Goal: Information Seeking & Learning: Learn about a topic

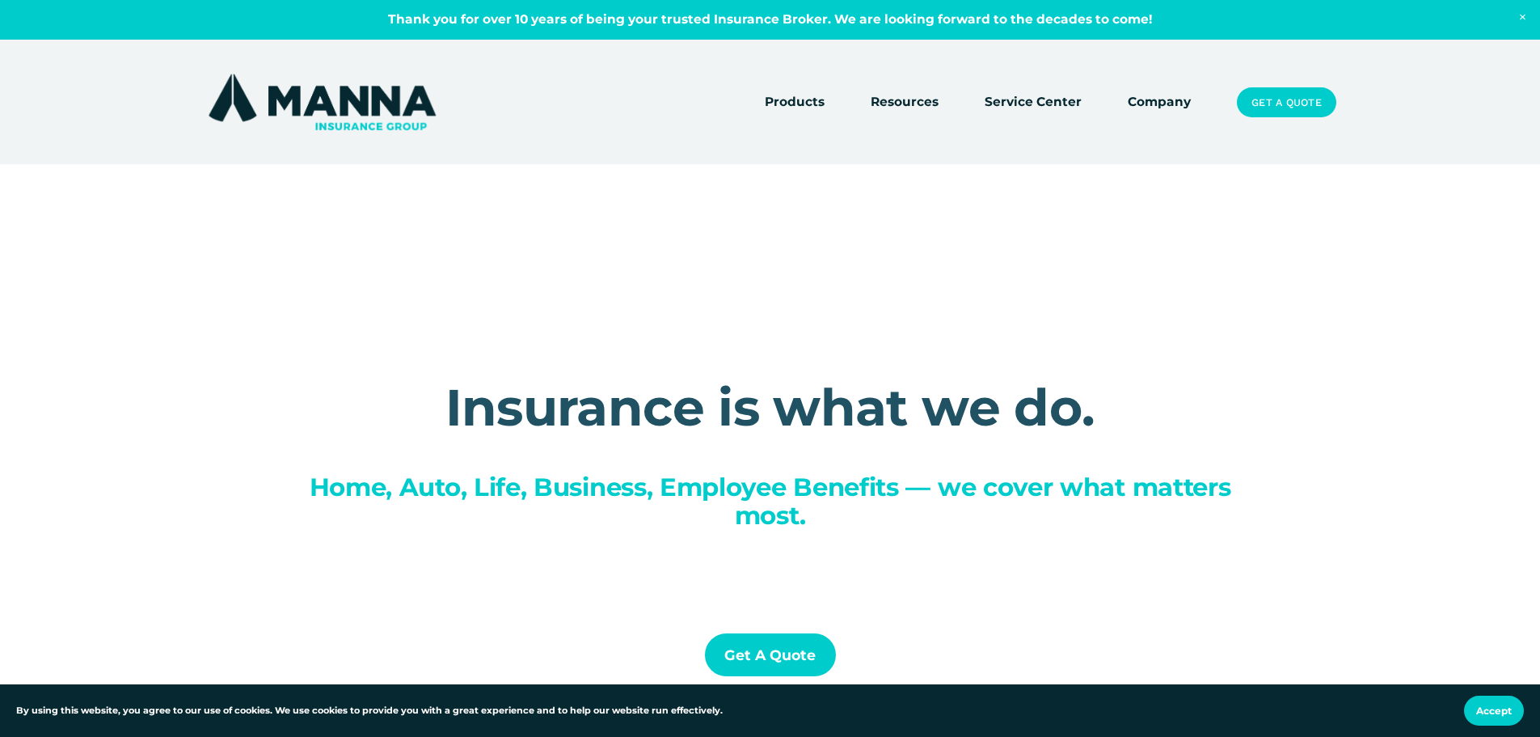
click at [1033, 103] on link "Service Center" at bounding box center [1033, 102] width 97 height 23
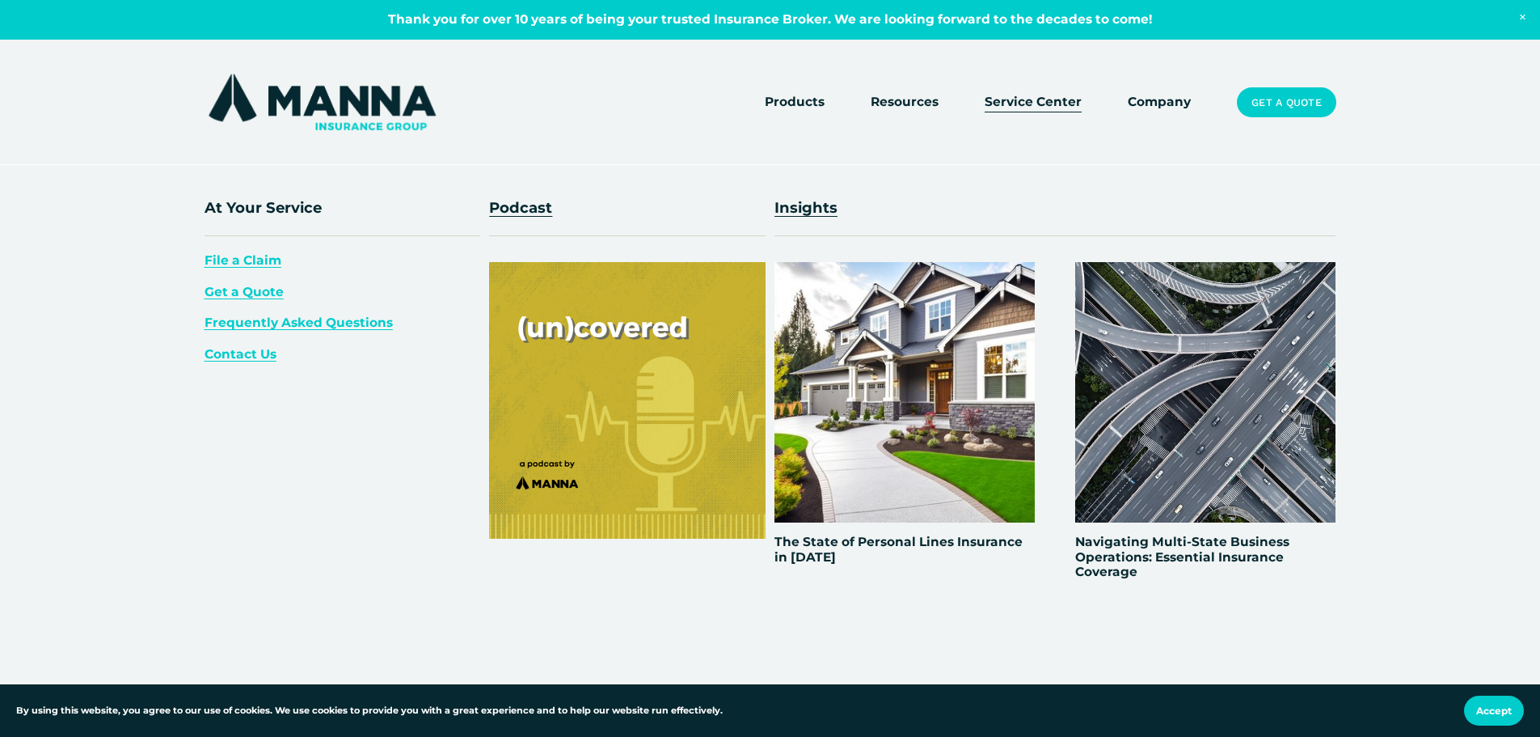
click at [906, 102] on span "Resources" at bounding box center [905, 102] width 68 height 20
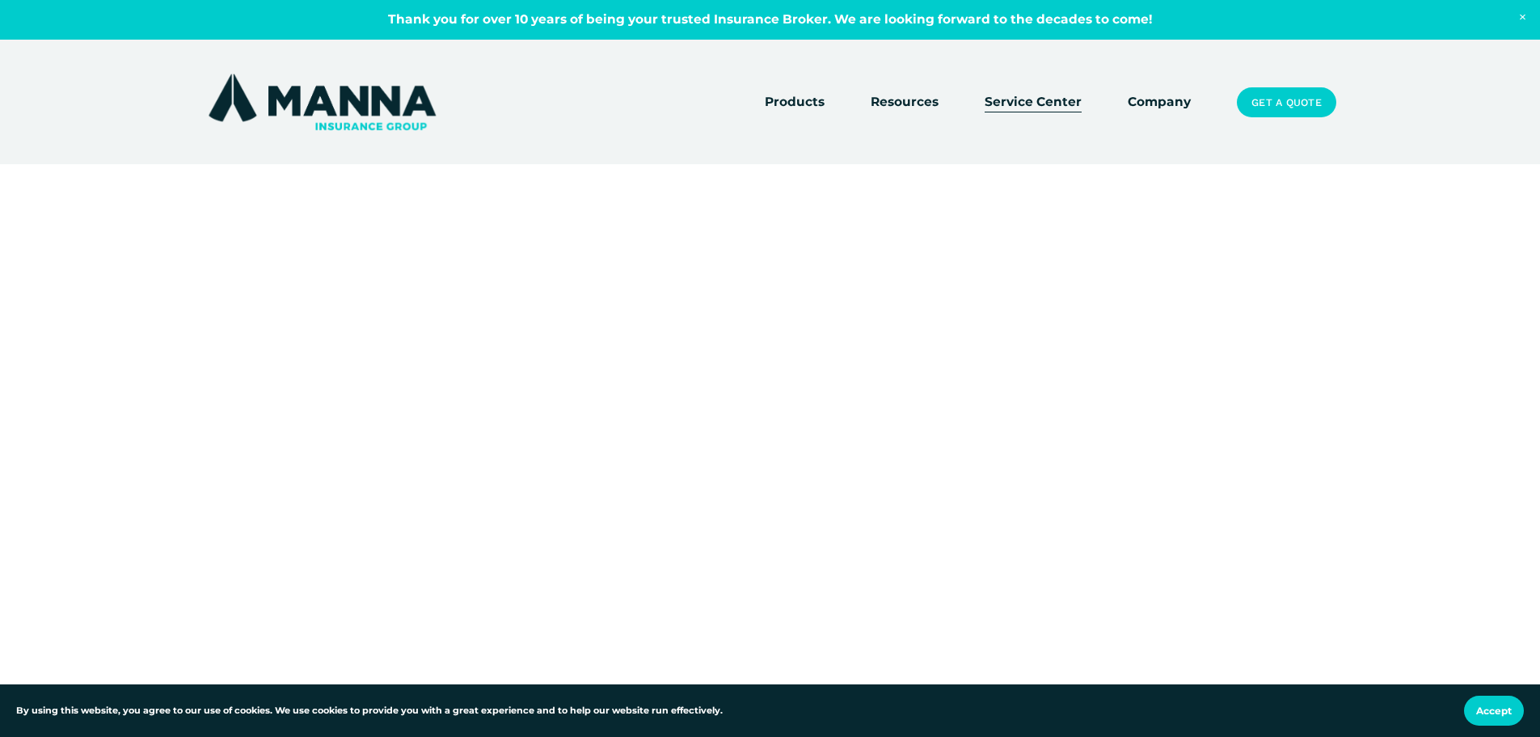
click at [1151, 103] on link "Company" at bounding box center [1159, 102] width 63 height 23
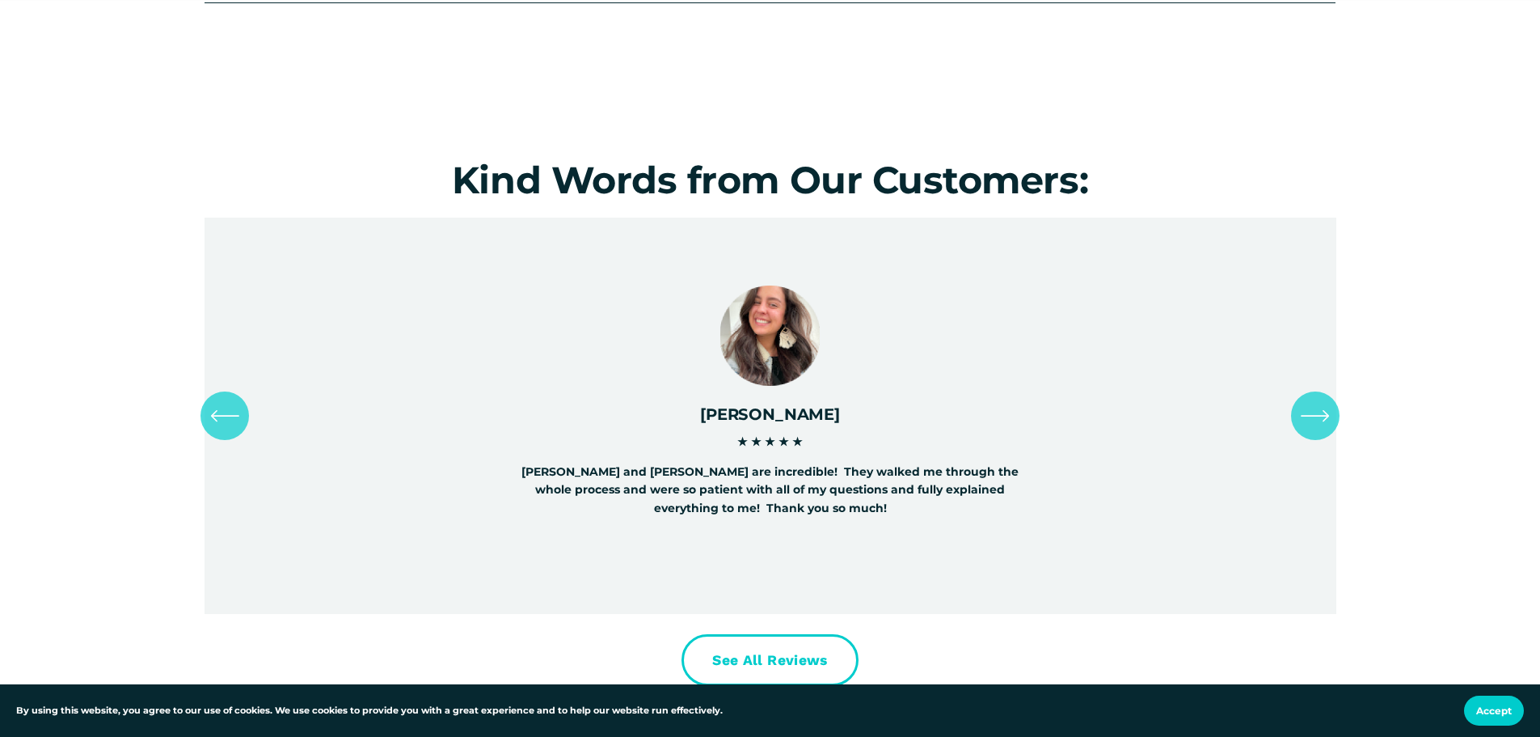
scroll to position [7225, 0]
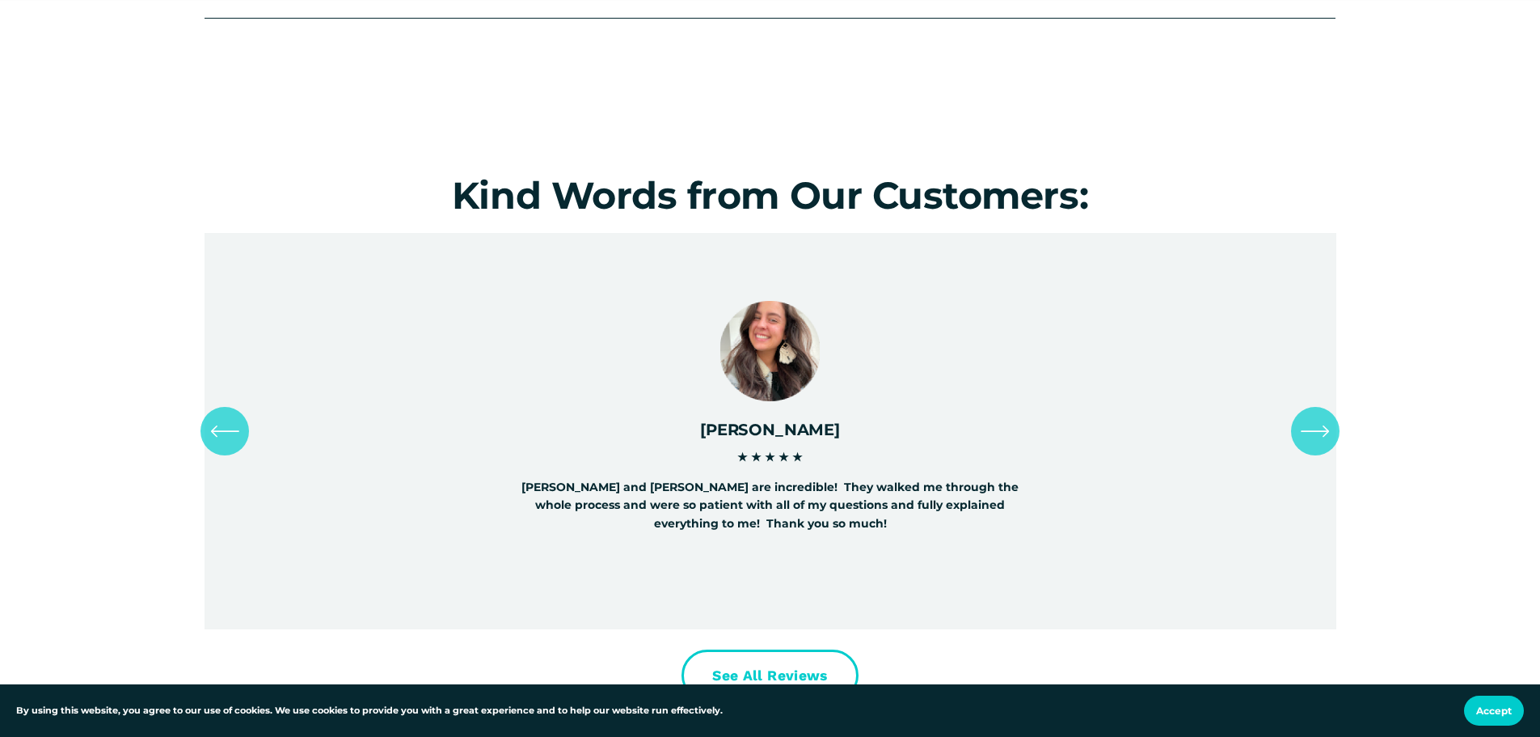
click at [1319, 427] on icon "\a \a \a Next\a \a" at bounding box center [1315, 430] width 29 height 29
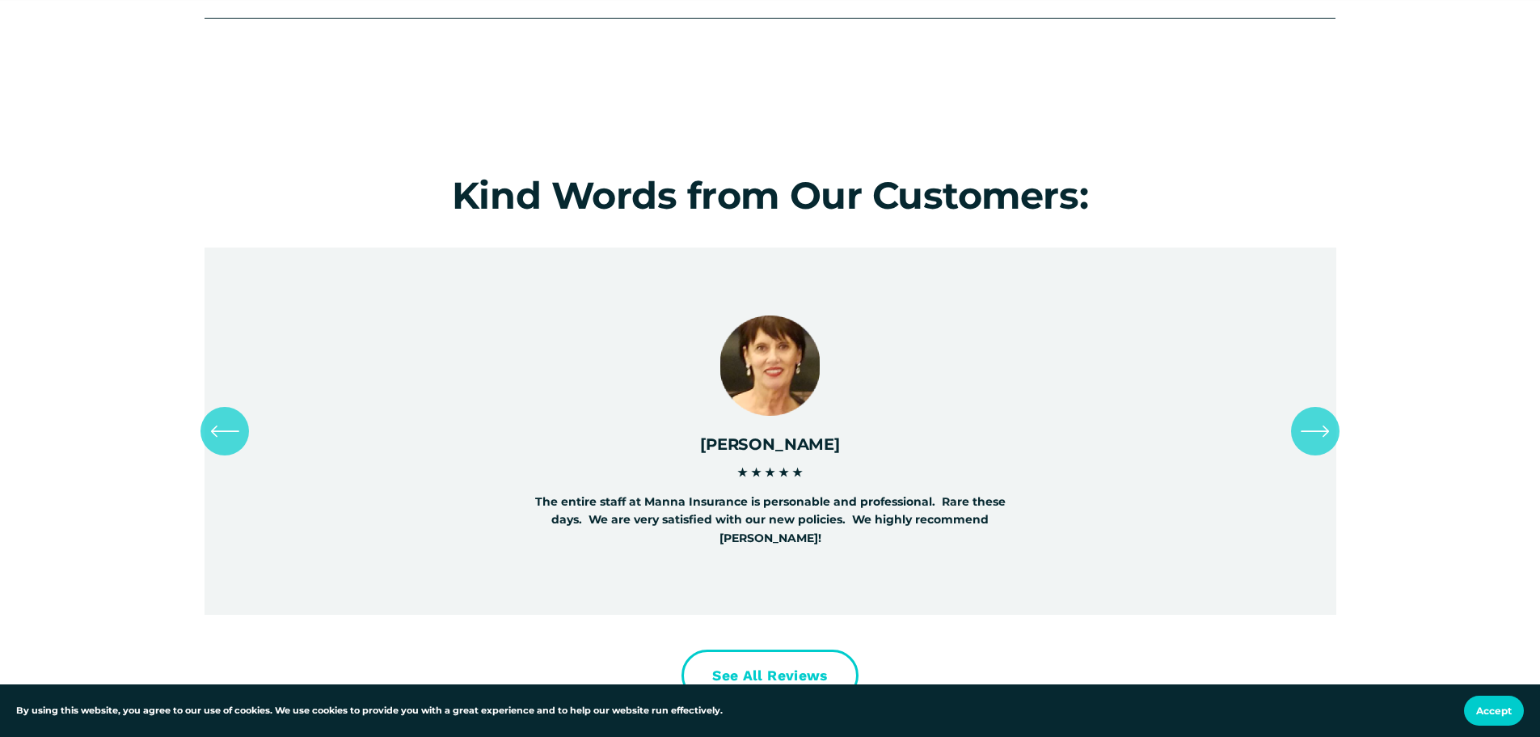
click at [1309, 416] on icon "\a \a \a Next\a \a" at bounding box center [1315, 430] width 29 height 29
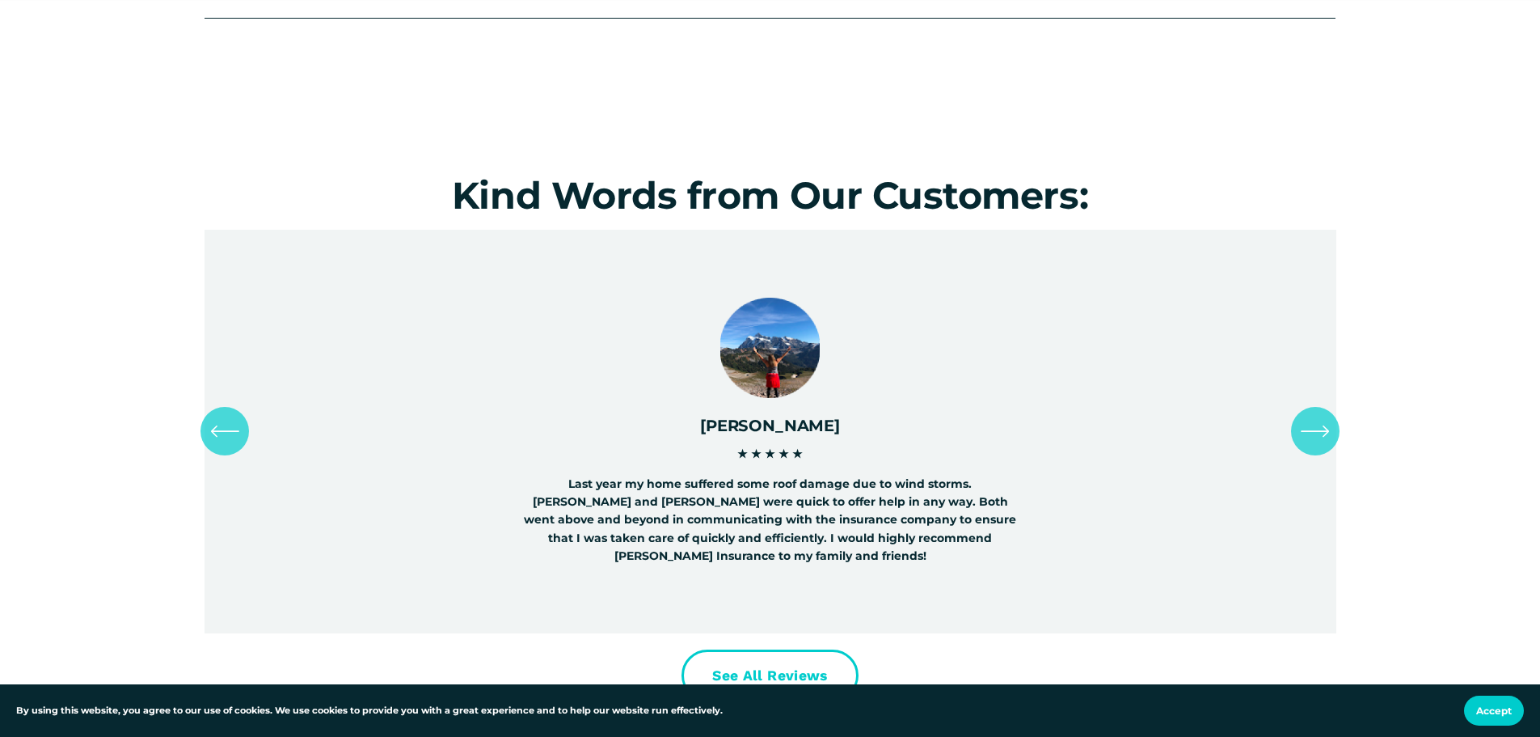
click at [1309, 416] on icon "\a \a \a Next\a \a" at bounding box center [1315, 430] width 29 height 29
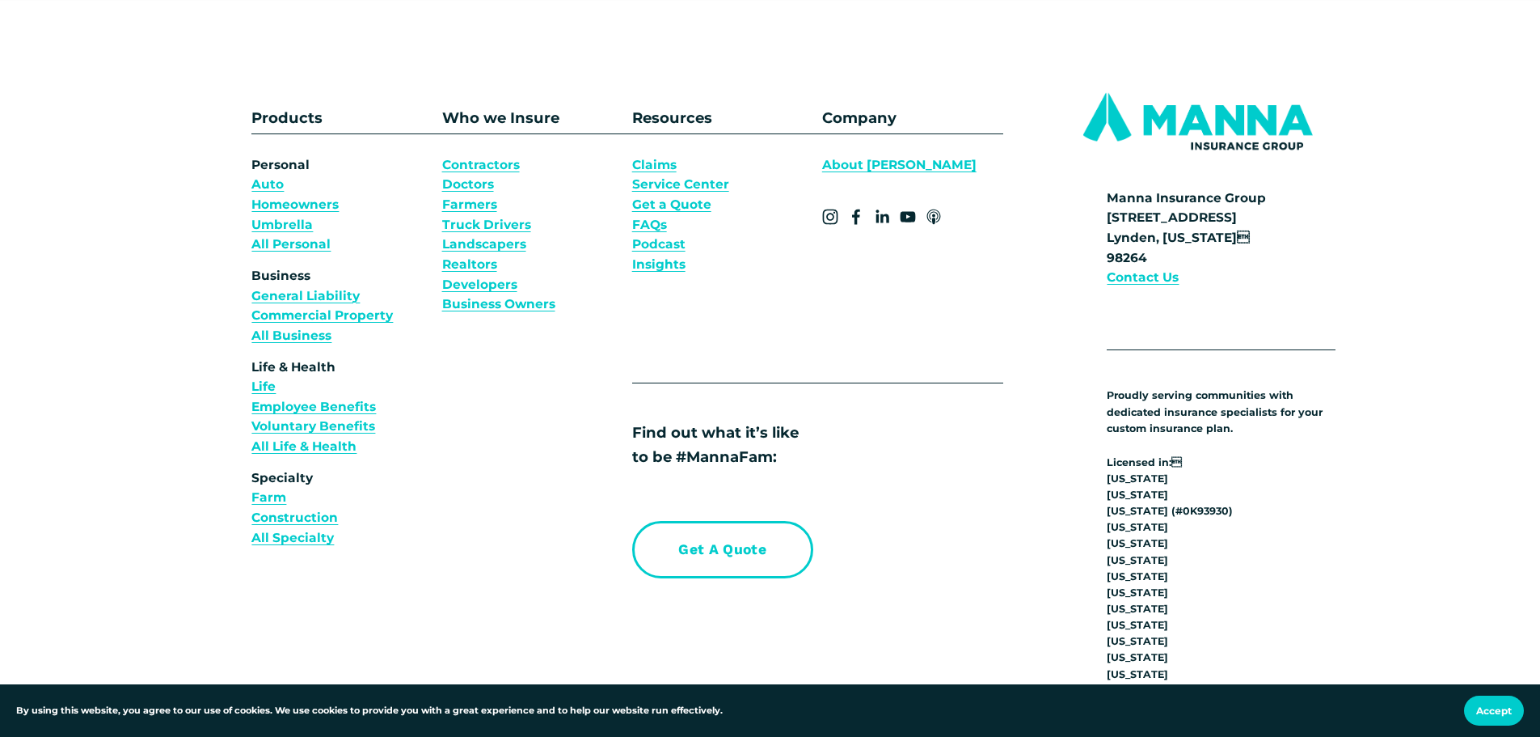
scroll to position [12305, 0]
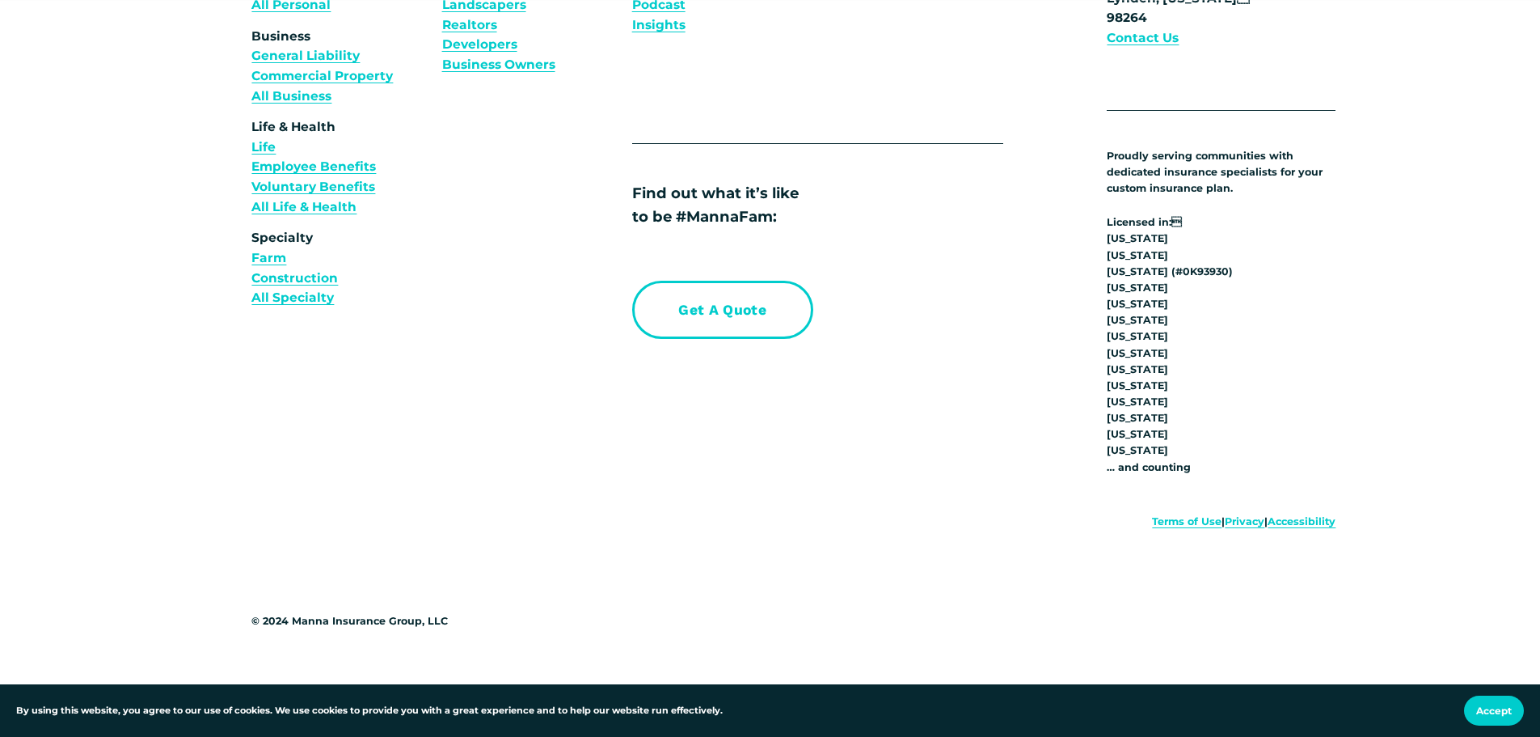
scroll to position [6226, 0]
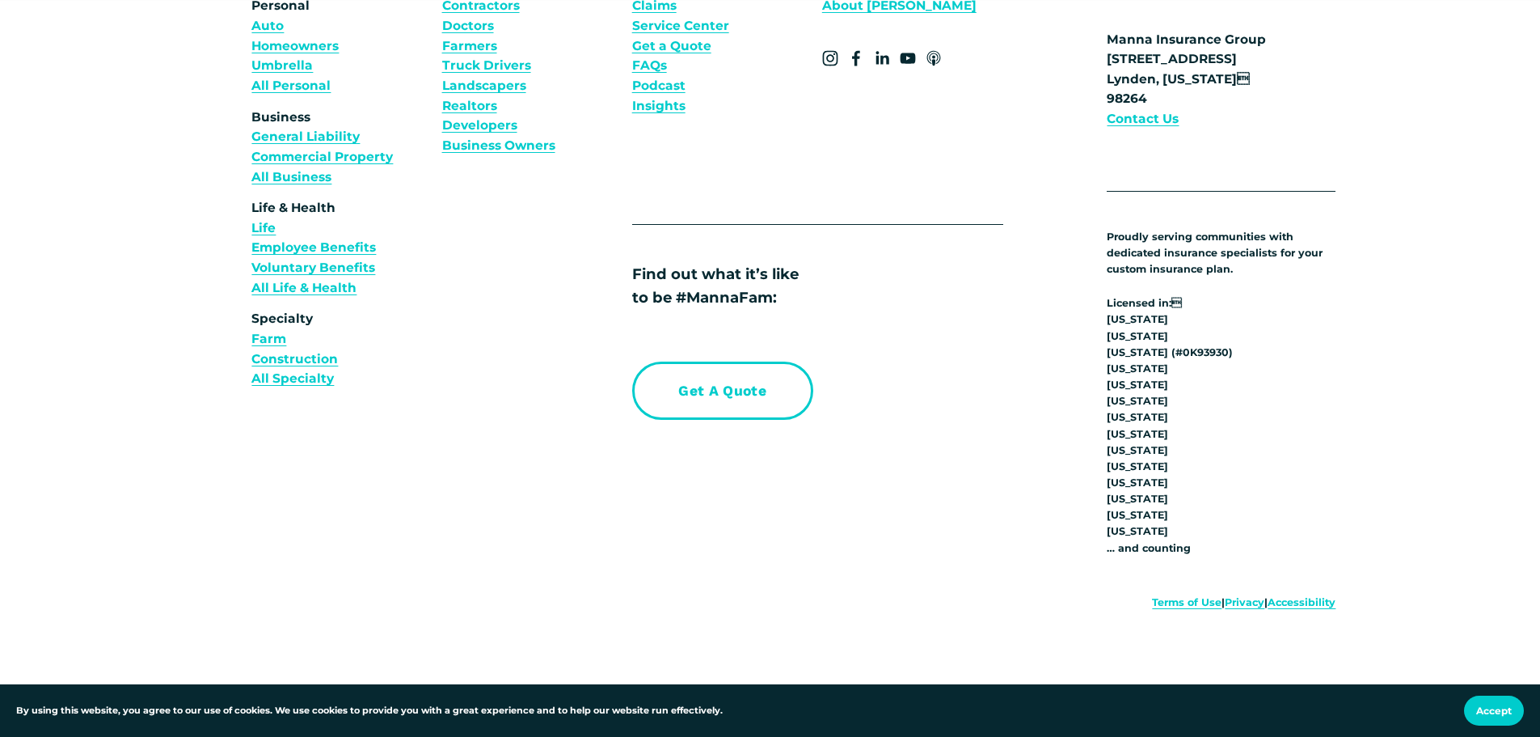
click at [504, 156] on link "Business Owners" at bounding box center [498, 146] width 113 height 20
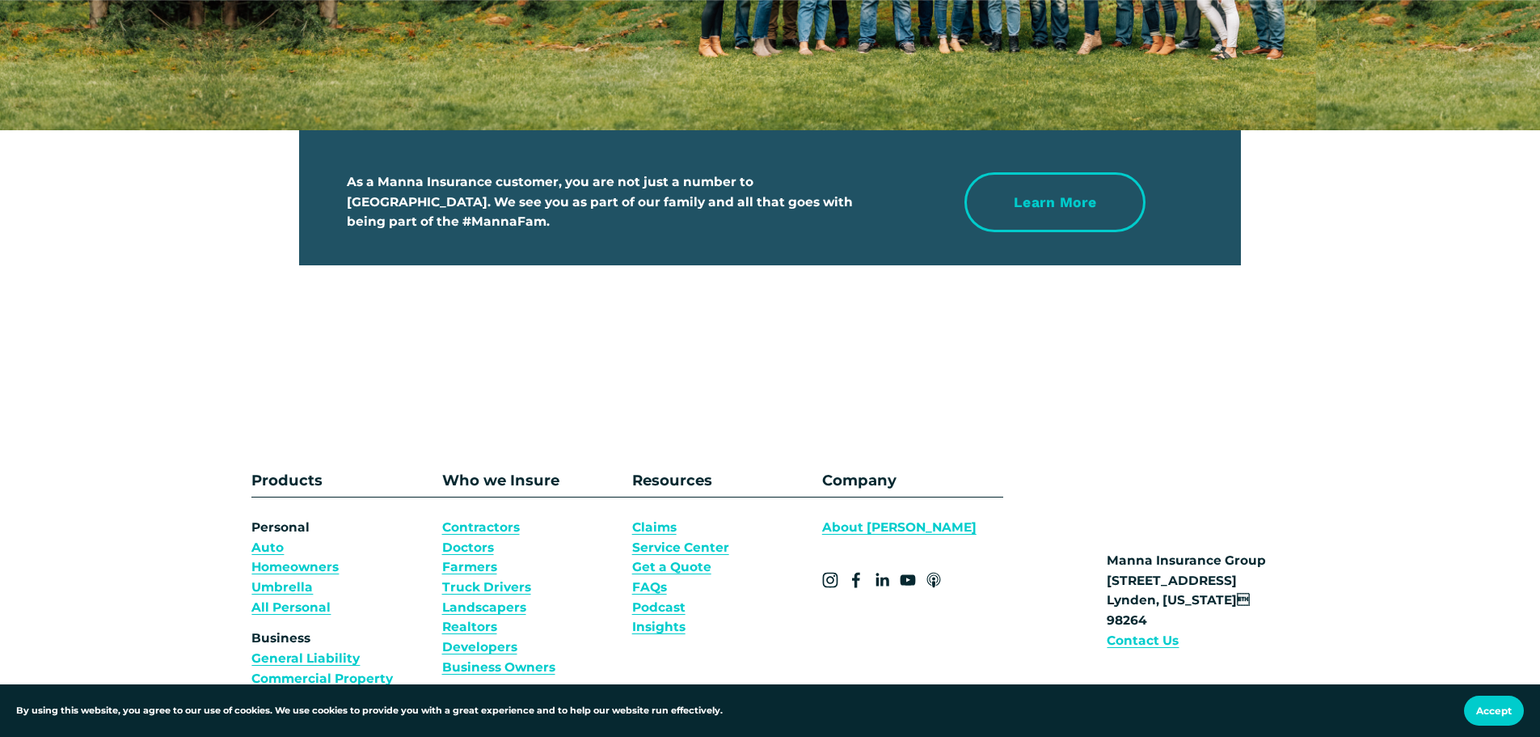
scroll to position [5741, 0]
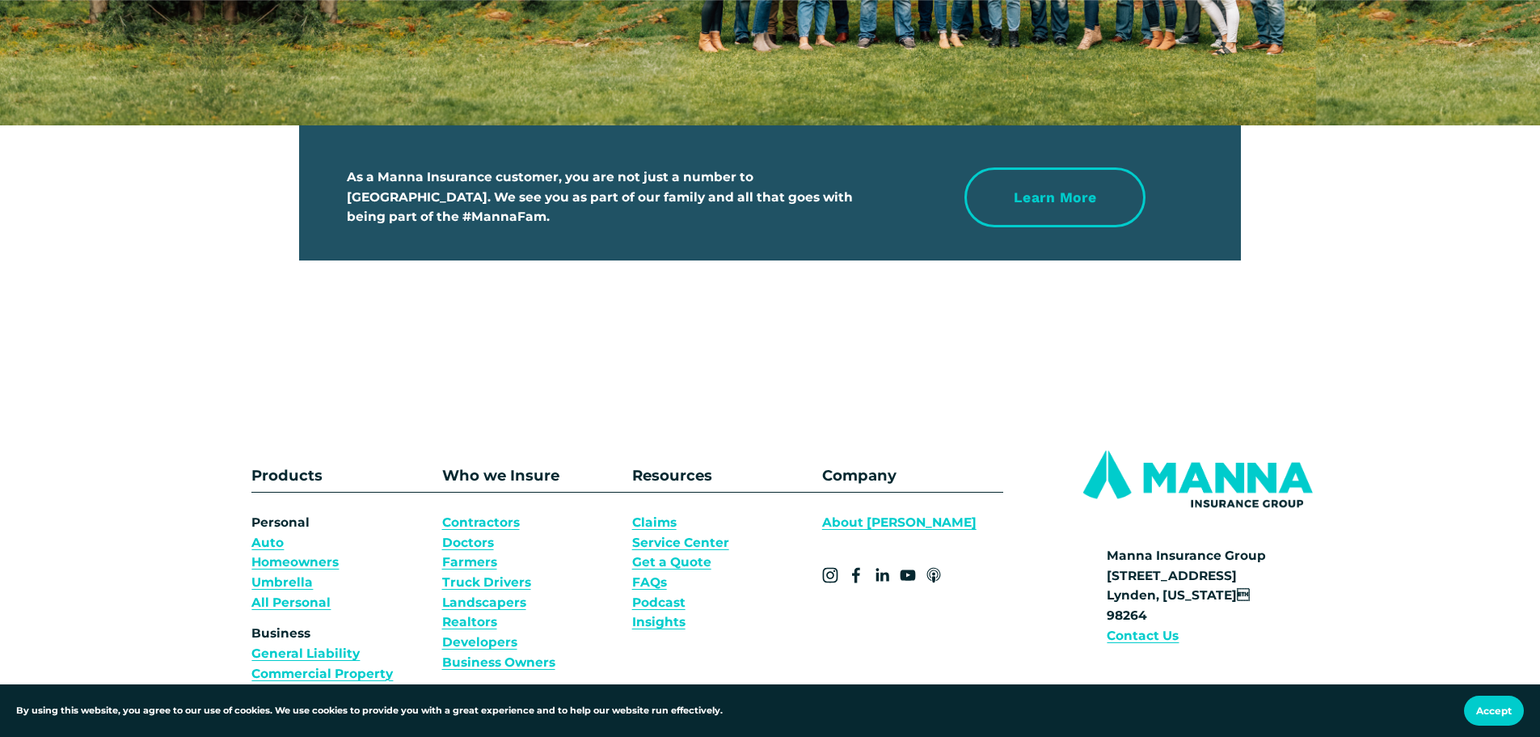
click at [1035, 218] on link "Learn more" at bounding box center [1055, 197] width 181 height 60
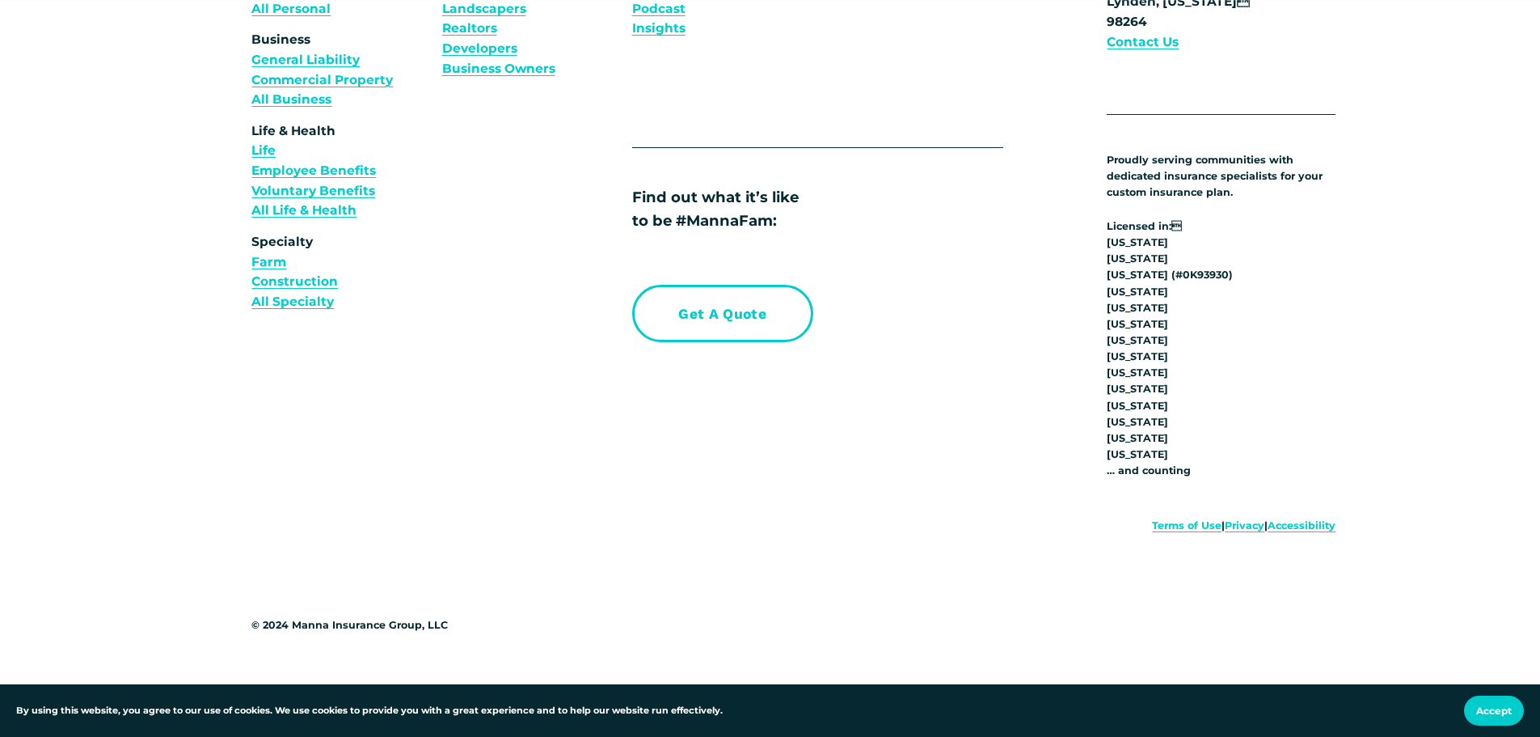
scroll to position [6385, 0]
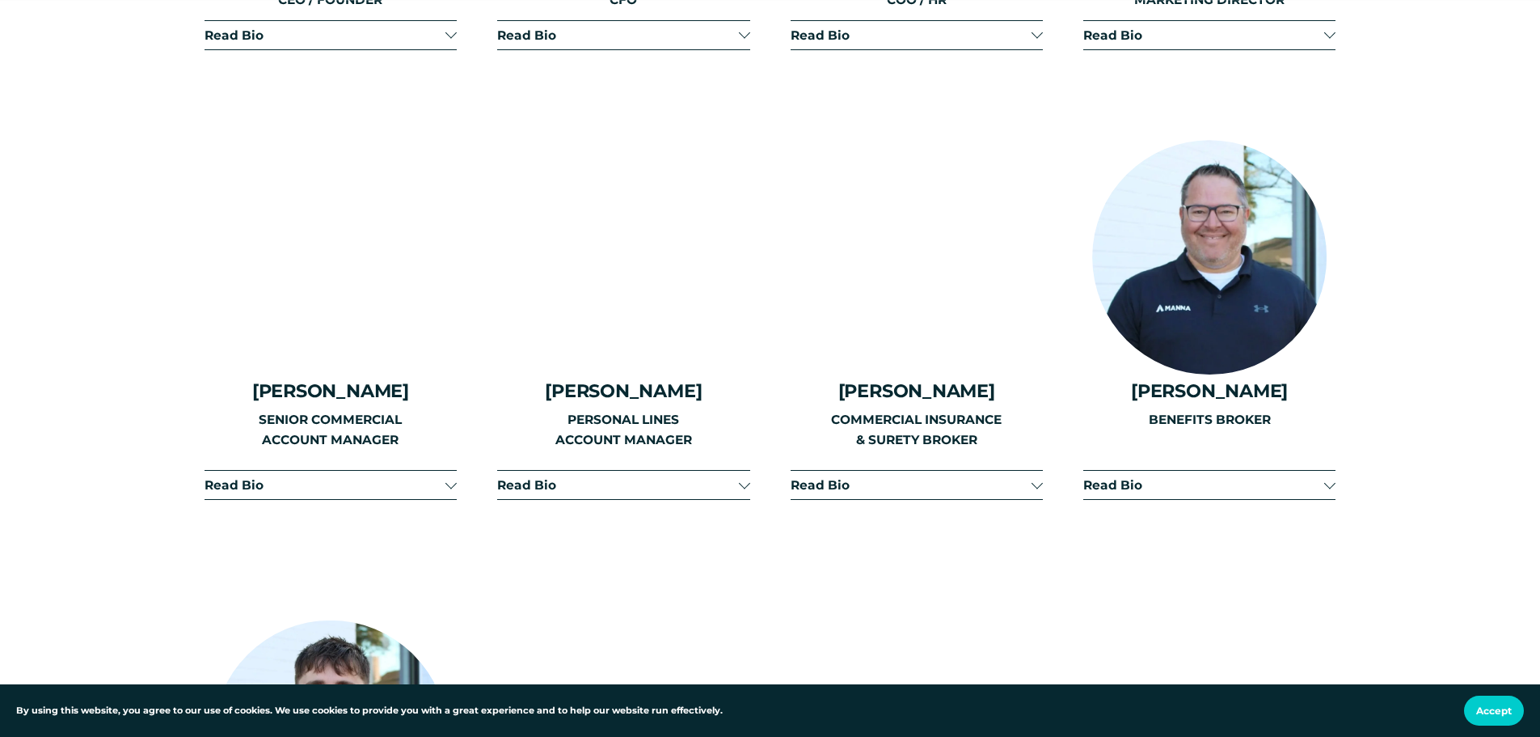
scroll to position [2507, 0]
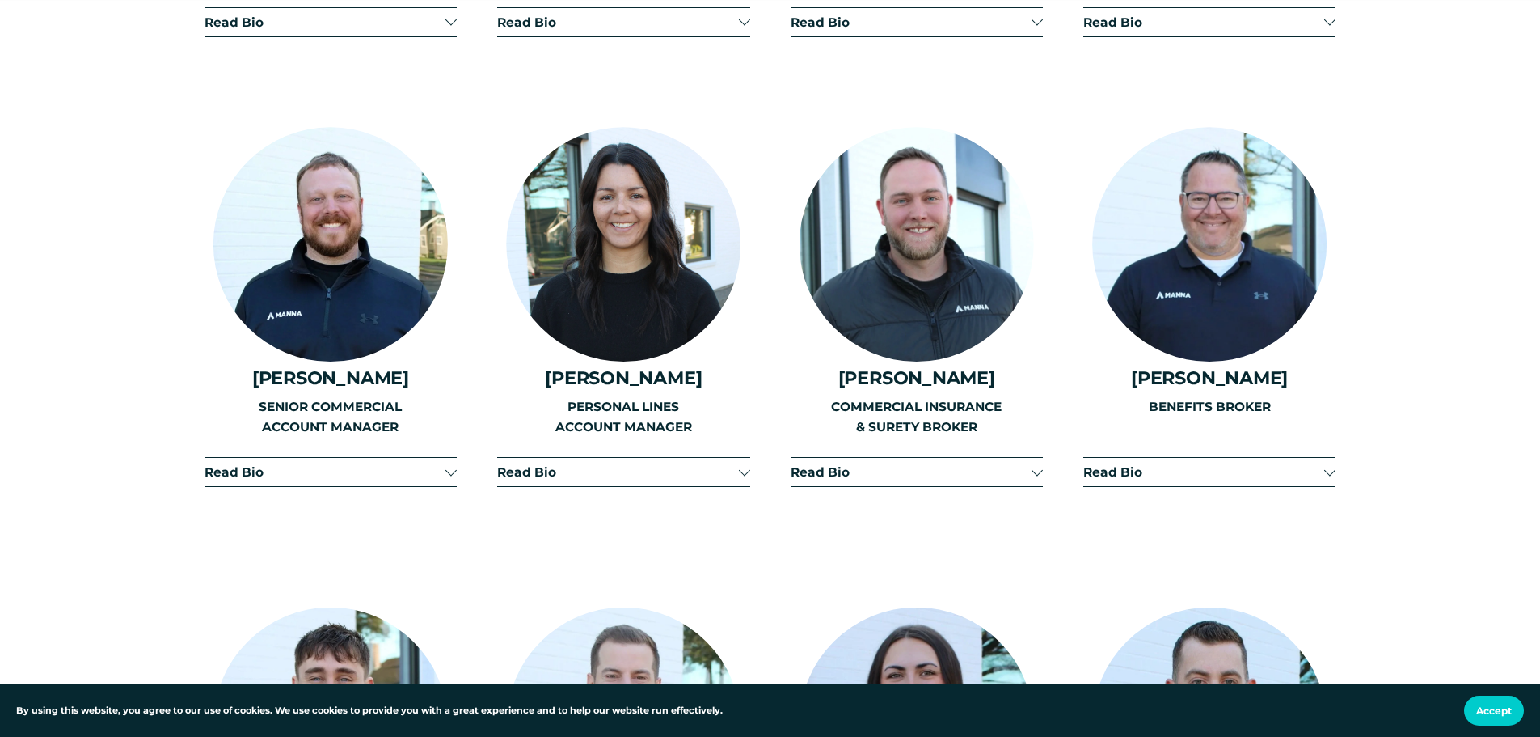
click at [999, 464] on span "Read Bio" at bounding box center [911, 471] width 241 height 15
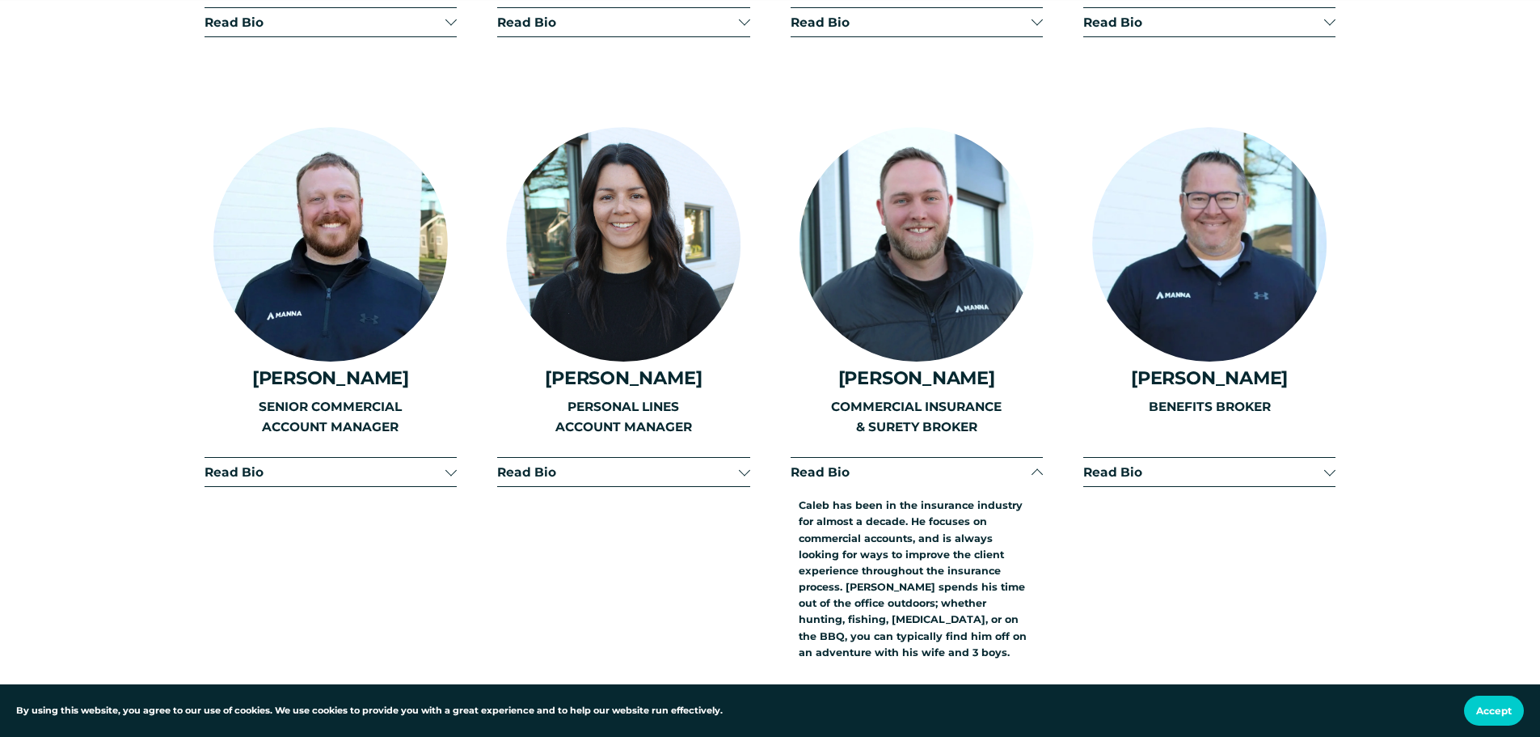
scroll to position [2587, 0]
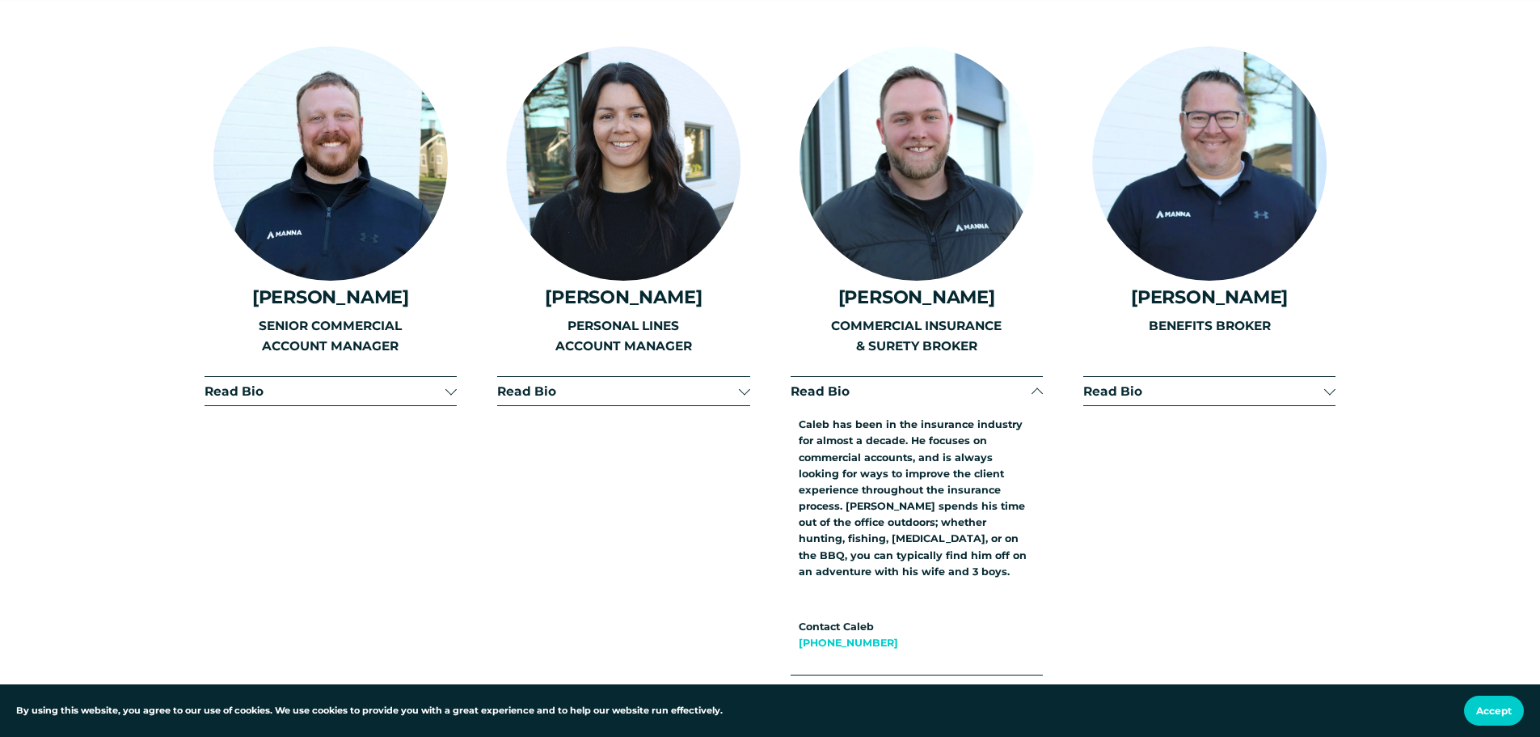
click at [650, 383] on span "Read Bio" at bounding box center [617, 390] width 241 height 15
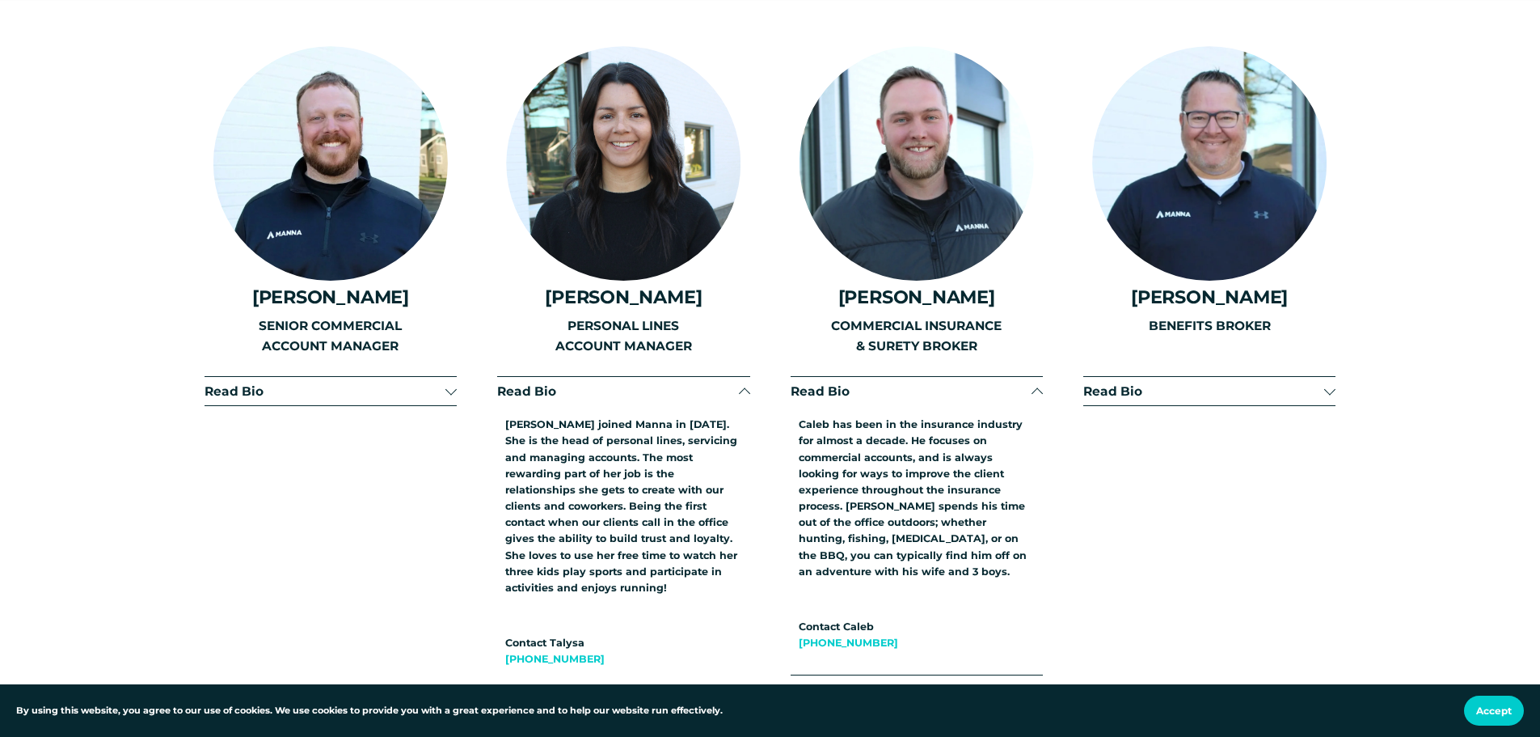
click at [1232, 383] on span "Read Bio" at bounding box center [1203, 390] width 241 height 15
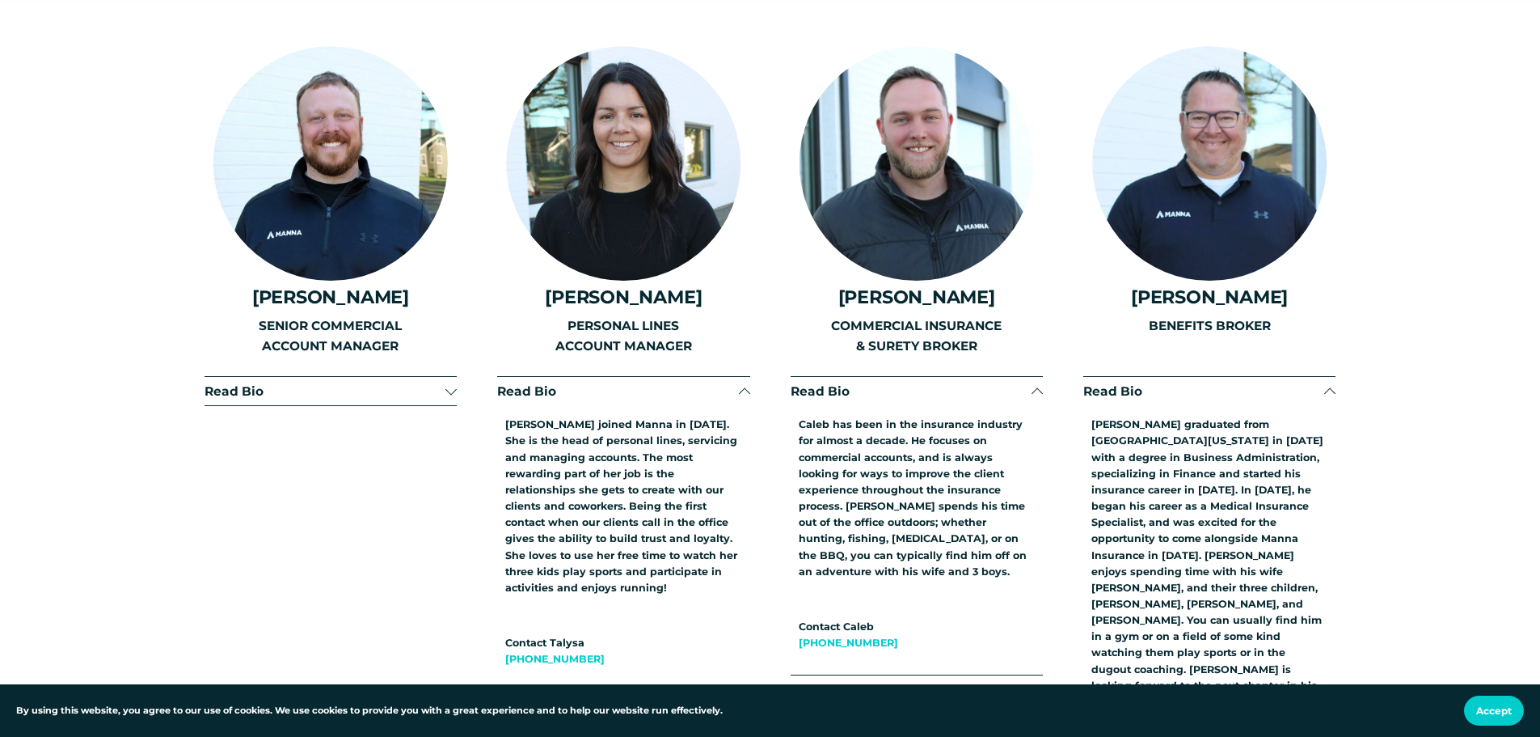
click at [1231, 383] on span "Read Bio" at bounding box center [1203, 390] width 241 height 15
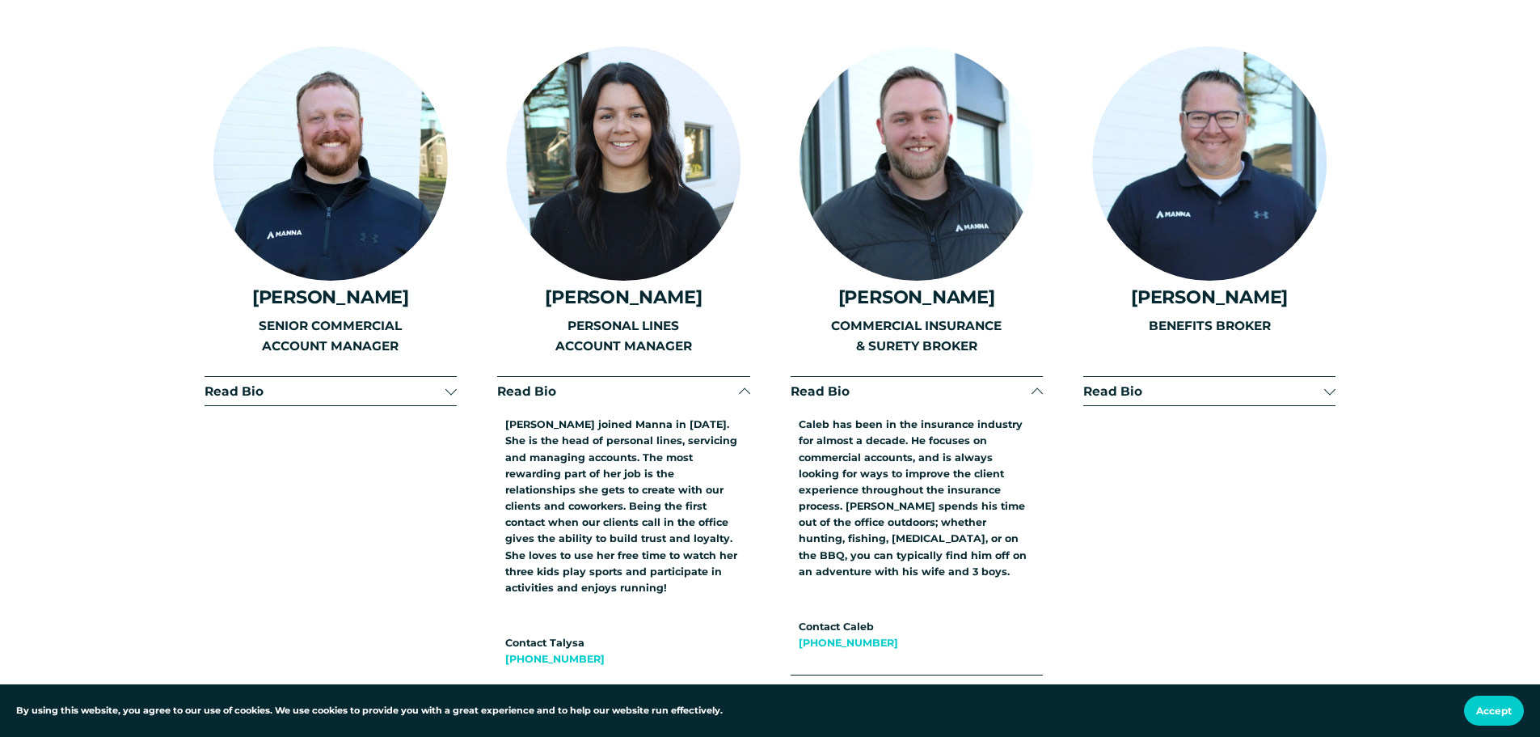
click at [993, 383] on span "Read Bio" at bounding box center [911, 390] width 241 height 15
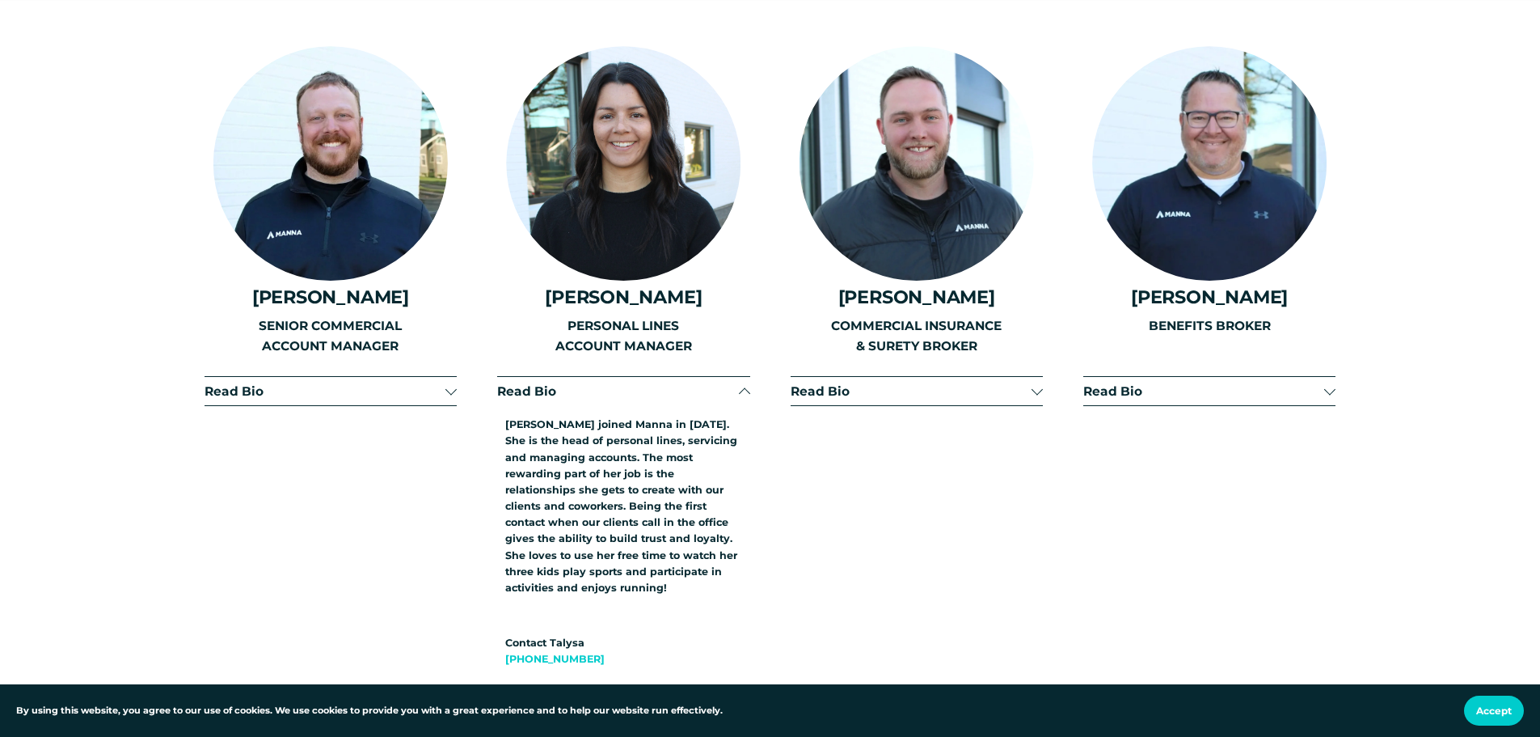
click at [640, 391] on li "Read Bio Talysa joined Manna in 2022. She is the head of personal lines, servic…" at bounding box center [623, 533] width 252 height 315
click at [564, 383] on span "Read Bio" at bounding box center [617, 390] width 241 height 15
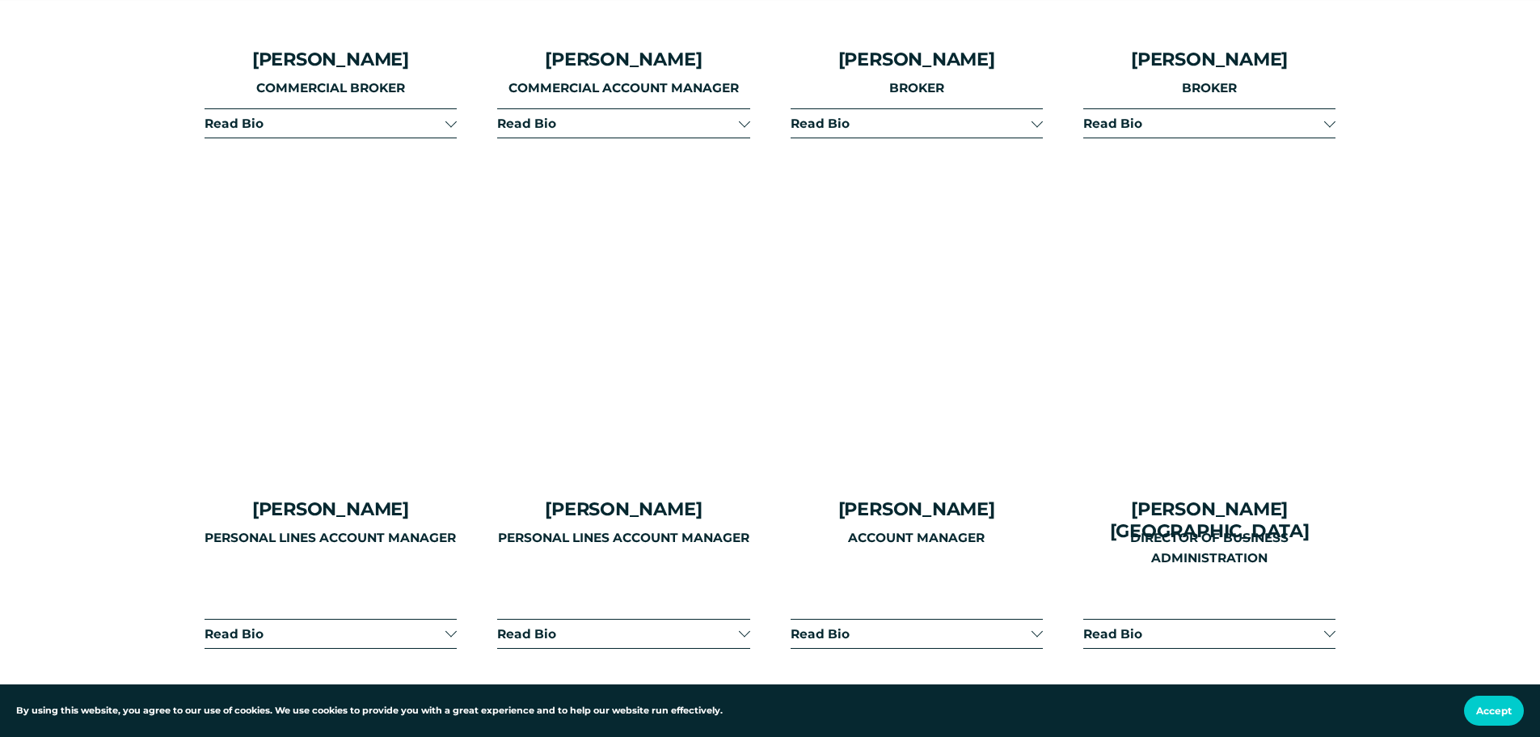
scroll to position [3800, 0]
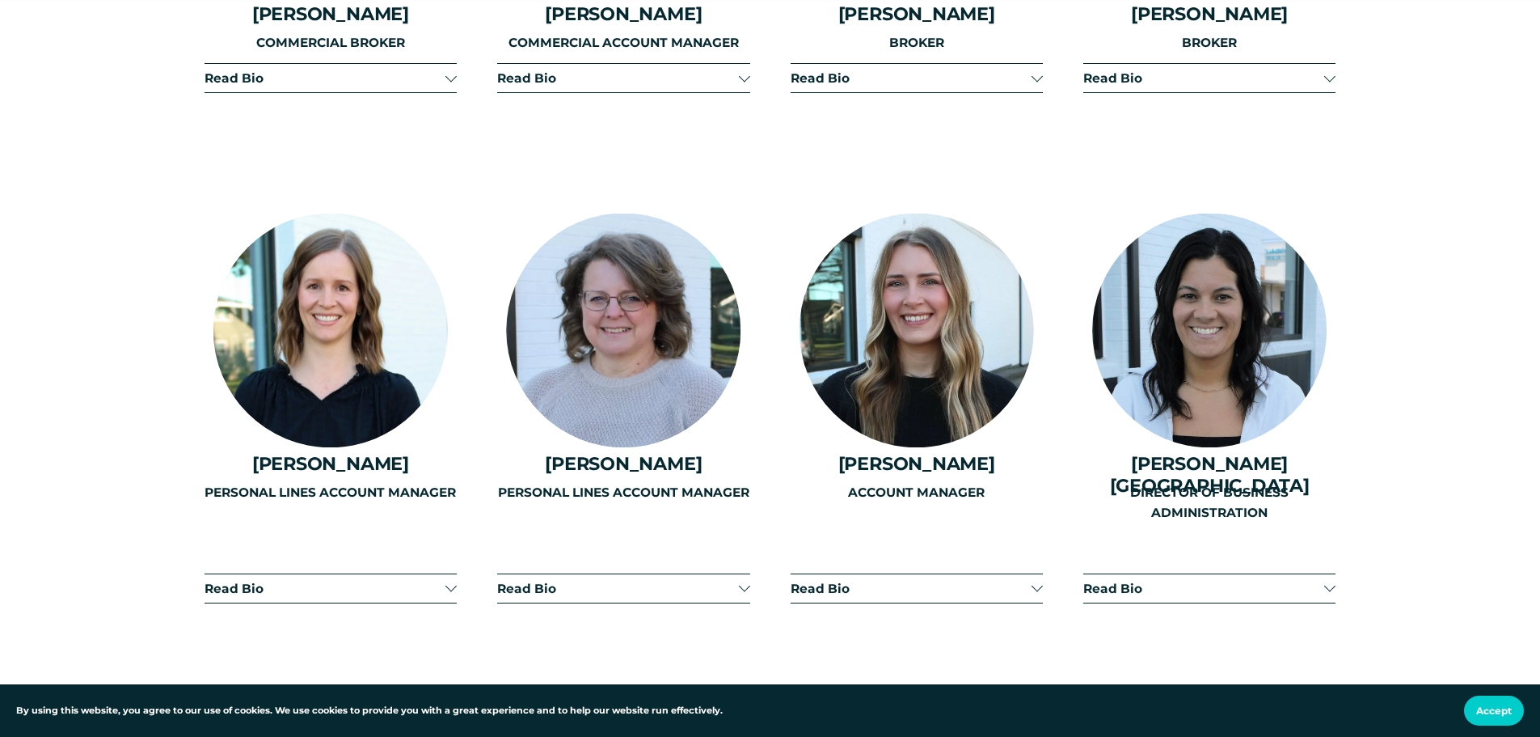
click at [734, 575] on div "PERSONAL LINES ACCOUNT MANAGER" at bounding box center [623, 540] width 252 height 114
click at [741, 575] on div "PERSONAL LINES ACCOUNT MANAGER" at bounding box center [623, 540] width 252 height 114
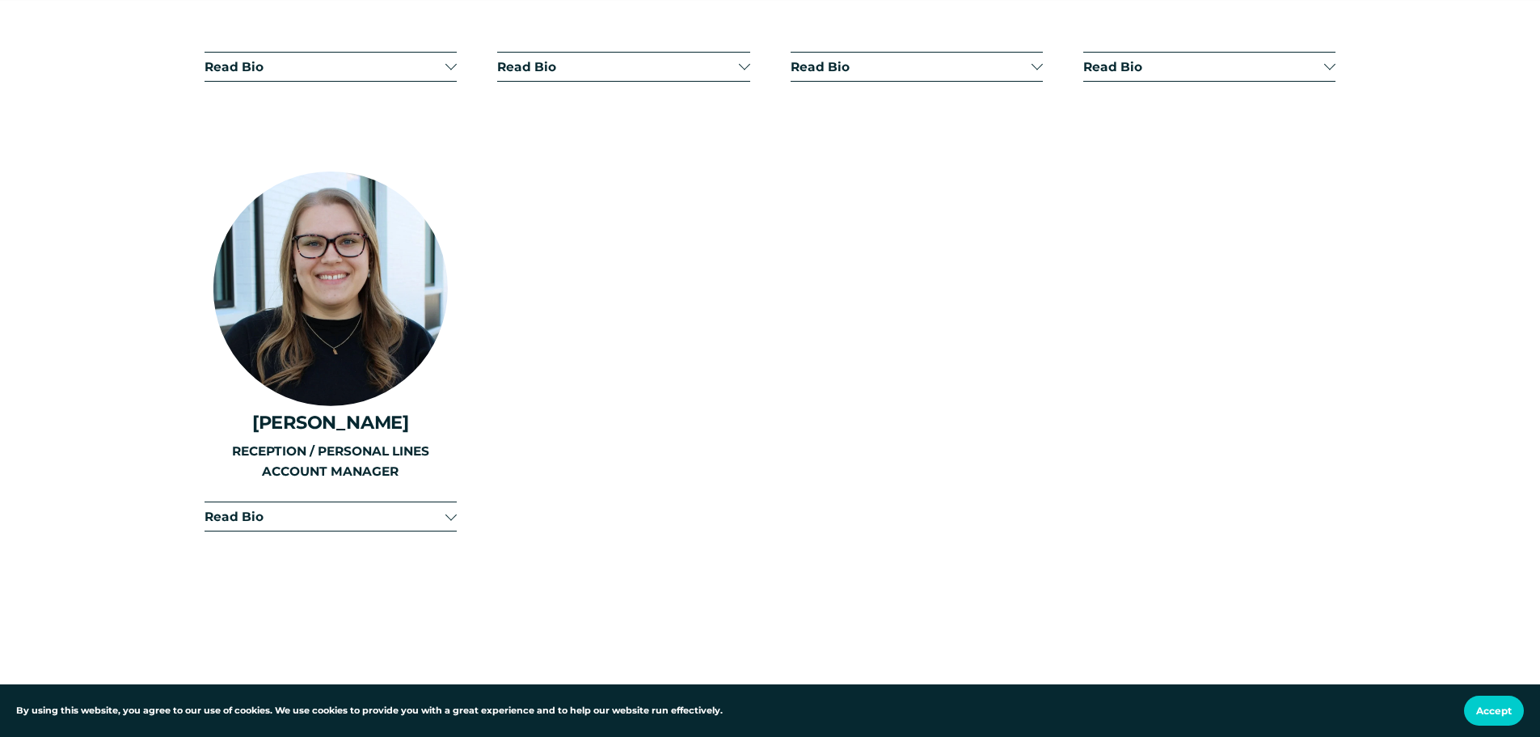
scroll to position [4285, 0]
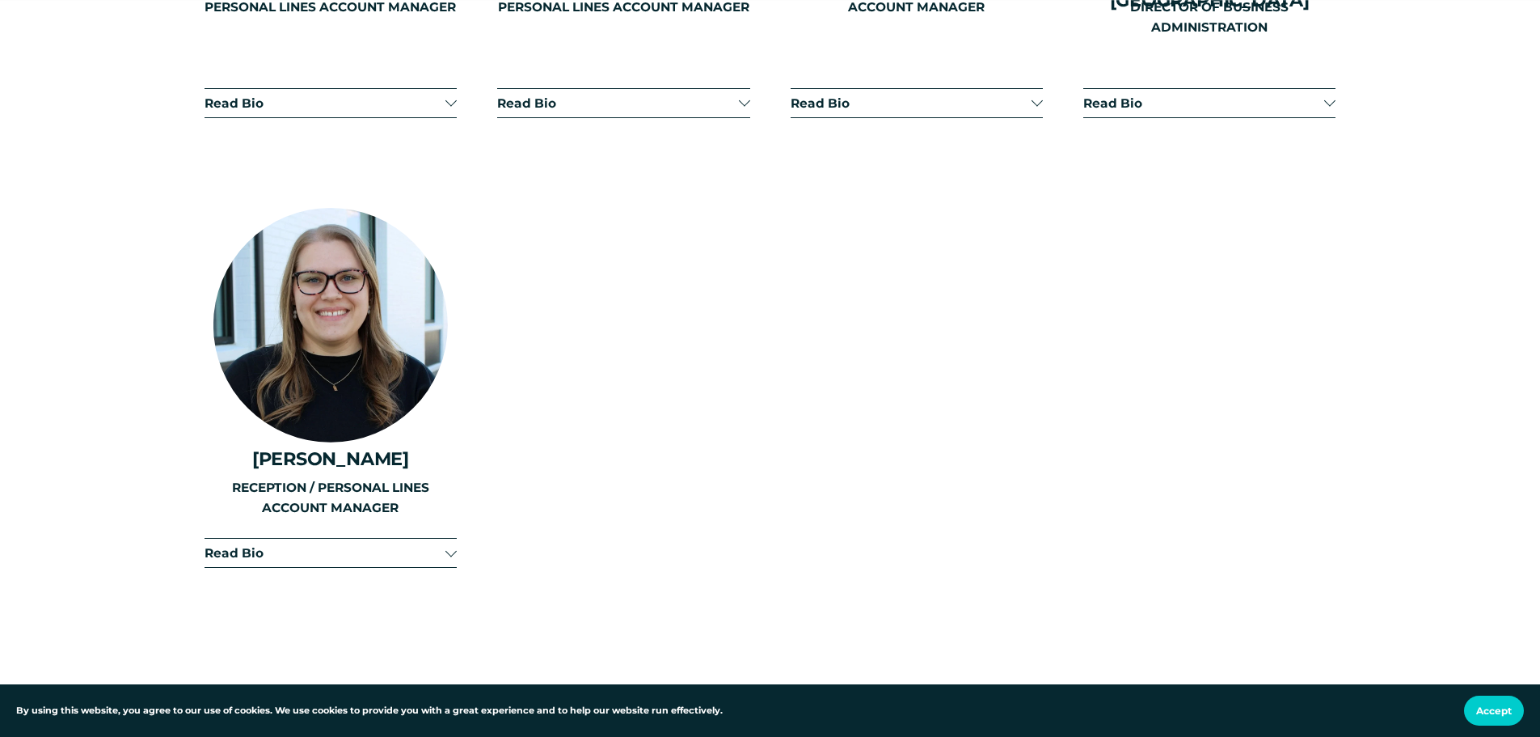
click at [234, 545] on span "Read Bio" at bounding box center [325, 552] width 241 height 15
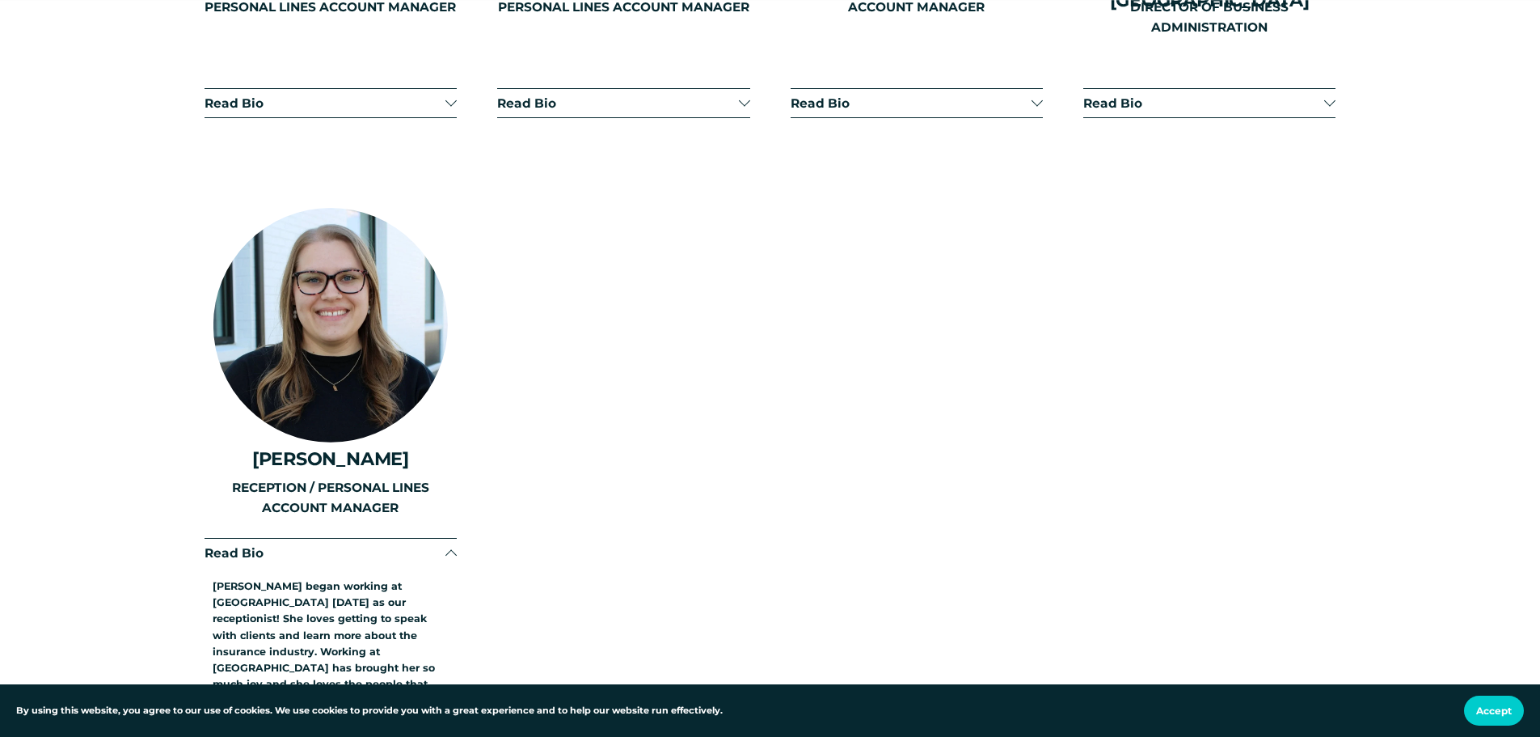
click at [246, 545] on span "Read Bio" at bounding box center [325, 552] width 241 height 15
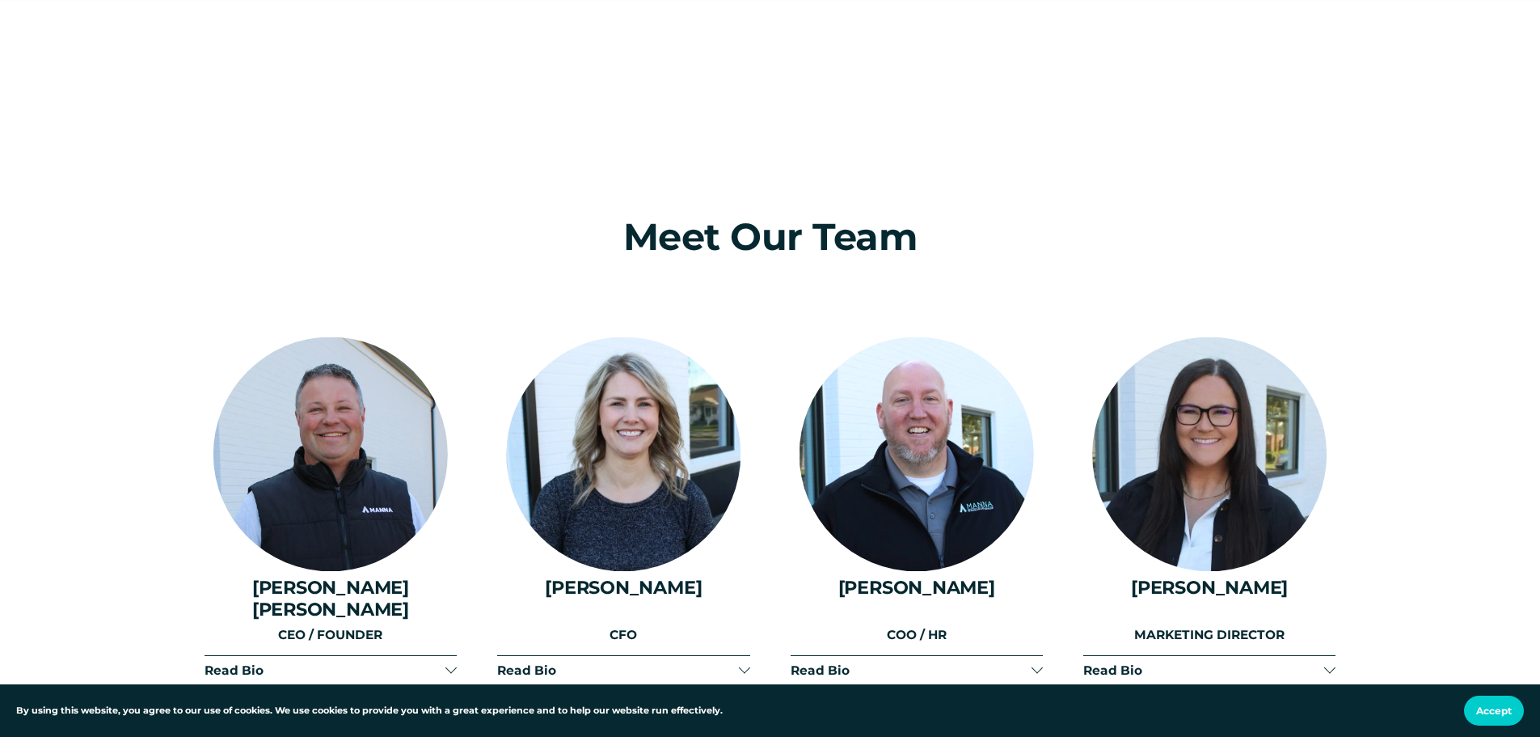
scroll to position [1860, 0]
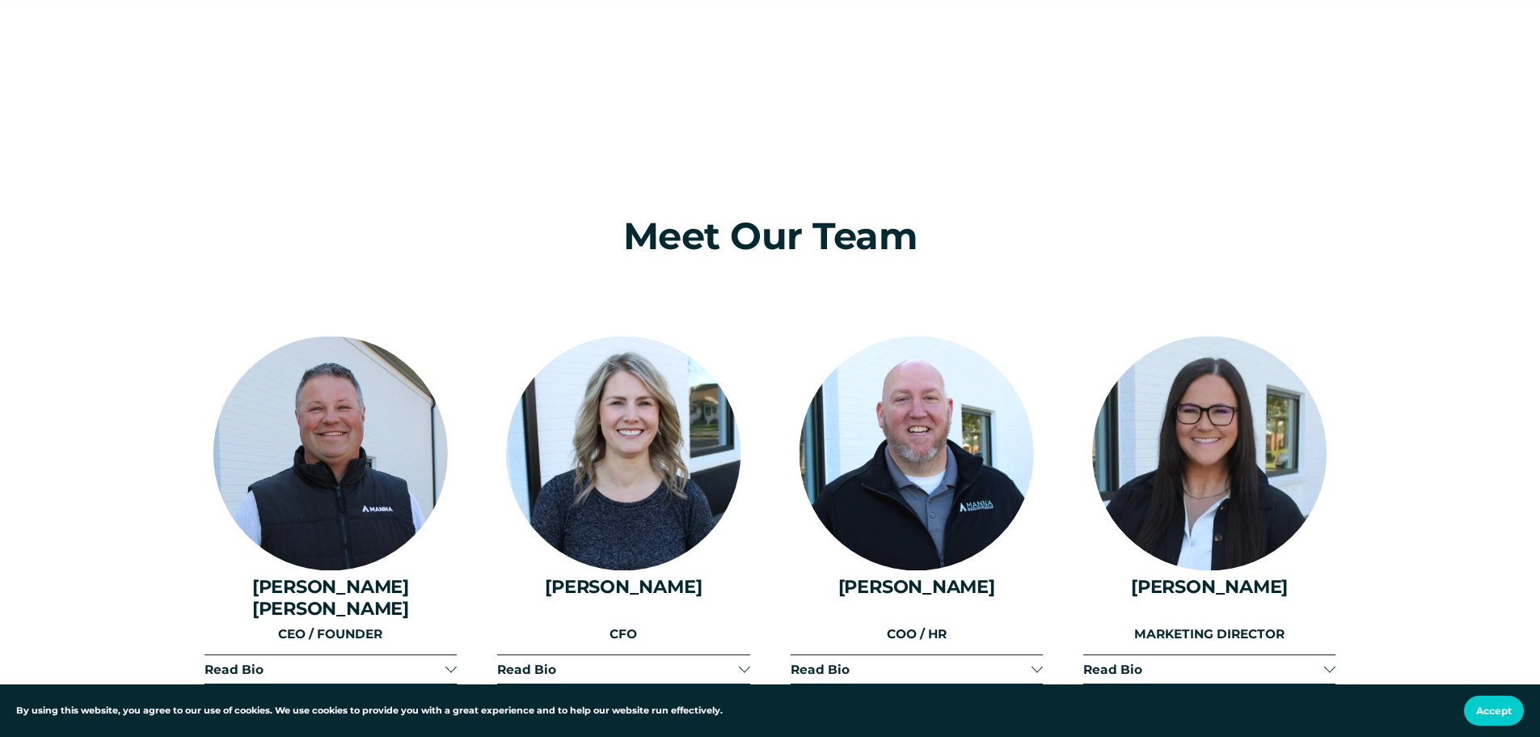
click at [316, 426] on div at bounding box center [330, 453] width 234 height 234
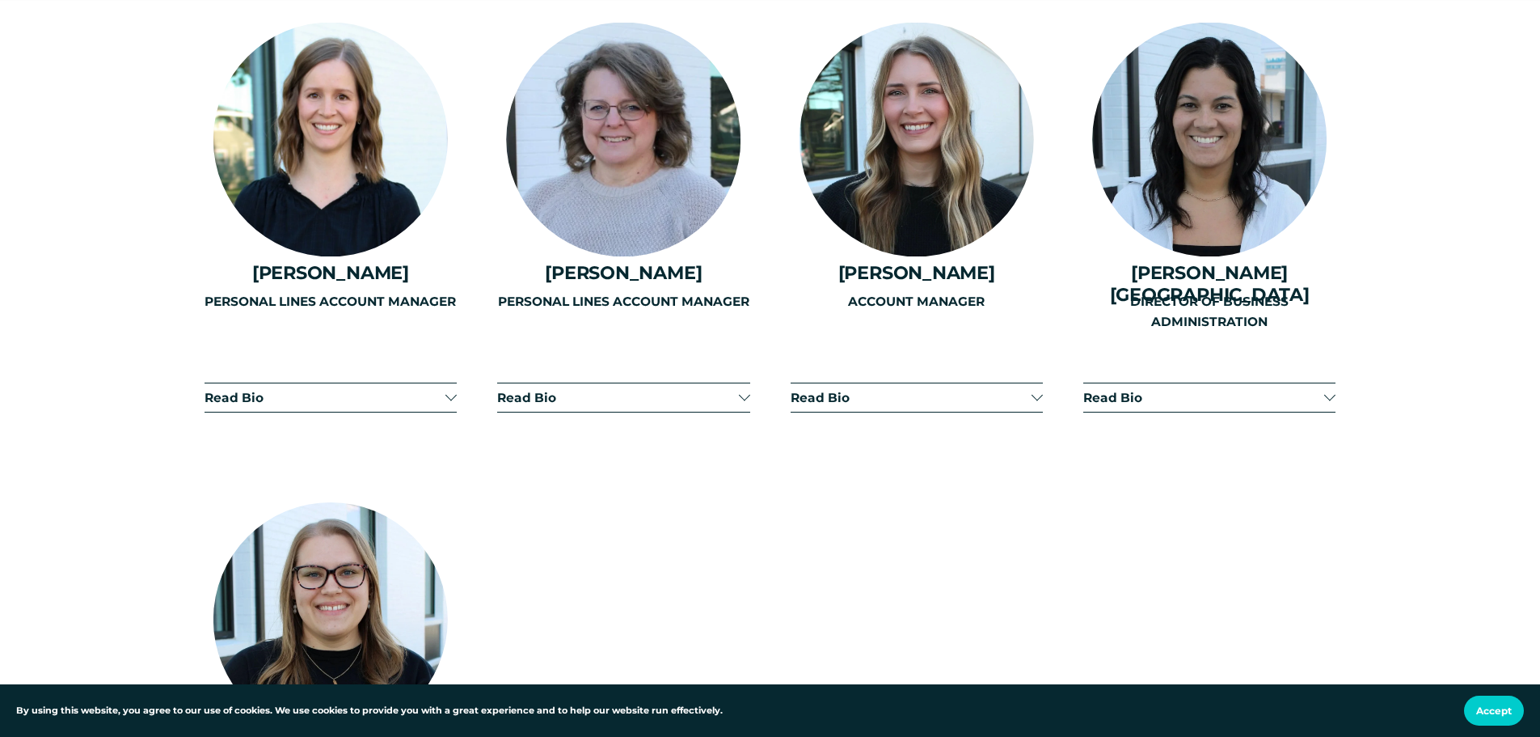
scroll to position [4285, 0]
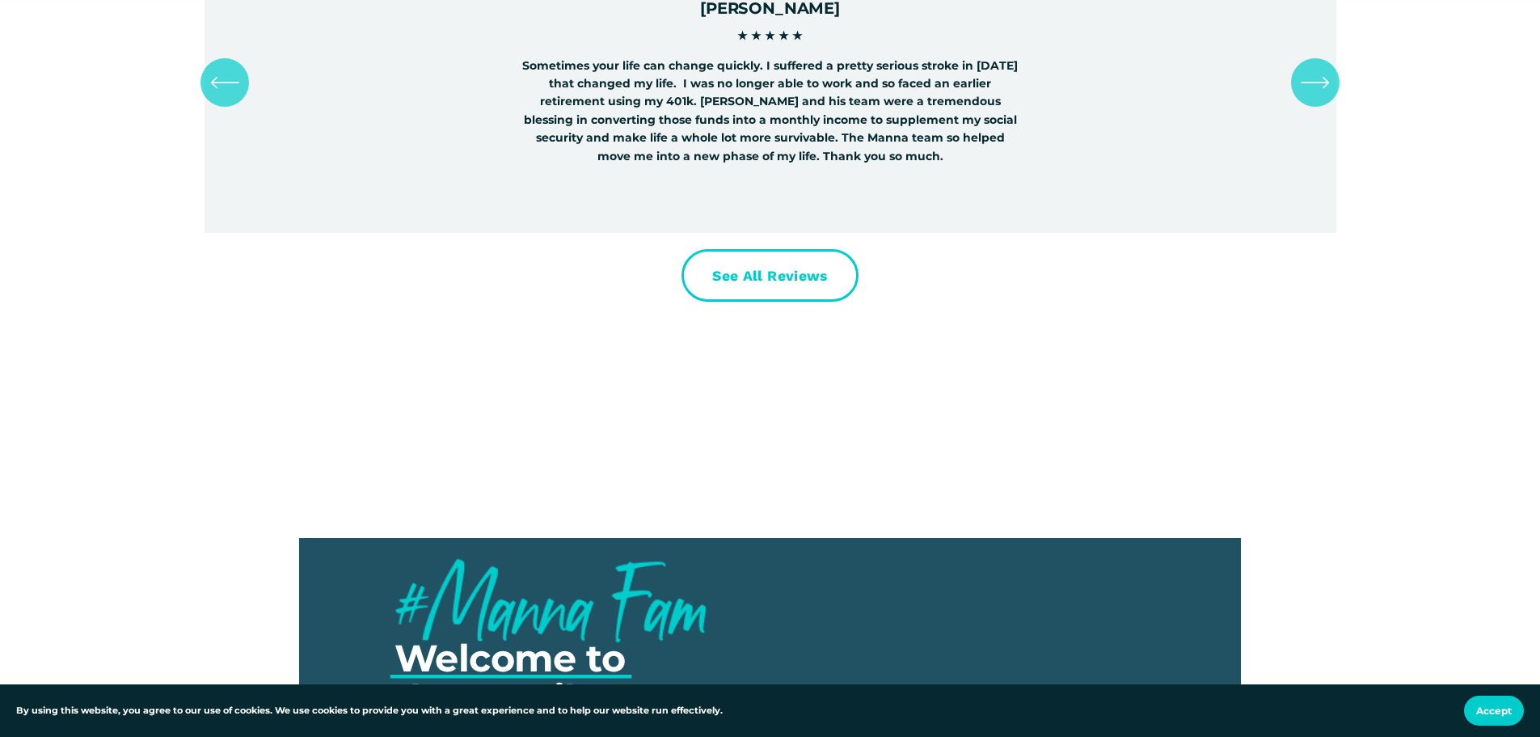
scroll to position [4791, 0]
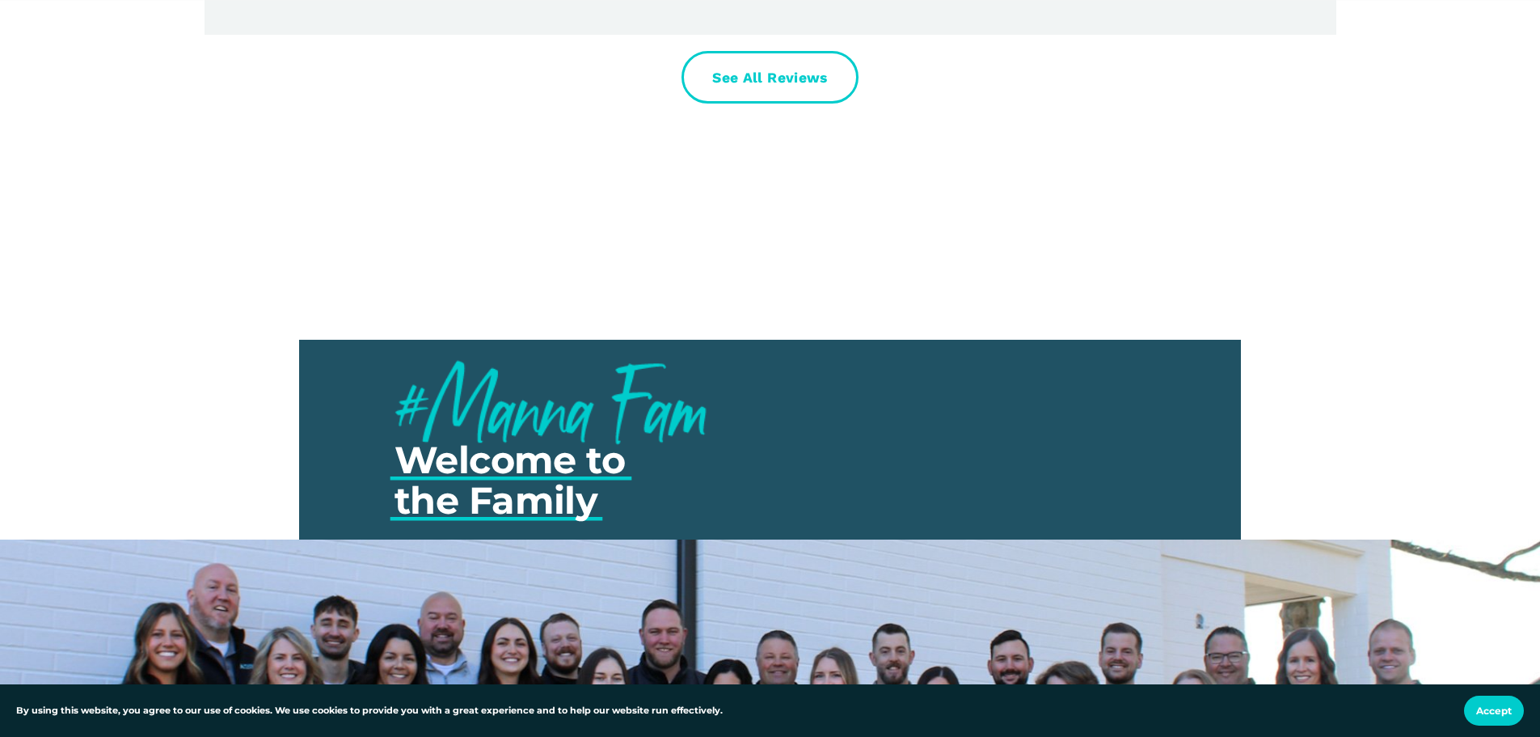
drag, startPoint x: 1542, startPoint y: 55, endPoint x: 1510, endPoint y: 575, distance: 520.9
click at [1481, 596] on div "Welcome to the Family" at bounding box center [770, 717] width 1540 height 1025
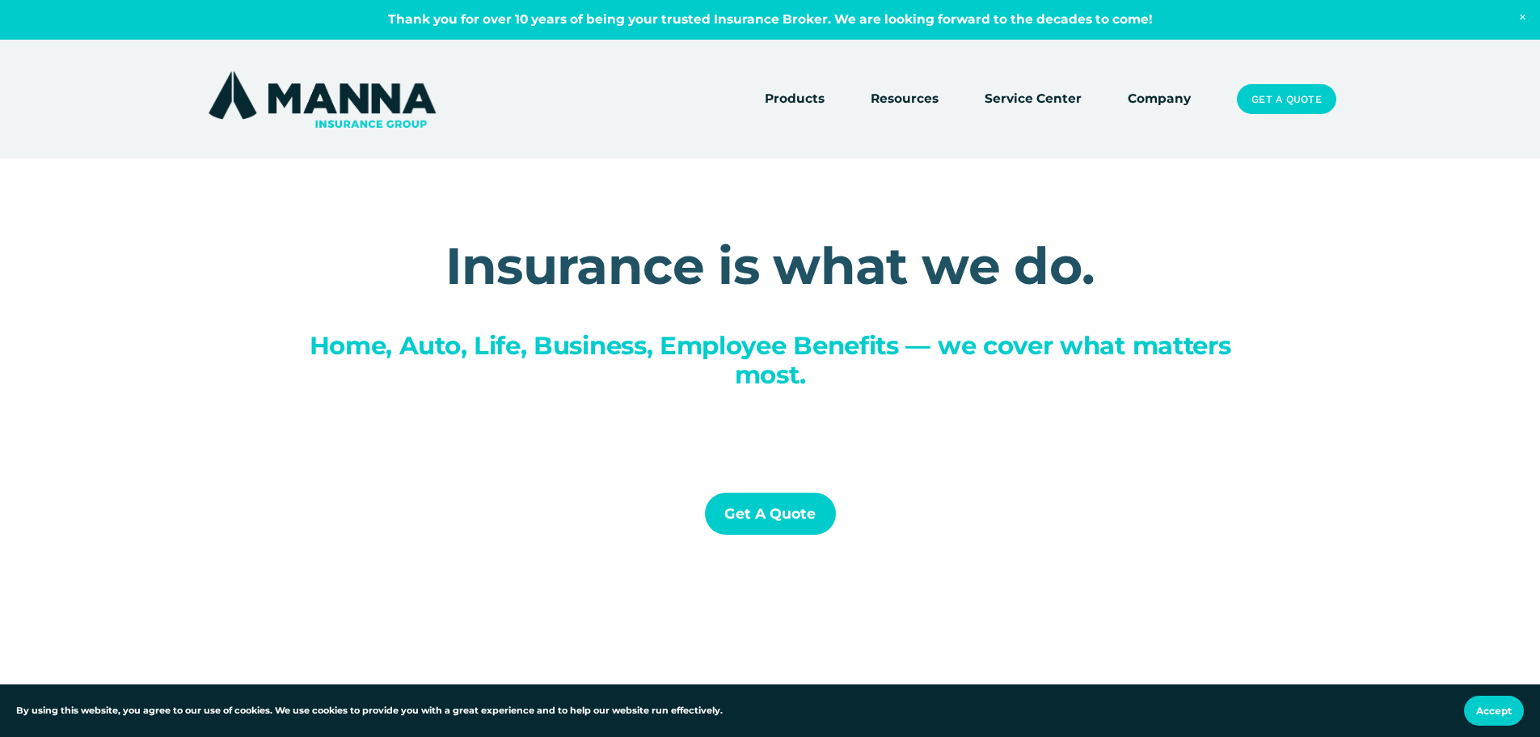
scroll to position [0, 0]
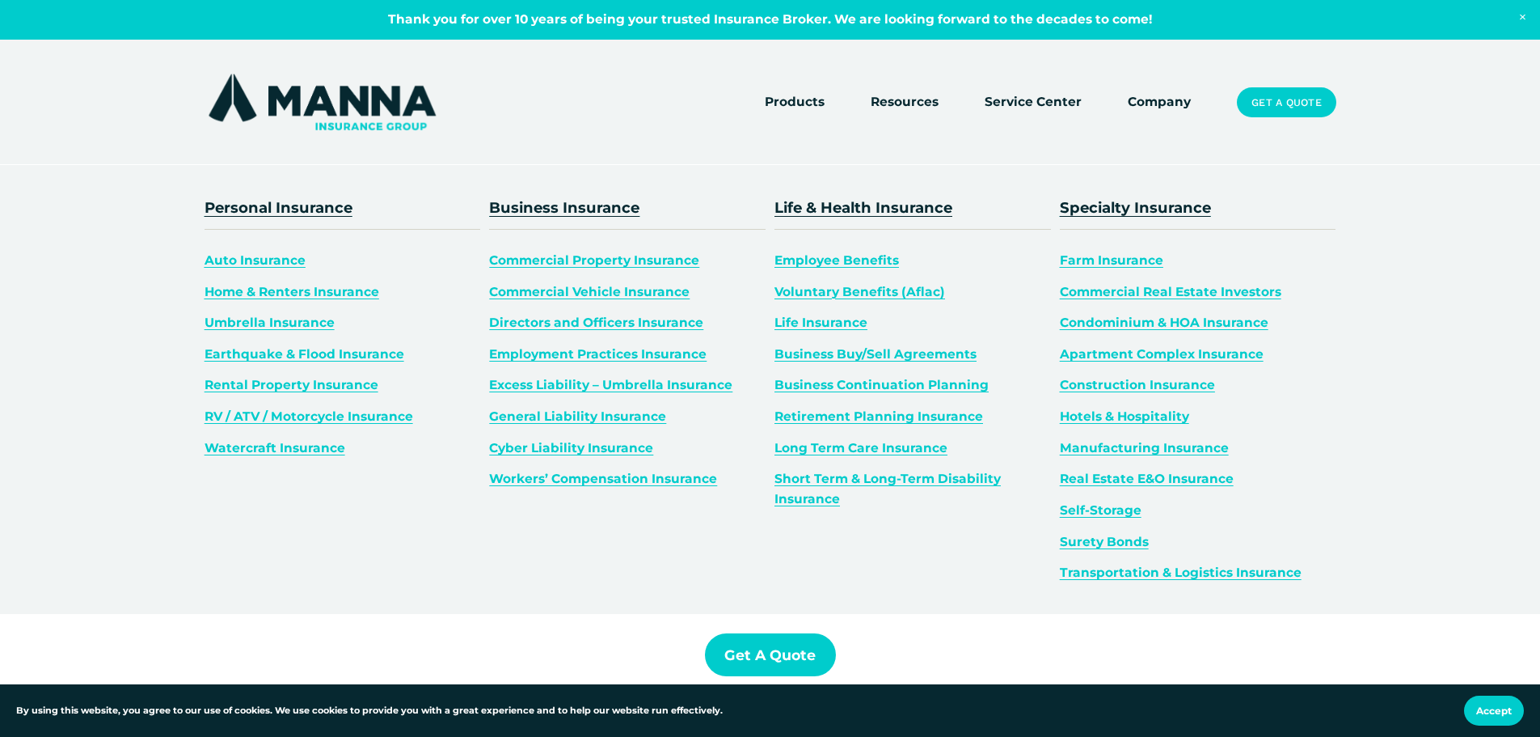
click at [593, 201] on span "Business Insurance" at bounding box center [564, 207] width 150 height 19
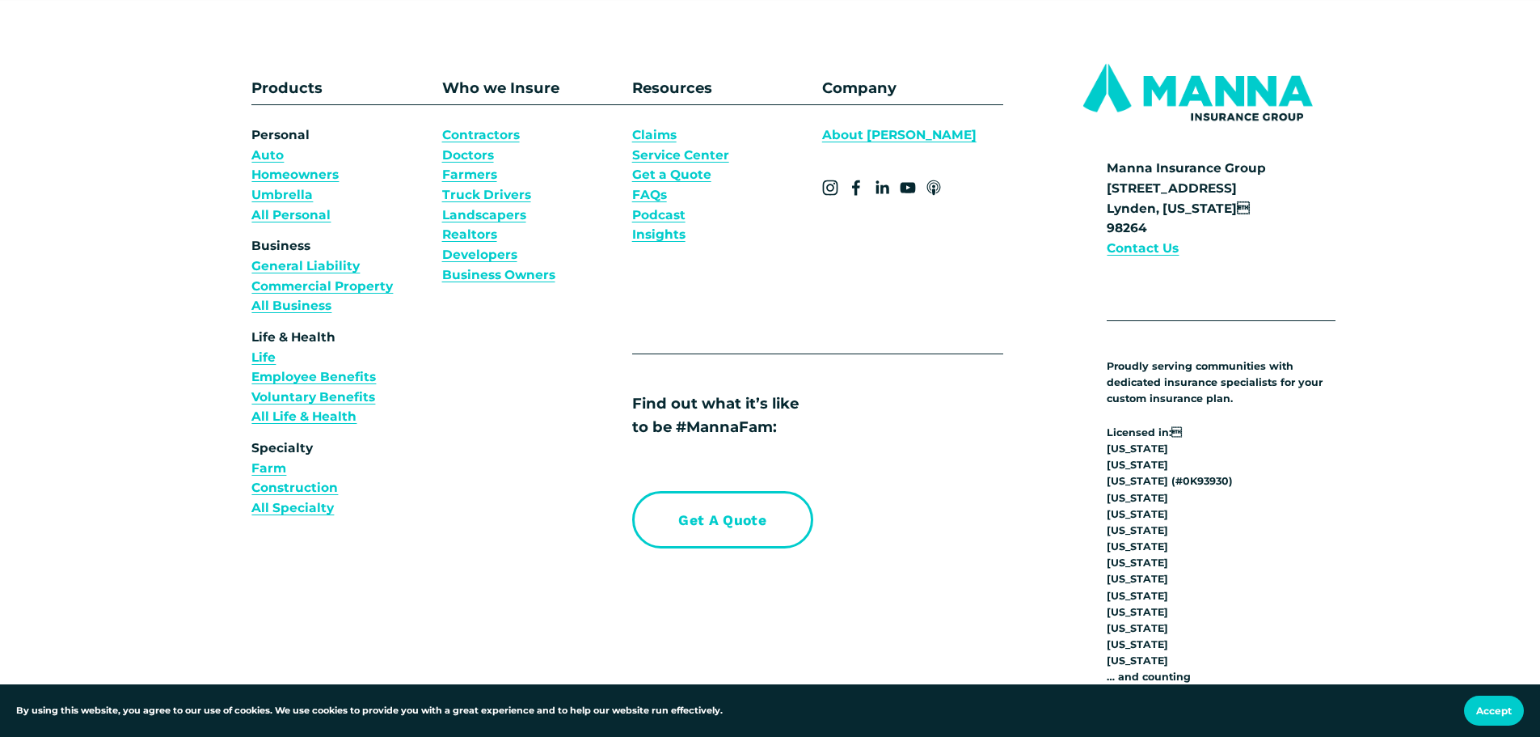
scroll to position [4036, 0]
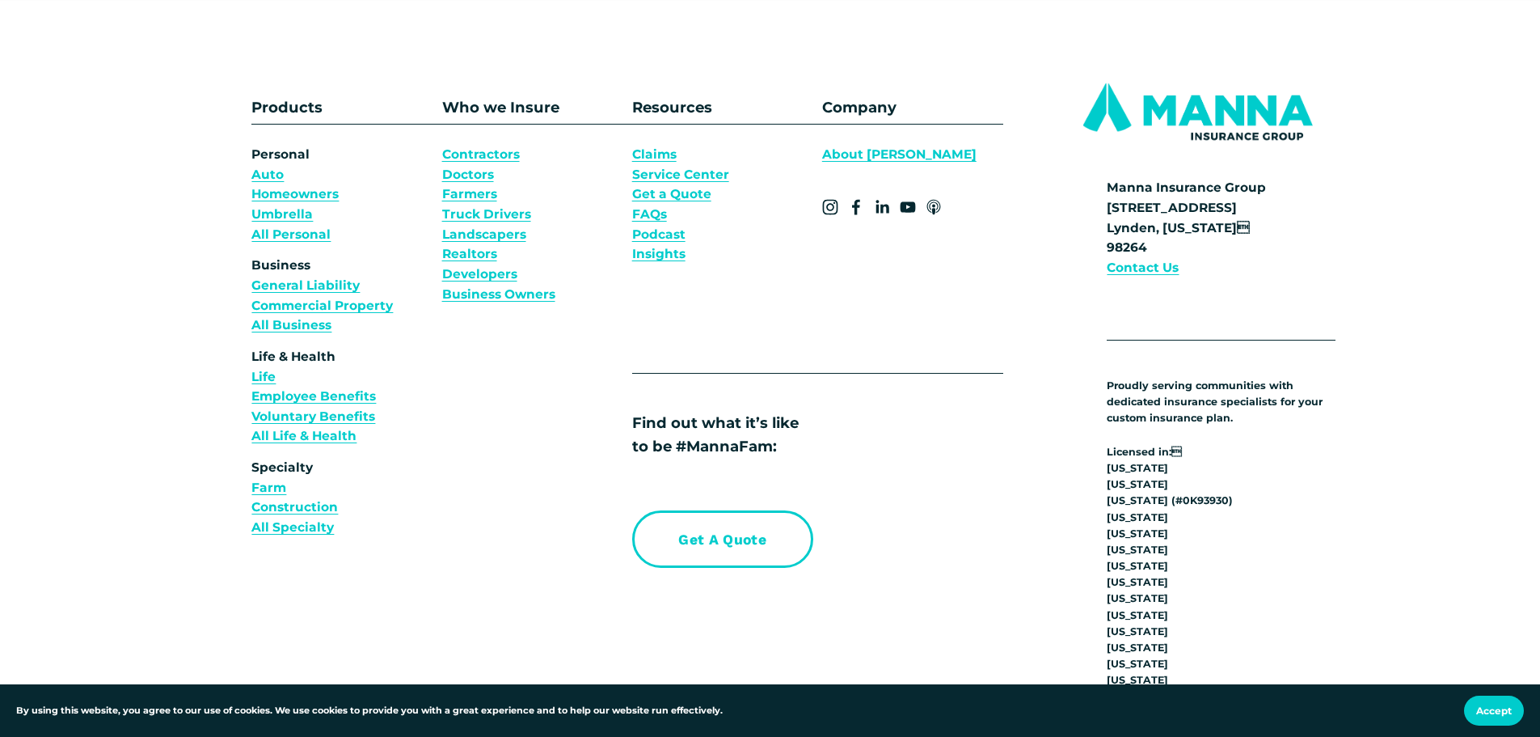
click at [857, 156] on link "About [PERSON_NAME]" at bounding box center [899, 155] width 154 height 20
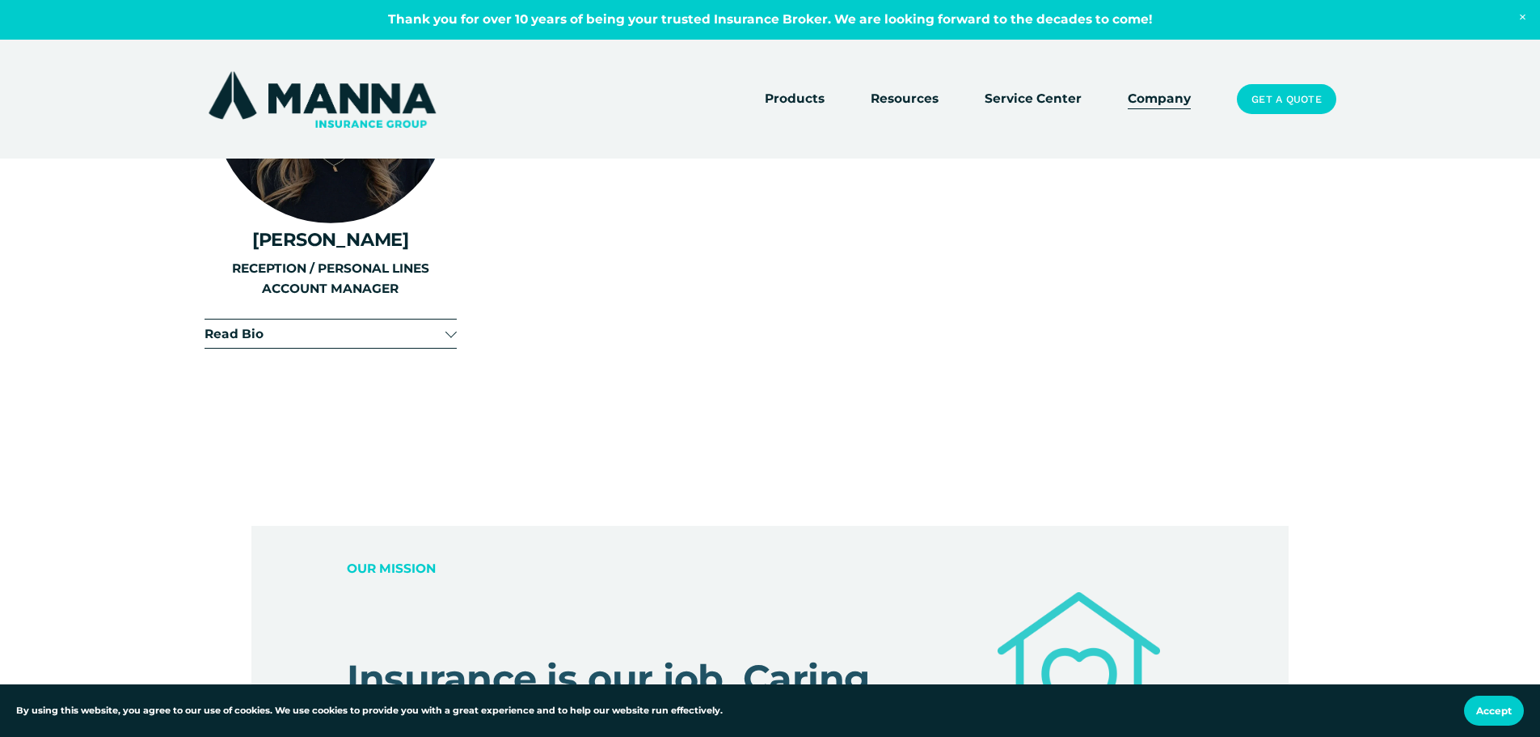
scroll to position [4335, 0]
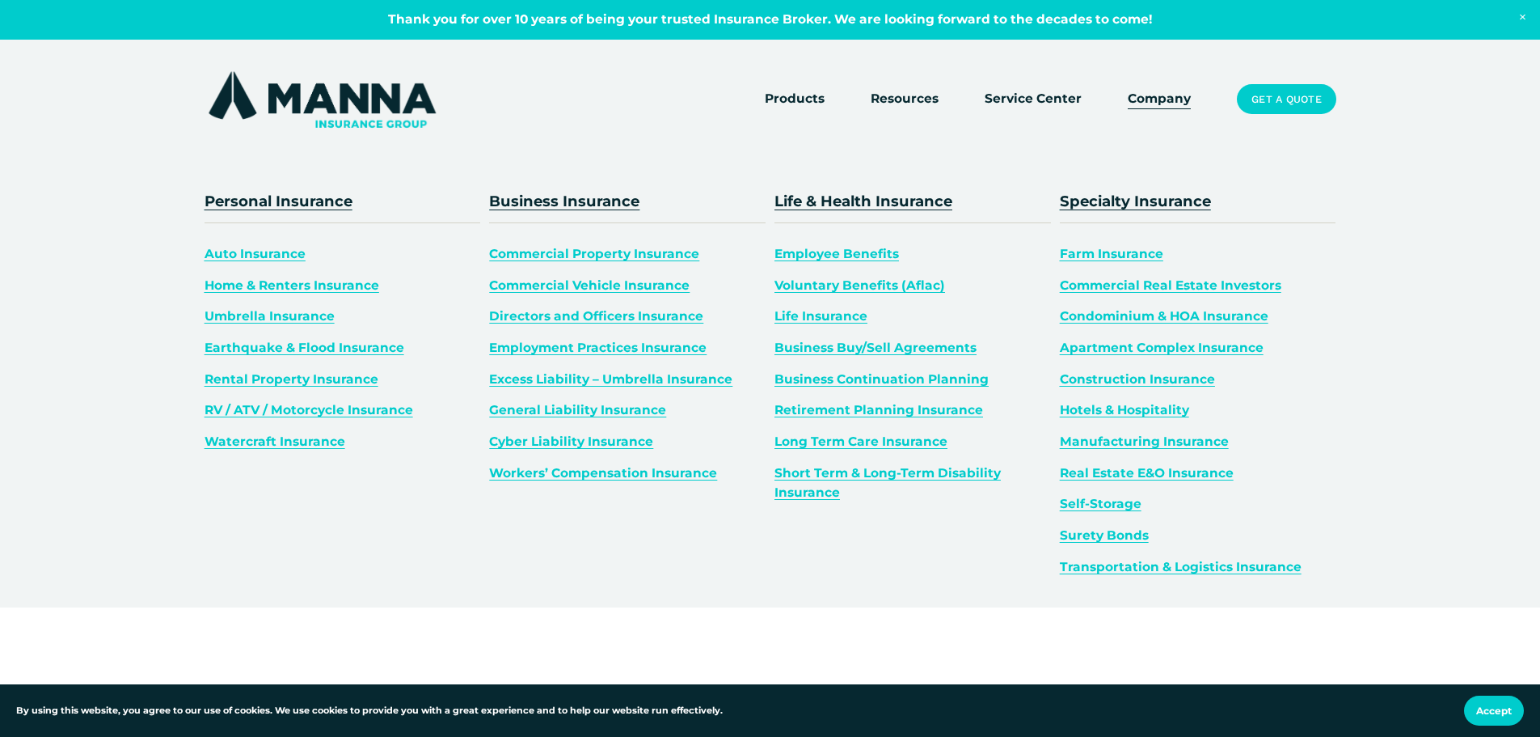
click at [546, 198] on span "Business Insurance" at bounding box center [564, 201] width 150 height 19
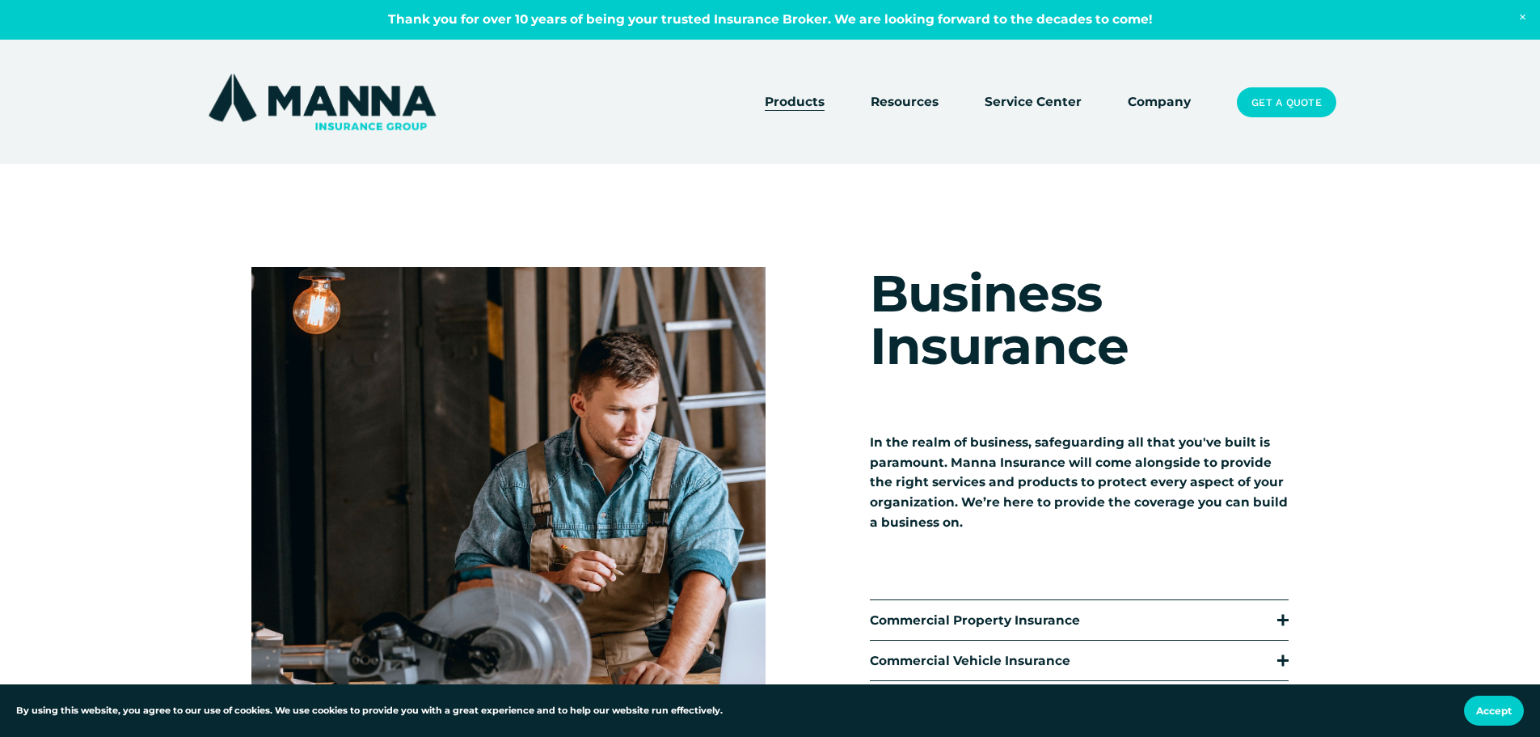
click at [1020, 102] on link "Service Center" at bounding box center [1033, 102] width 97 height 23
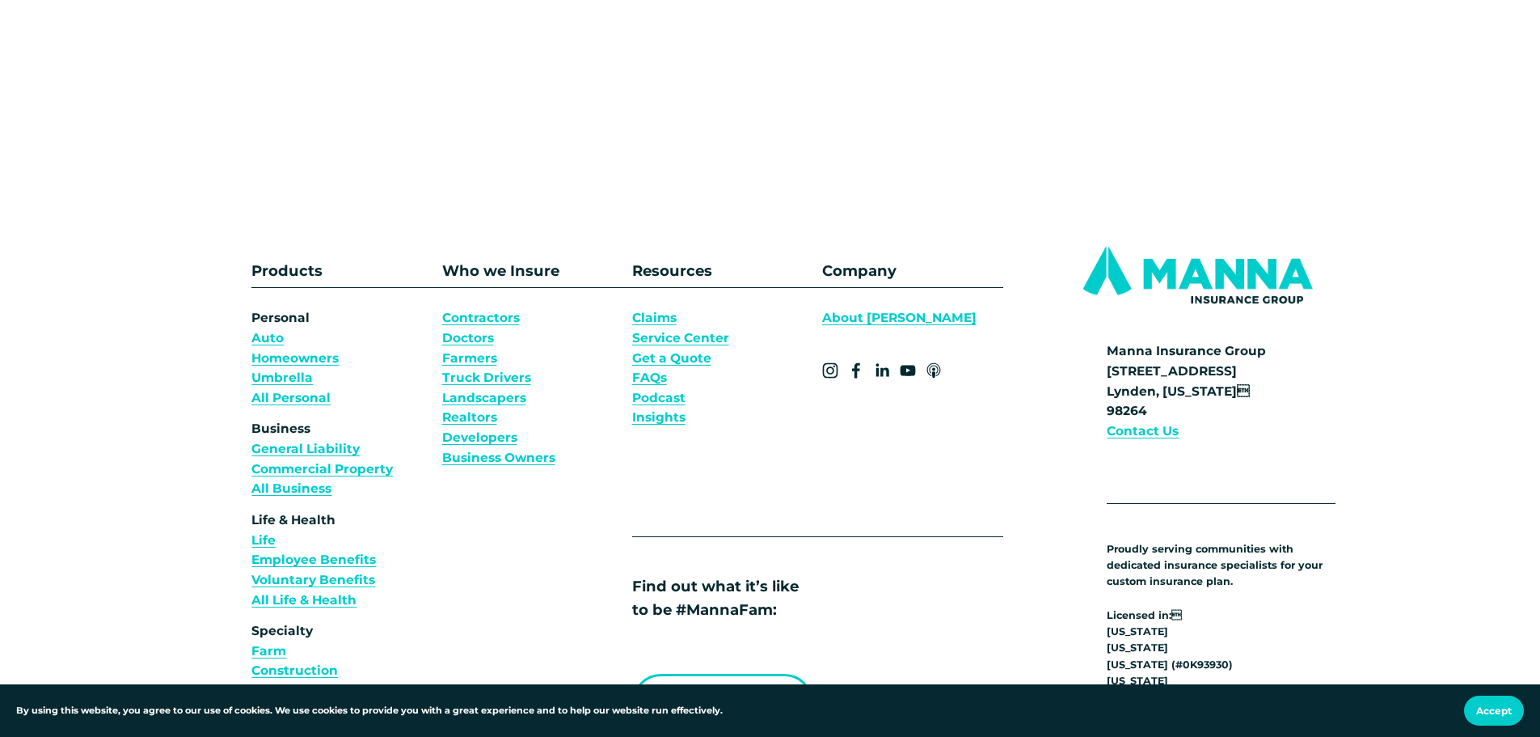
scroll to position [1132, 0]
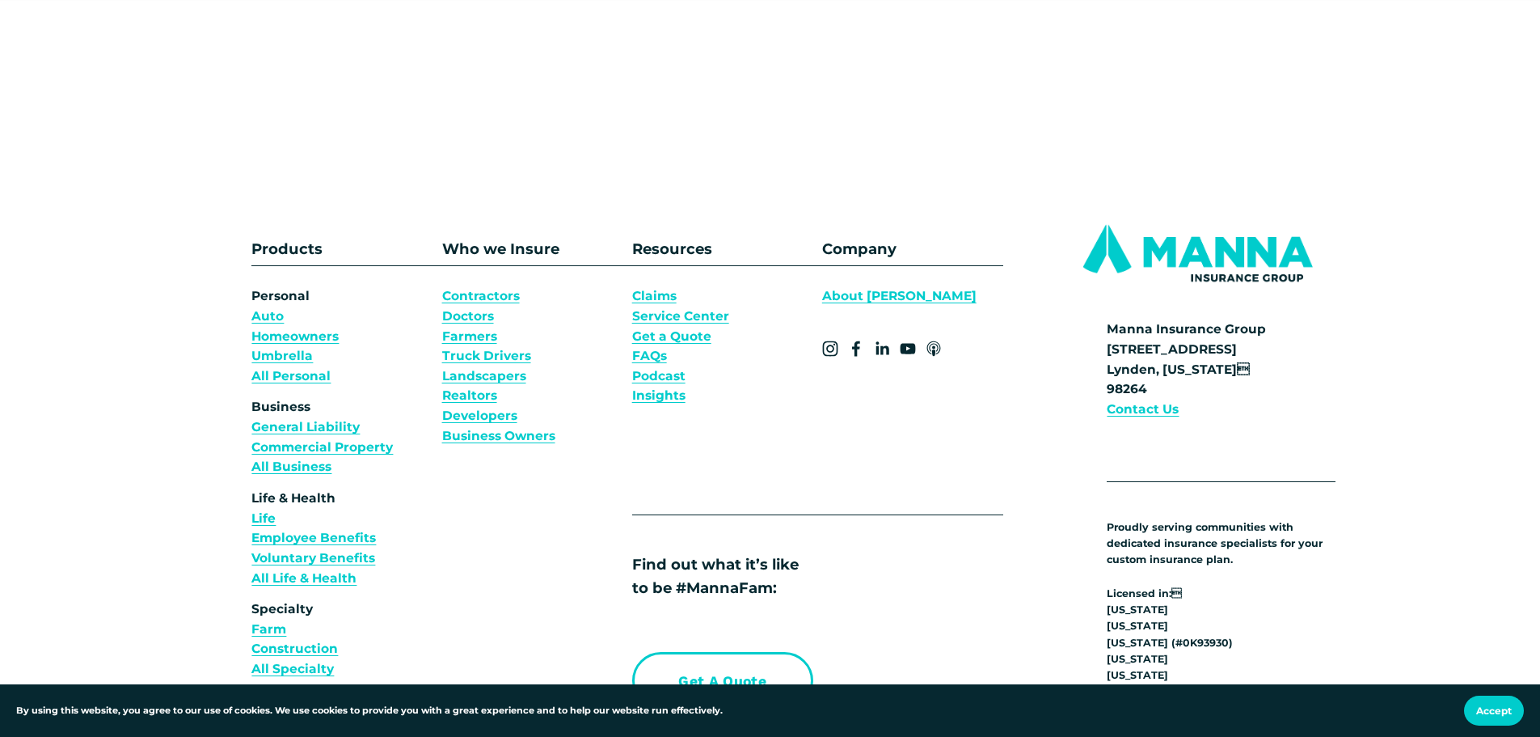
click at [640, 357] on link "FAQs" at bounding box center [649, 356] width 35 height 20
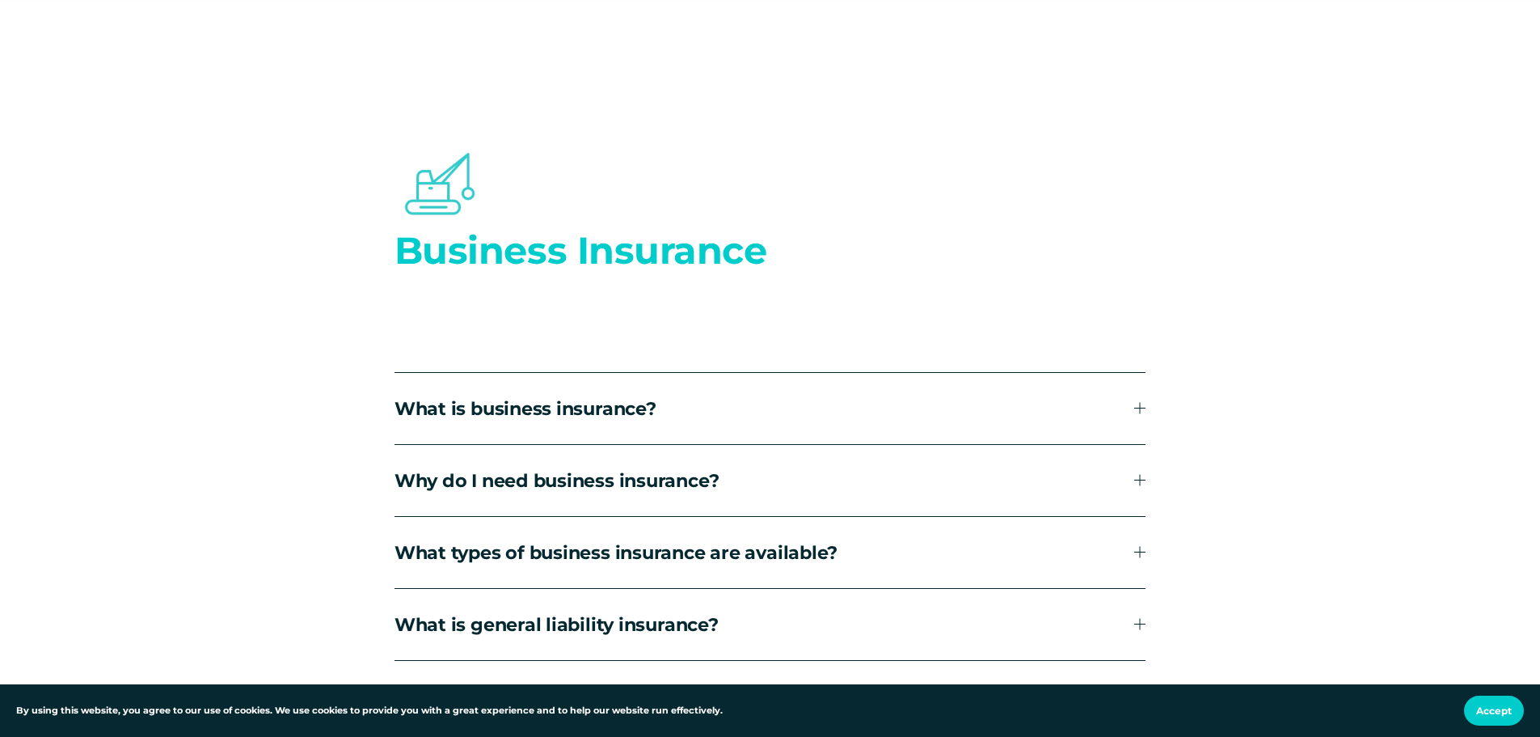
scroll to position [5579, 0]
click at [649, 401] on span "What is business insurance?" at bounding box center [765, 406] width 741 height 23
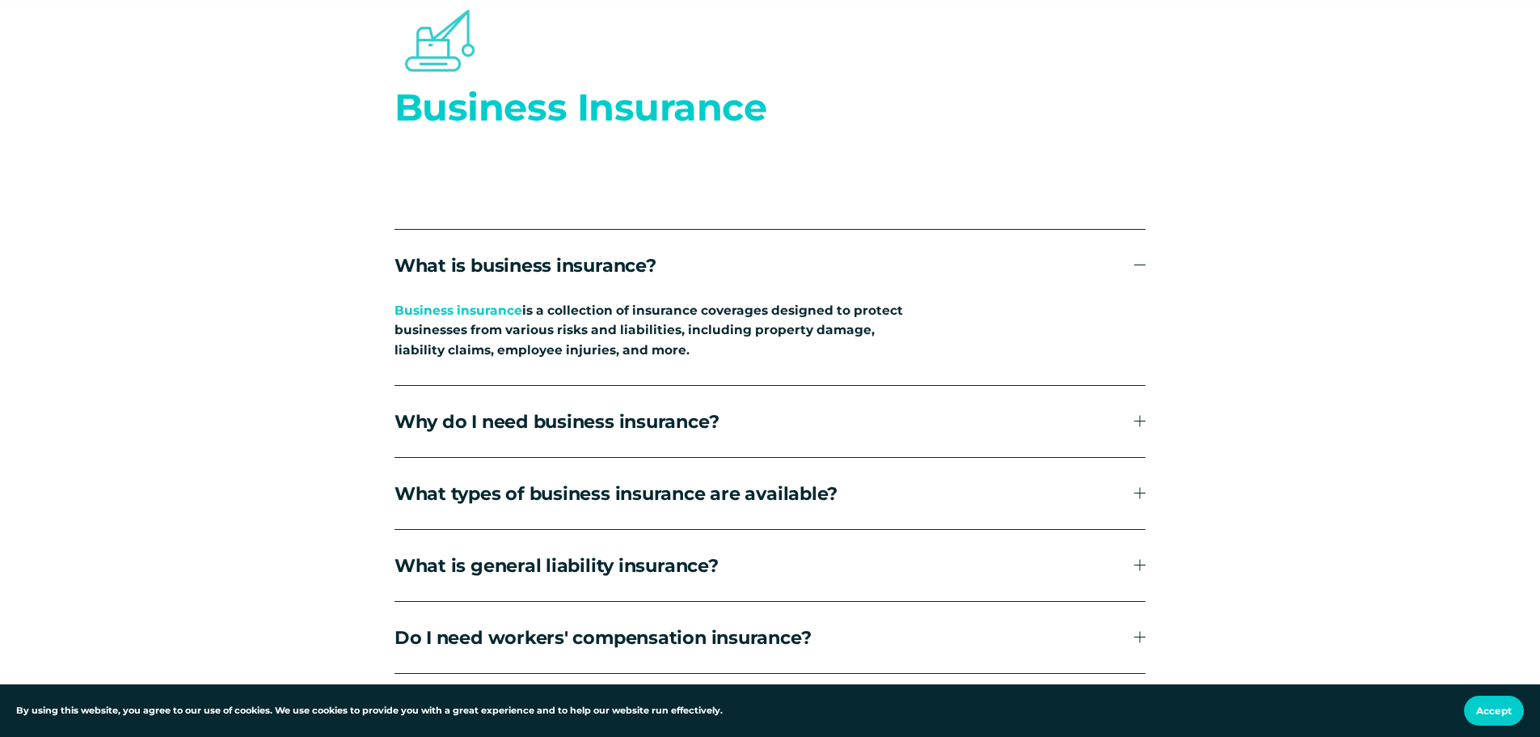
scroll to position [5741, 0]
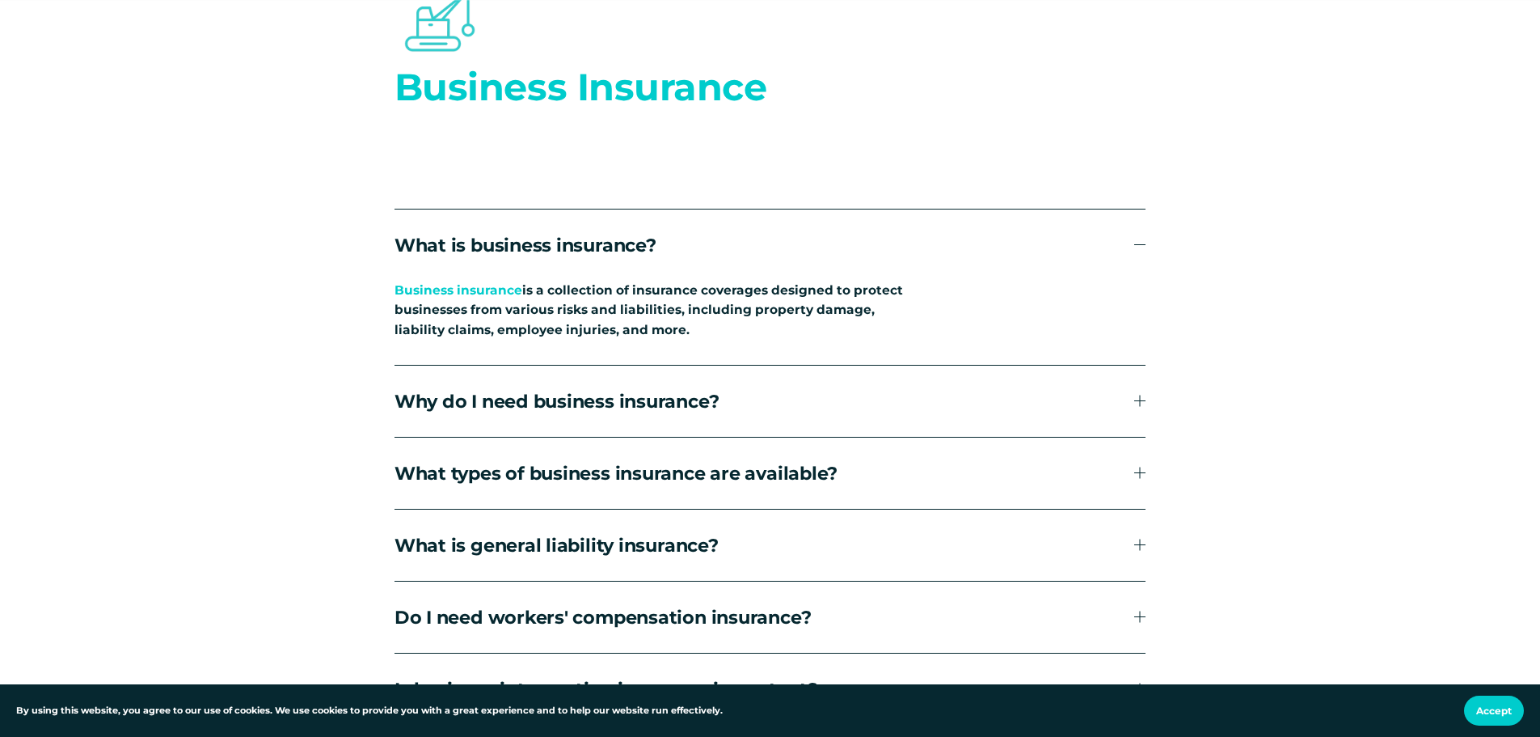
click at [729, 247] on span "What is business insurance?" at bounding box center [765, 245] width 741 height 23
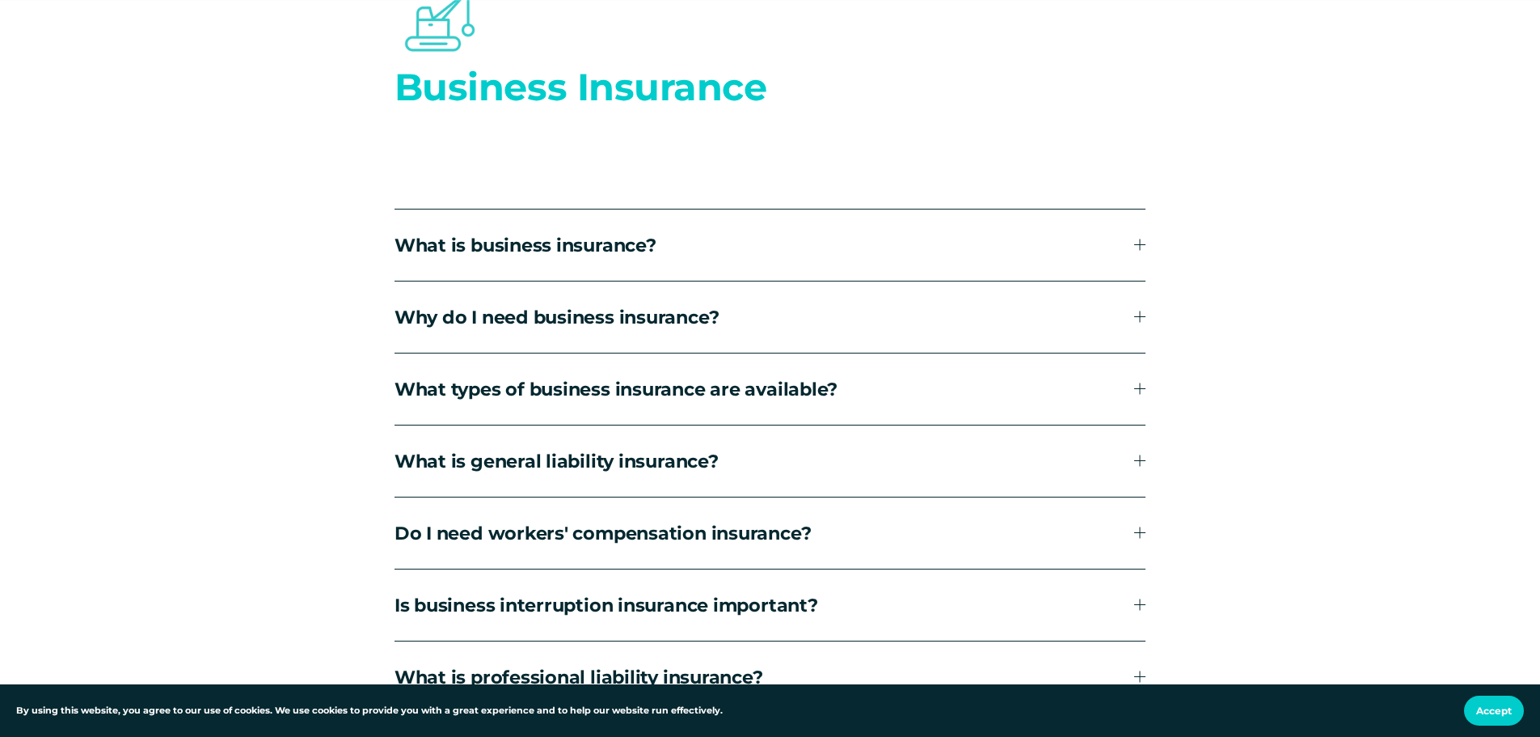
click at [679, 317] on span "Why do I need business insurance?" at bounding box center [765, 317] width 741 height 23
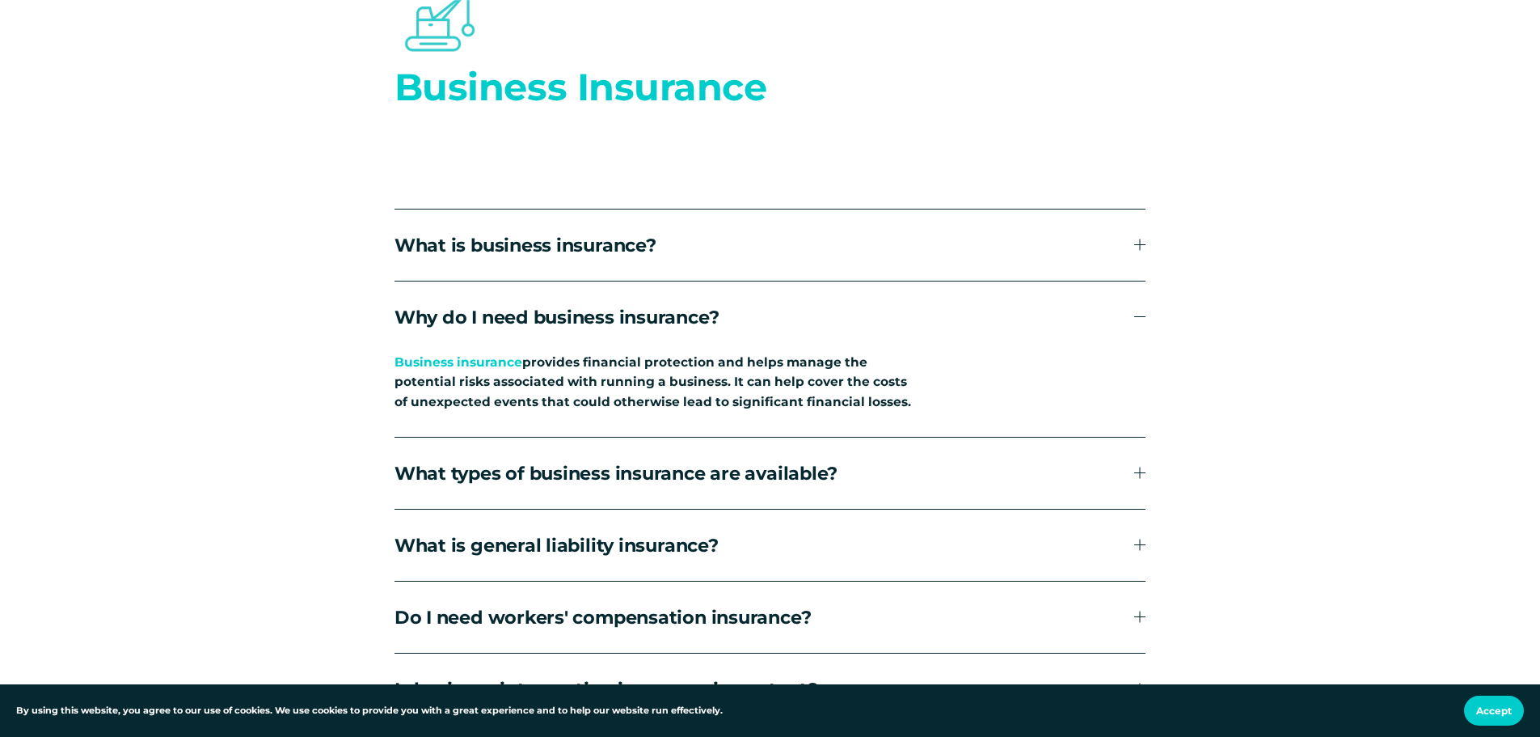
click at [691, 315] on span "Why do I need business insurance?" at bounding box center [765, 317] width 741 height 23
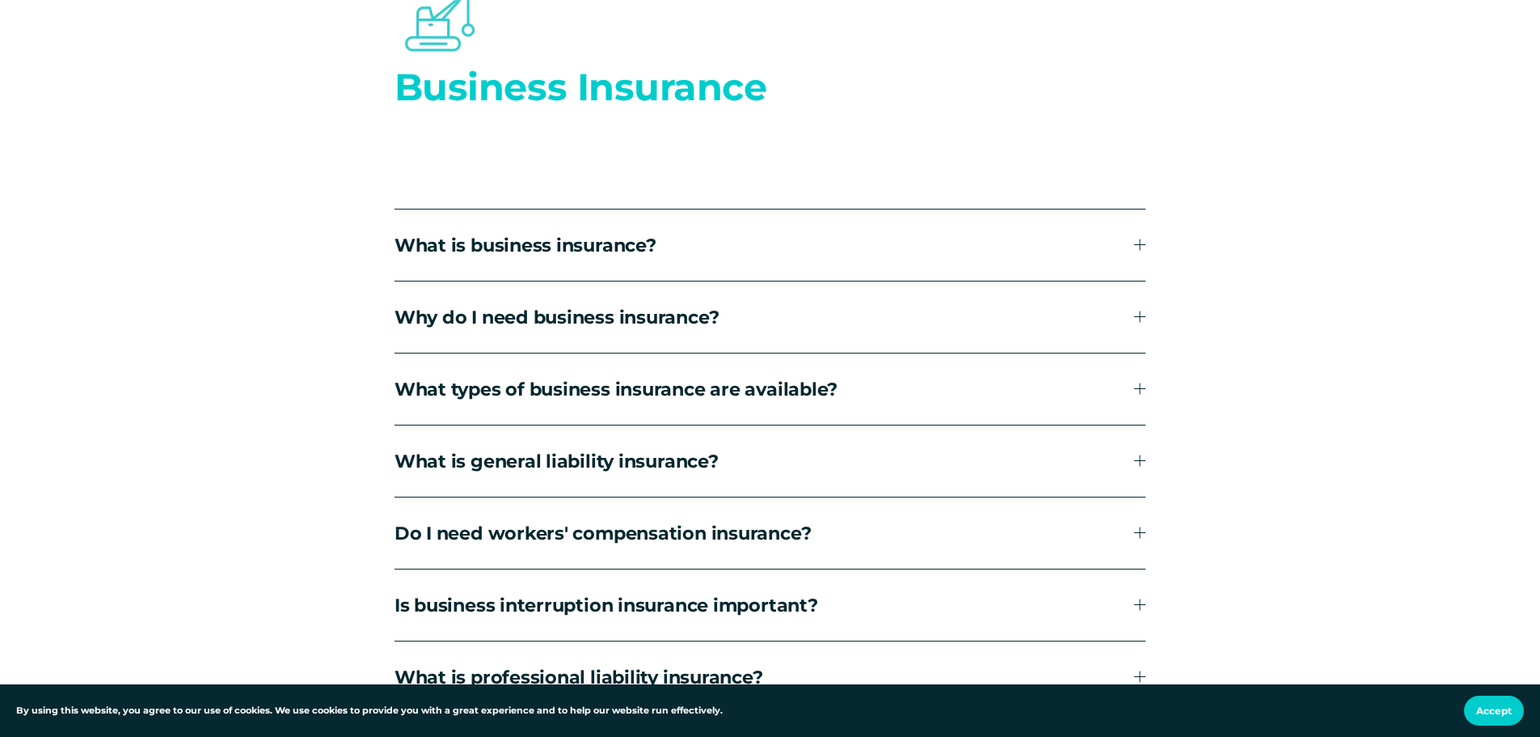
click at [667, 388] on span "What types of business insurance are available?" at bounding box center [765, 389] width 741 height 23
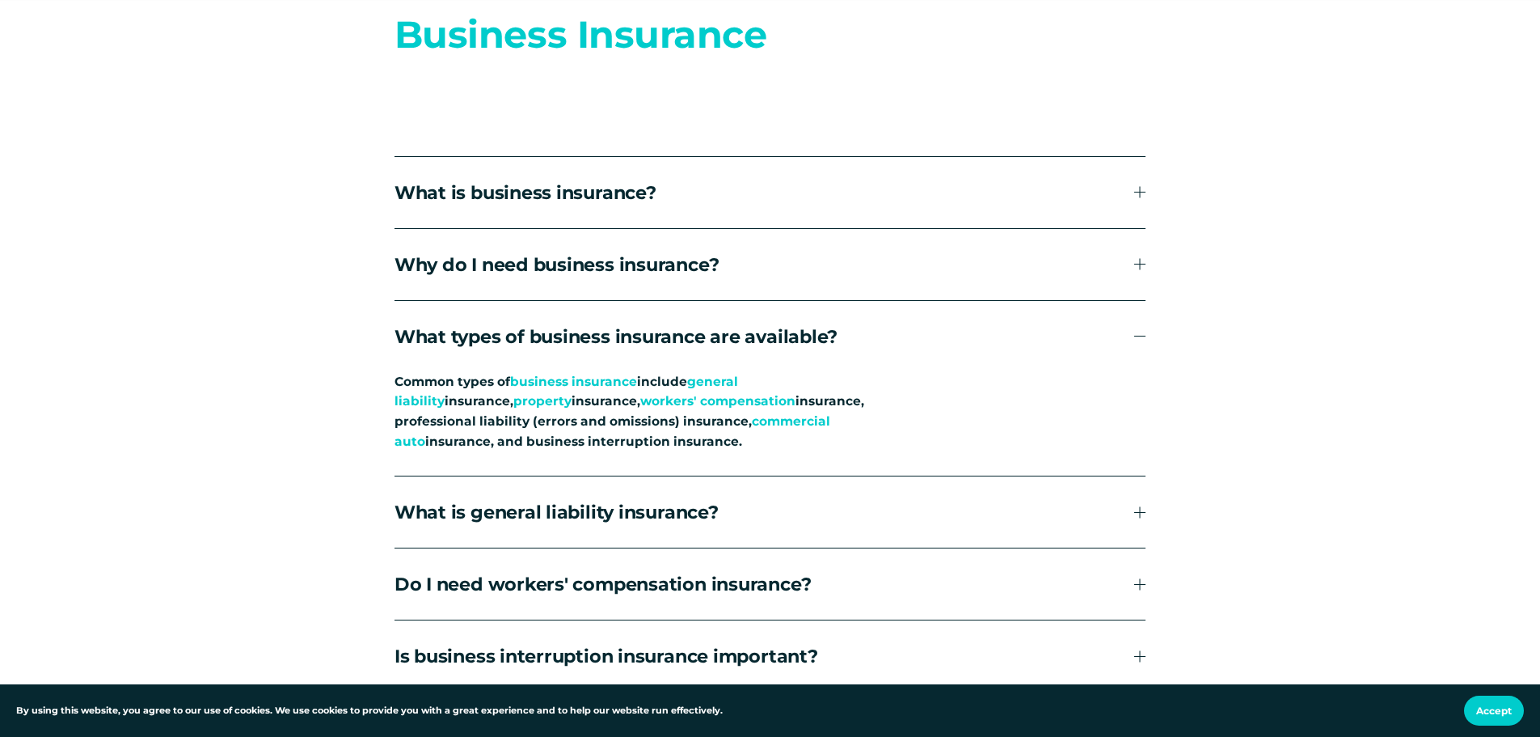
scroll to position [5822, 0]
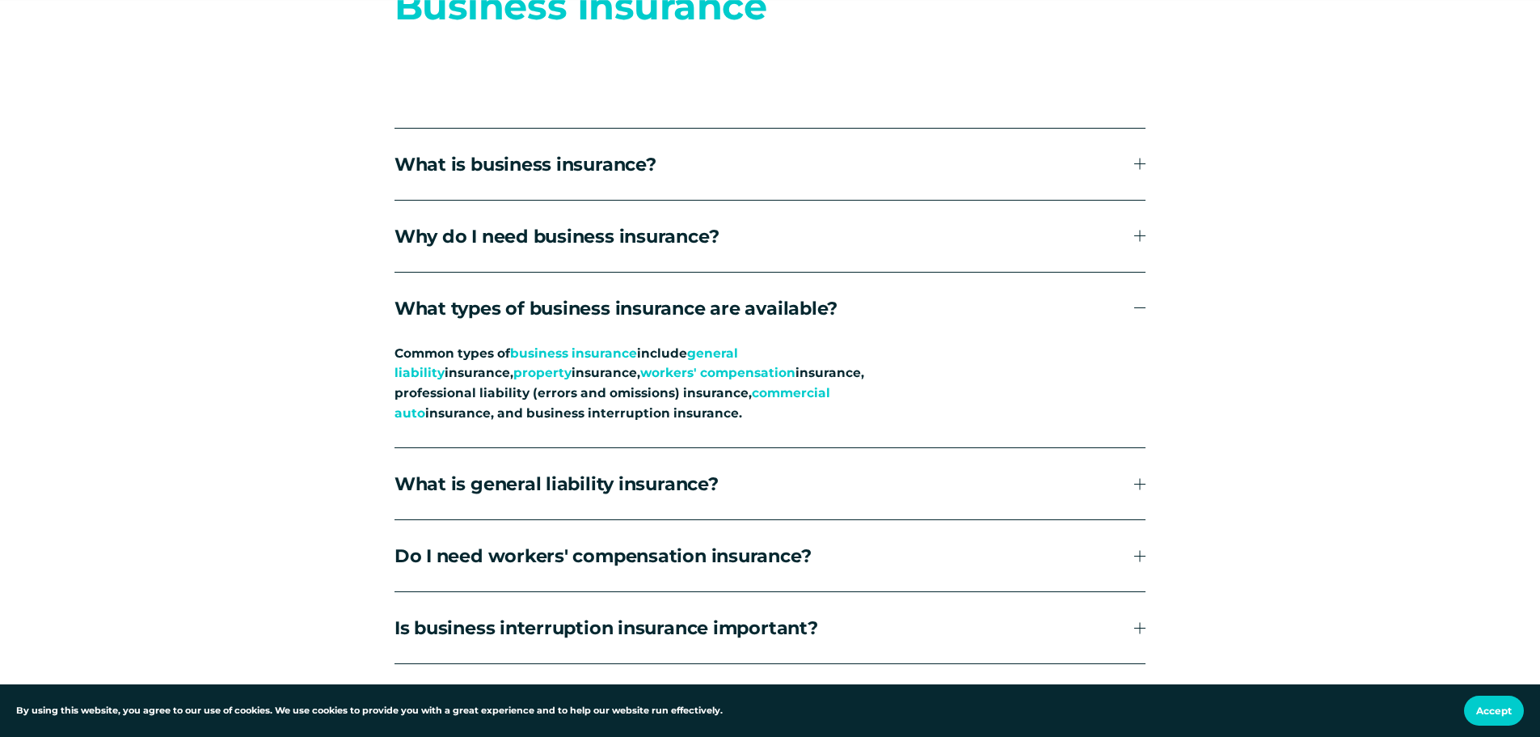
click at [861, 314] on span "What types of business insurance are available?" at bounding box center [765, 308] width 741 height 23
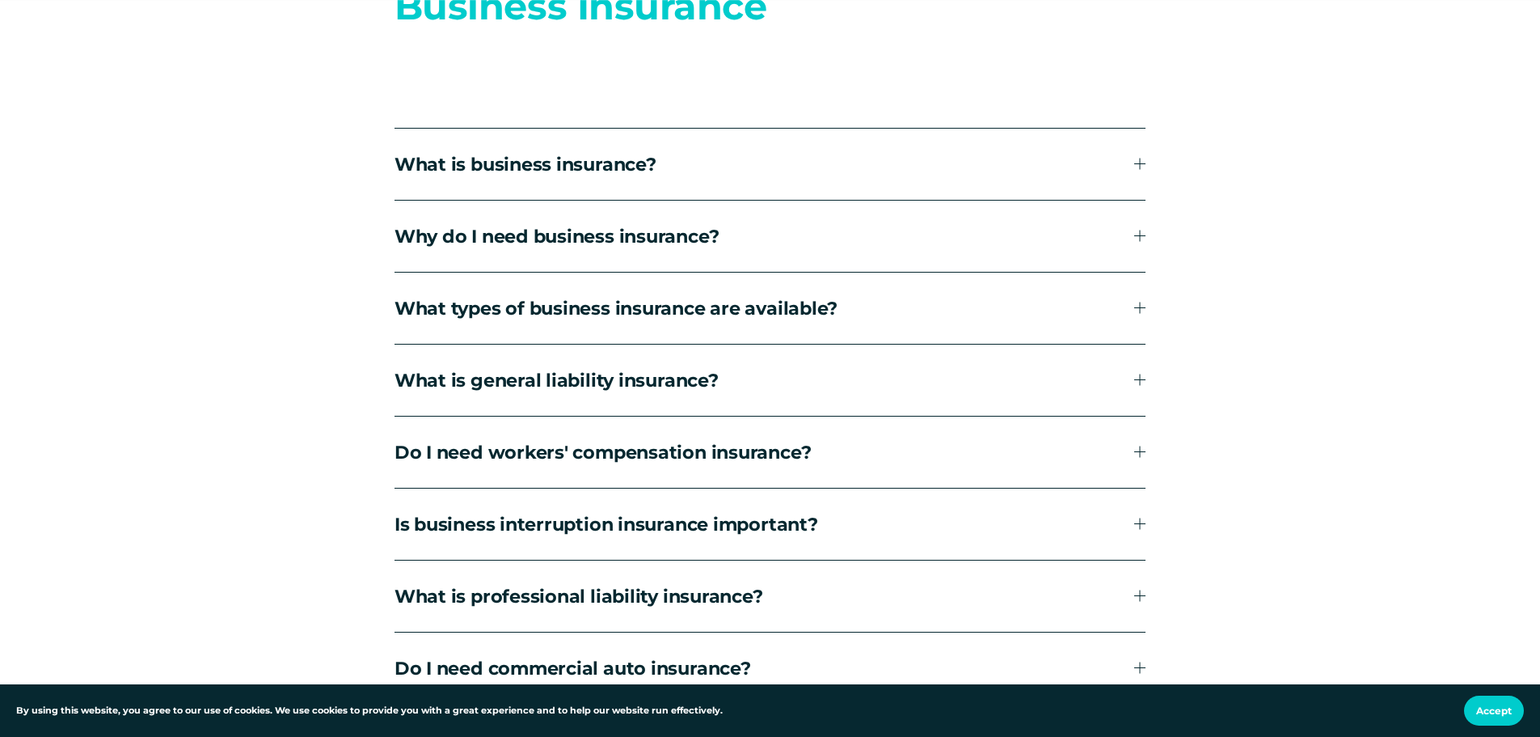
scroll to position [5902, 0]
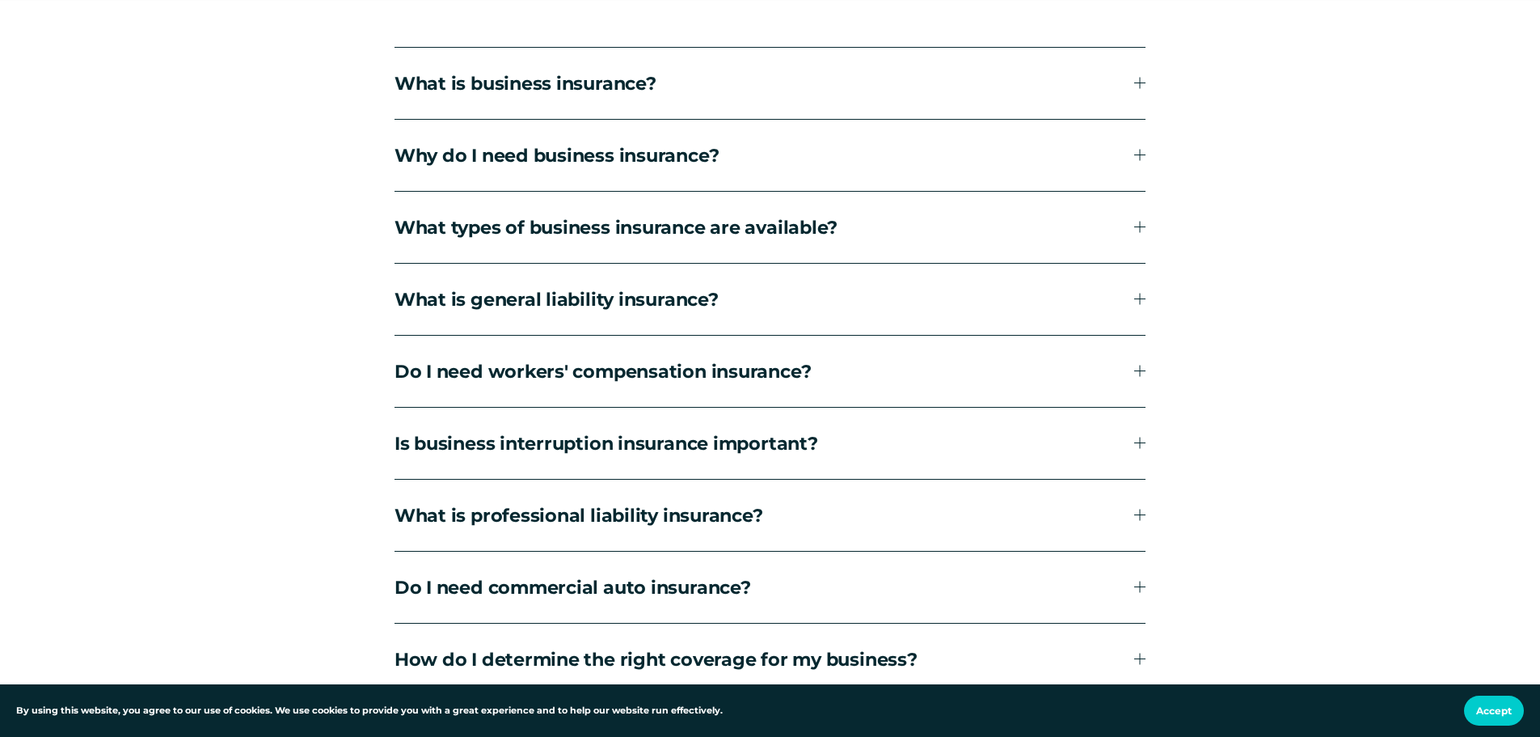
click at [644, 299] on span "What is general liability insurance?" at bounding box center [765, 299] width 741 height 23
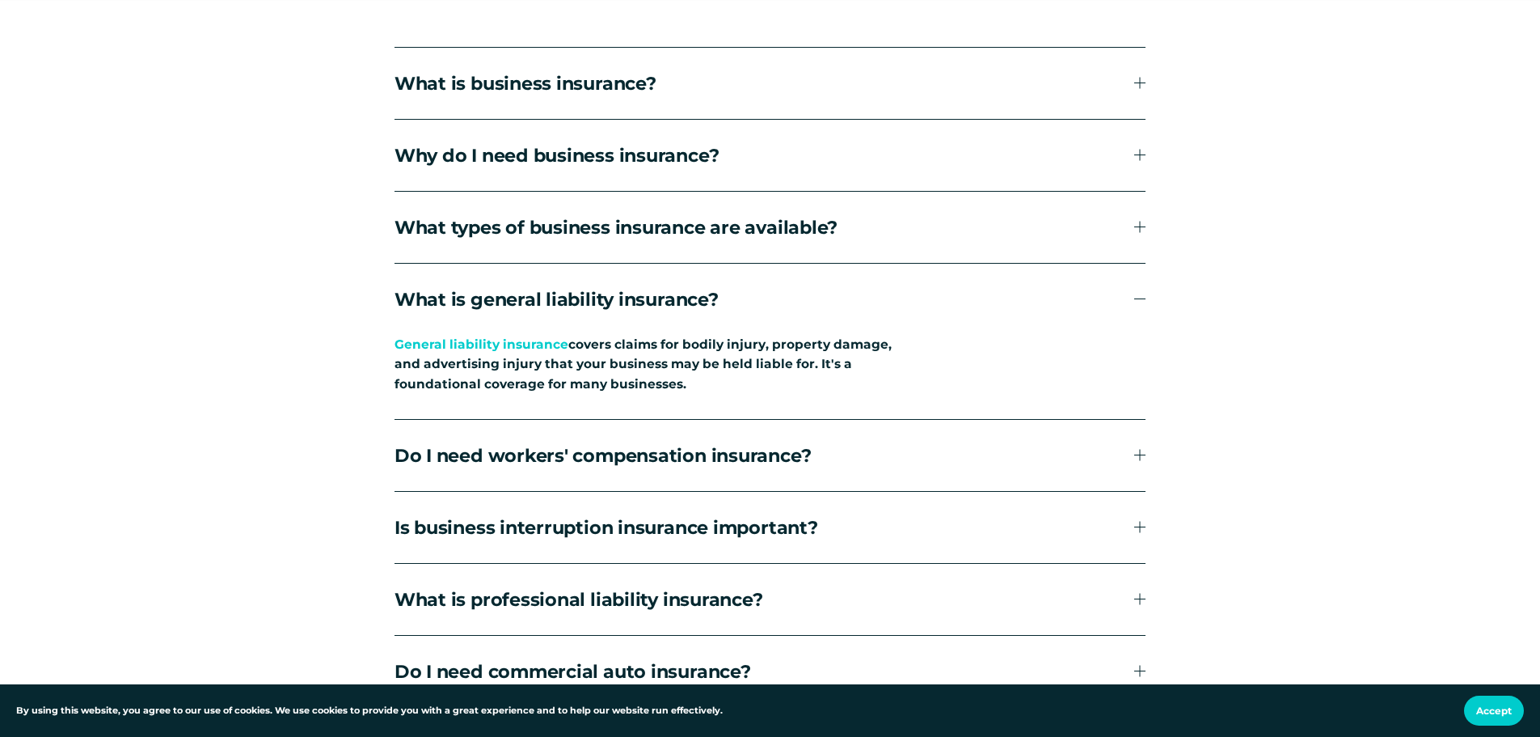
click at [697, 304] on span "What is general liability insurance?" at bounding box center [765, 299] width 741 height 23
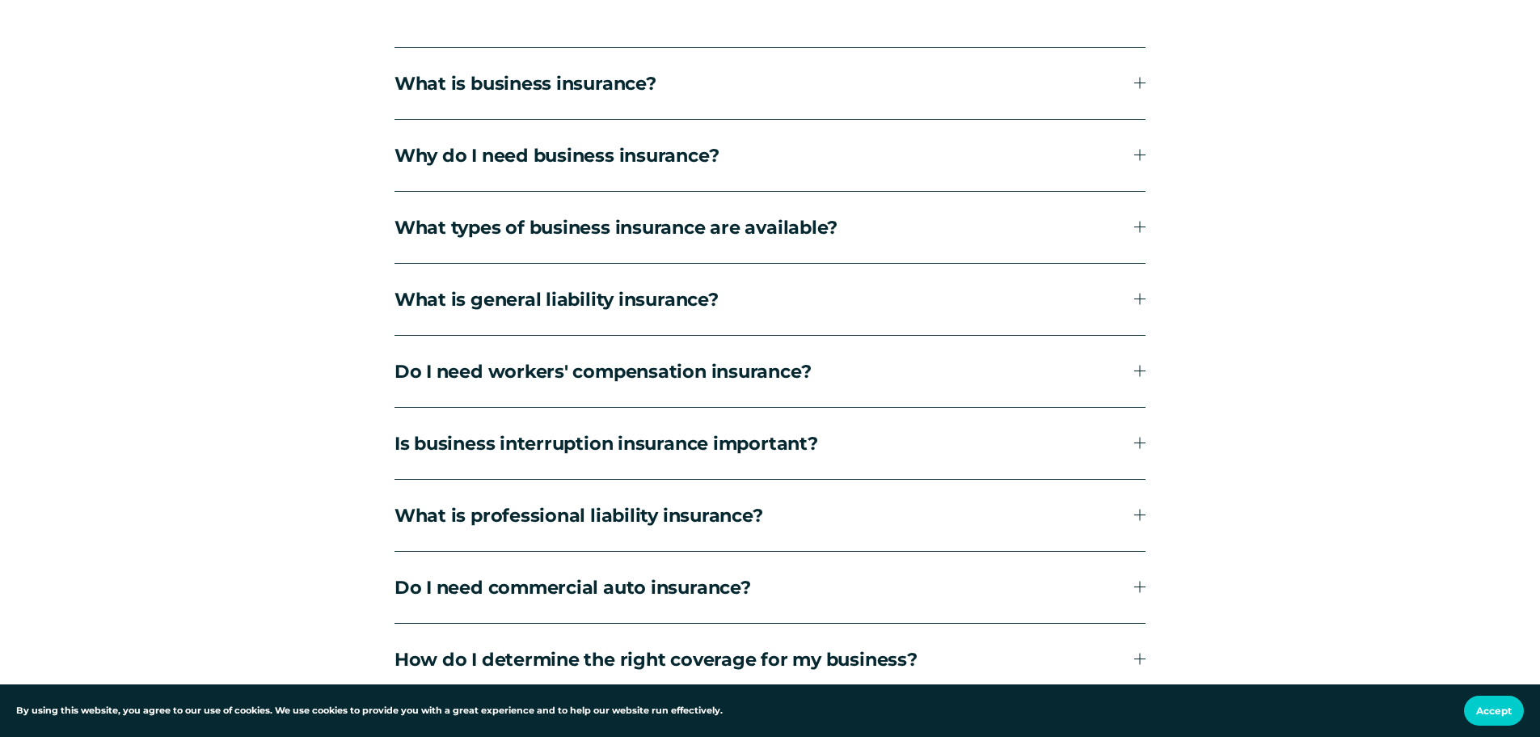
click at [653, 371] on span "Do I need workers' compensation insurance?" at bounding box center [765, 371] width 741 height 23
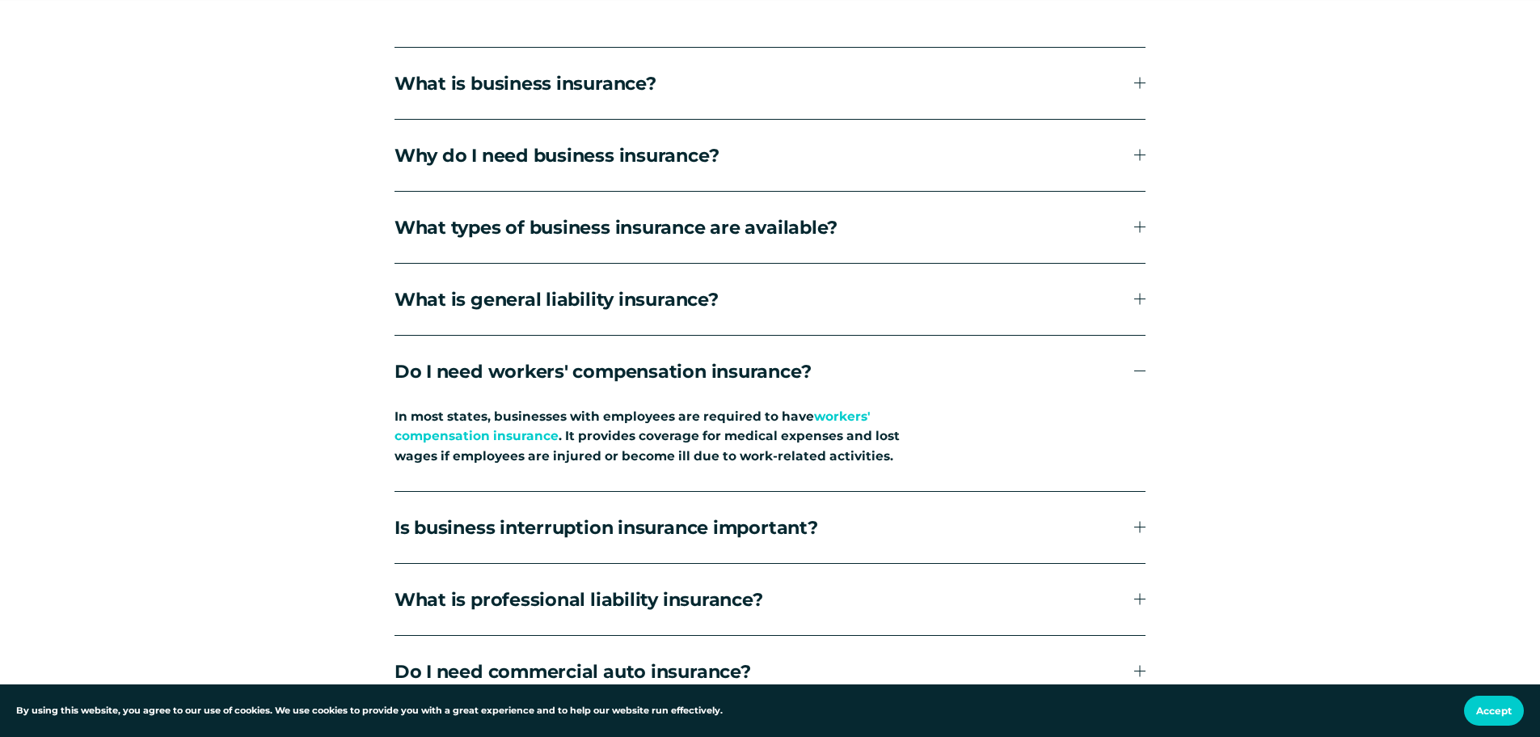
click at [681, 373] on span "Do I need workers' compensation insurance?" at bounding box center [765, 371] width 741 height 23
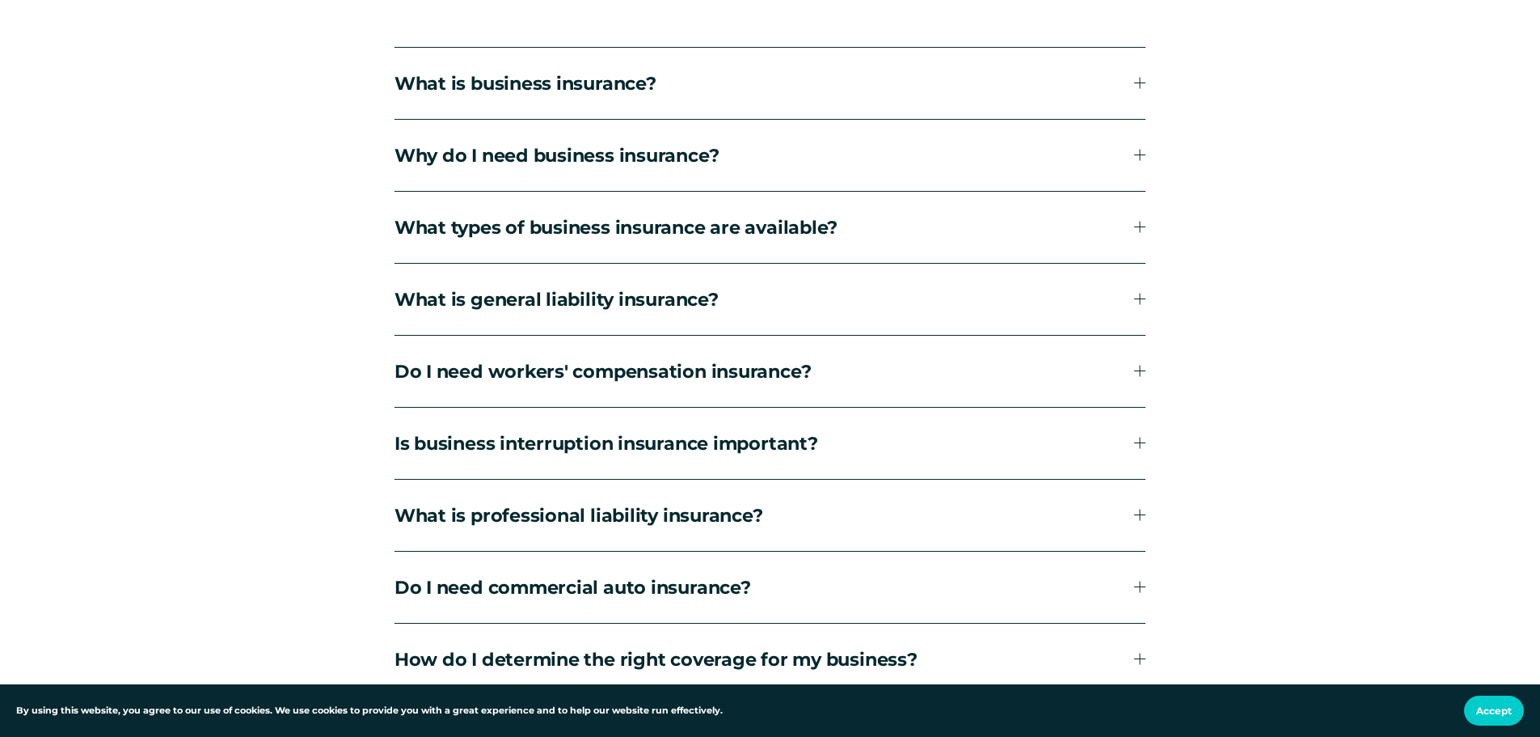
click at [681, 373] on span "Do I need workers' compensation insurance?" at bounding box center [765, 371] width 741 height 23
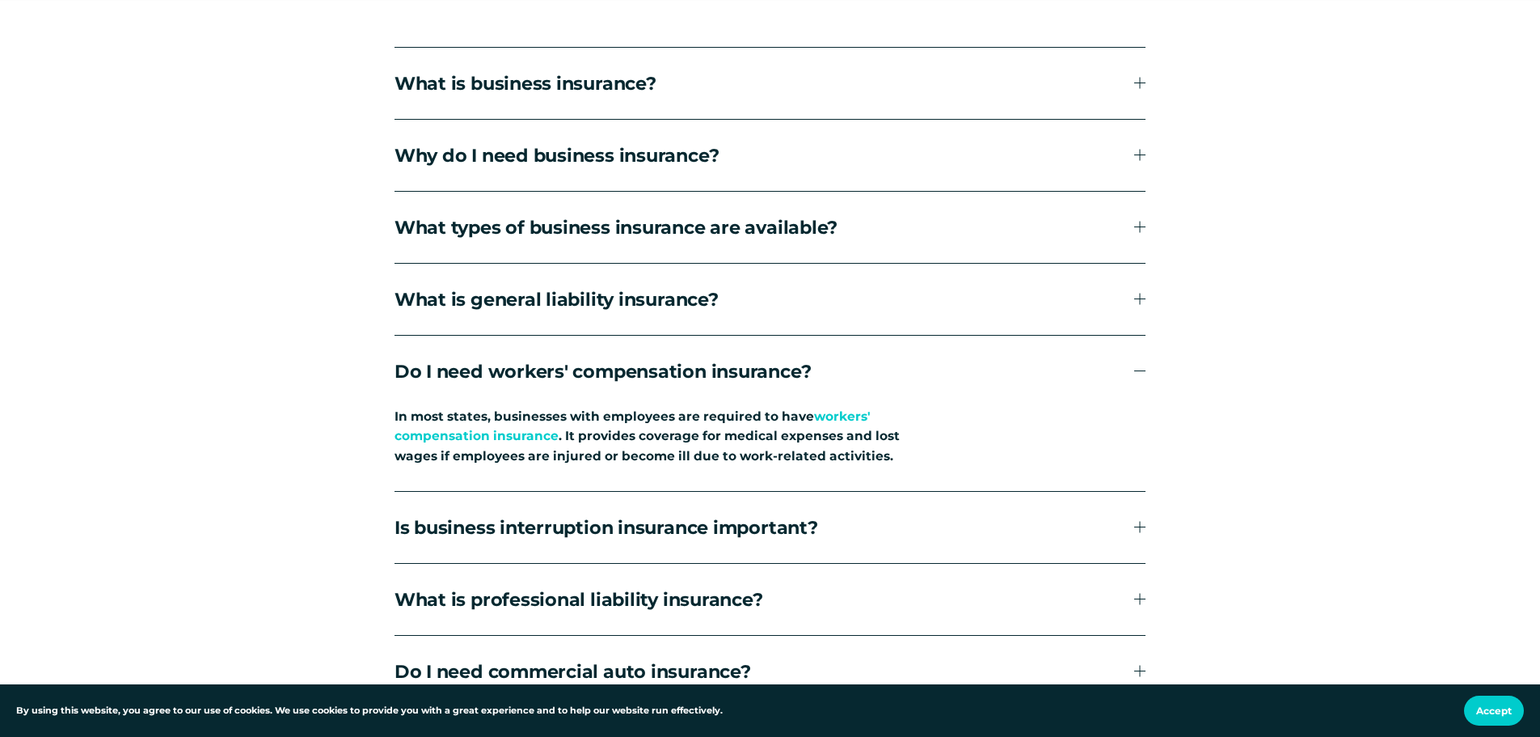
click at [681, 371] on span "Do I need workers' compensation insurance?" at bounding box center [765, 371] width 741 height 23
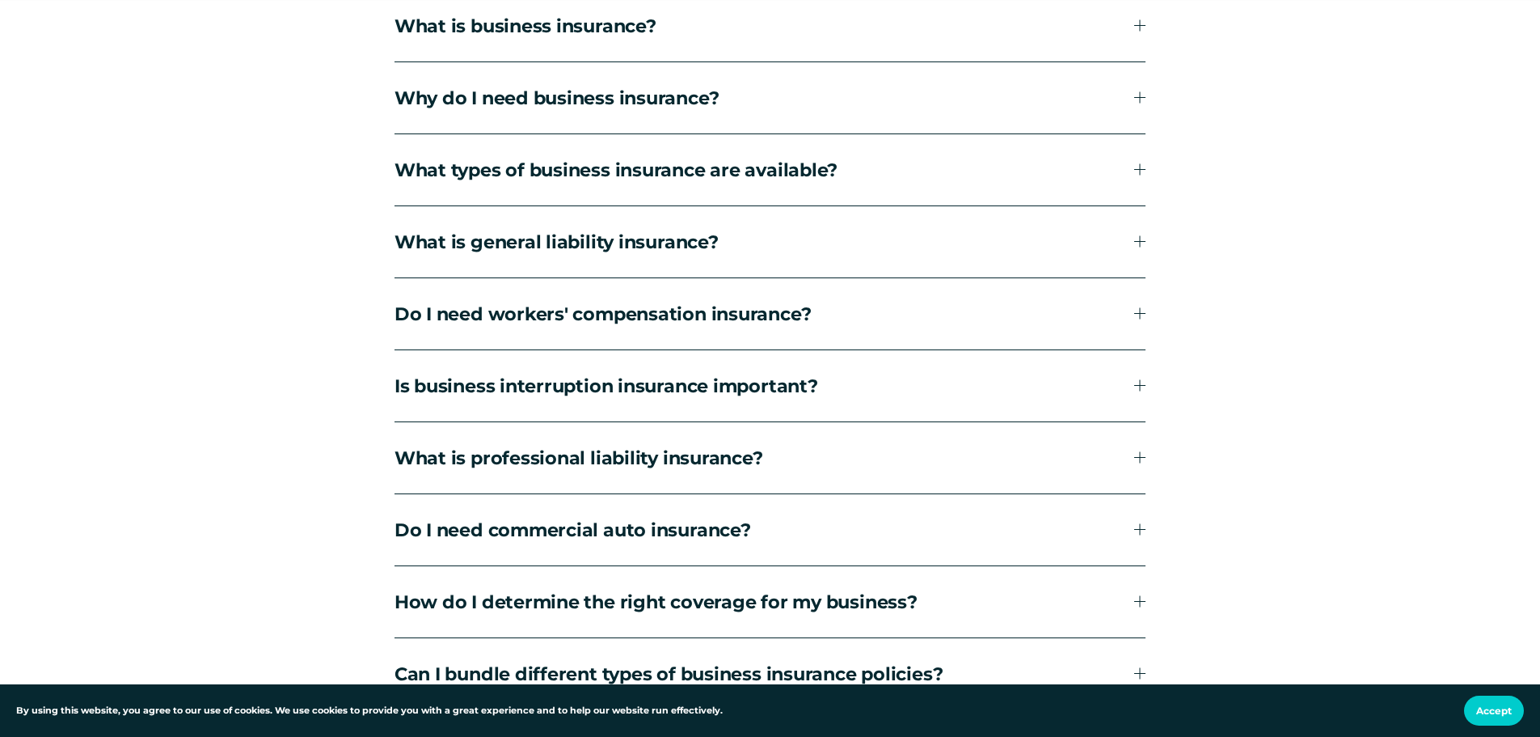
scroll to position [6064, 0]
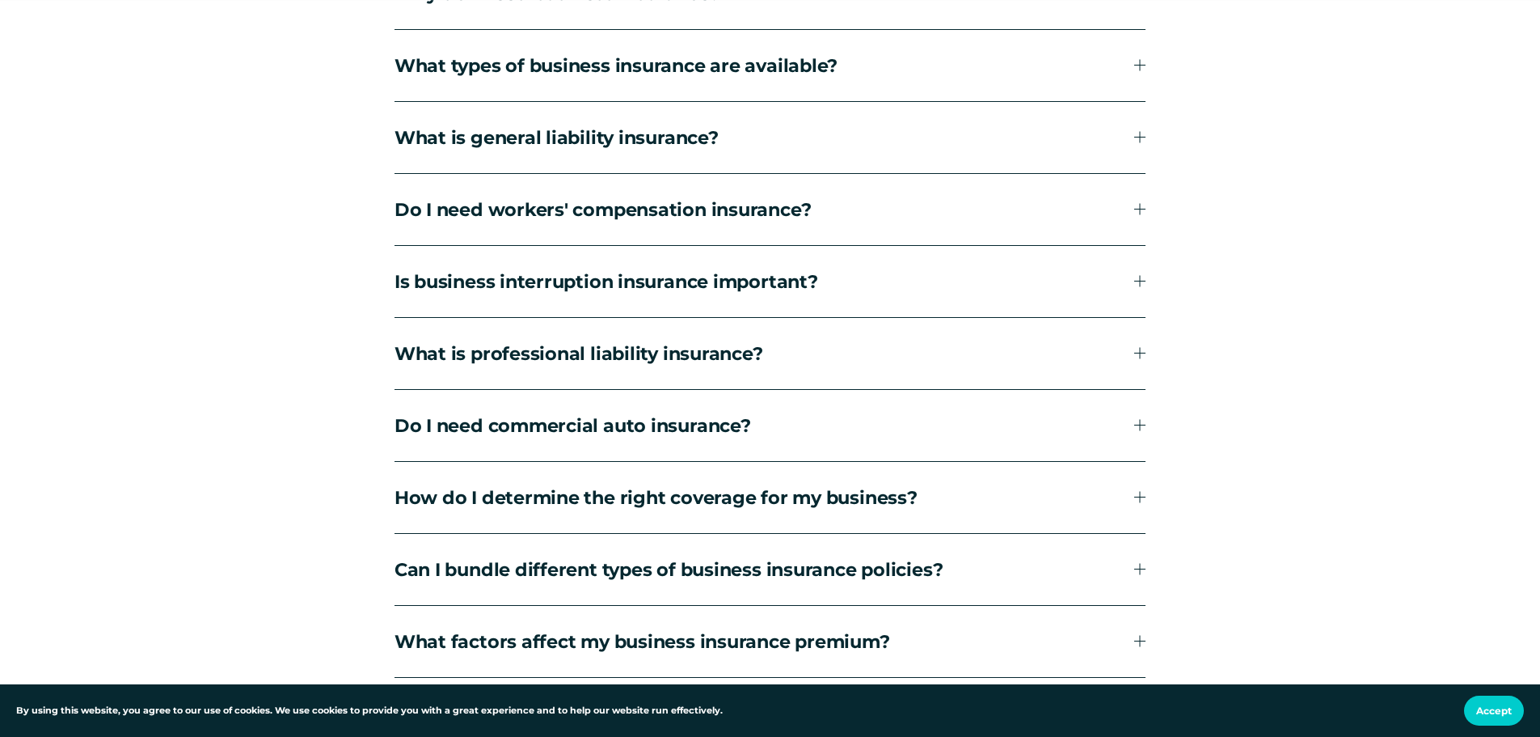
click at [648, 293] on span "Is business interruption insurance important?" at bounding box center [765, 281] width 741 height 23
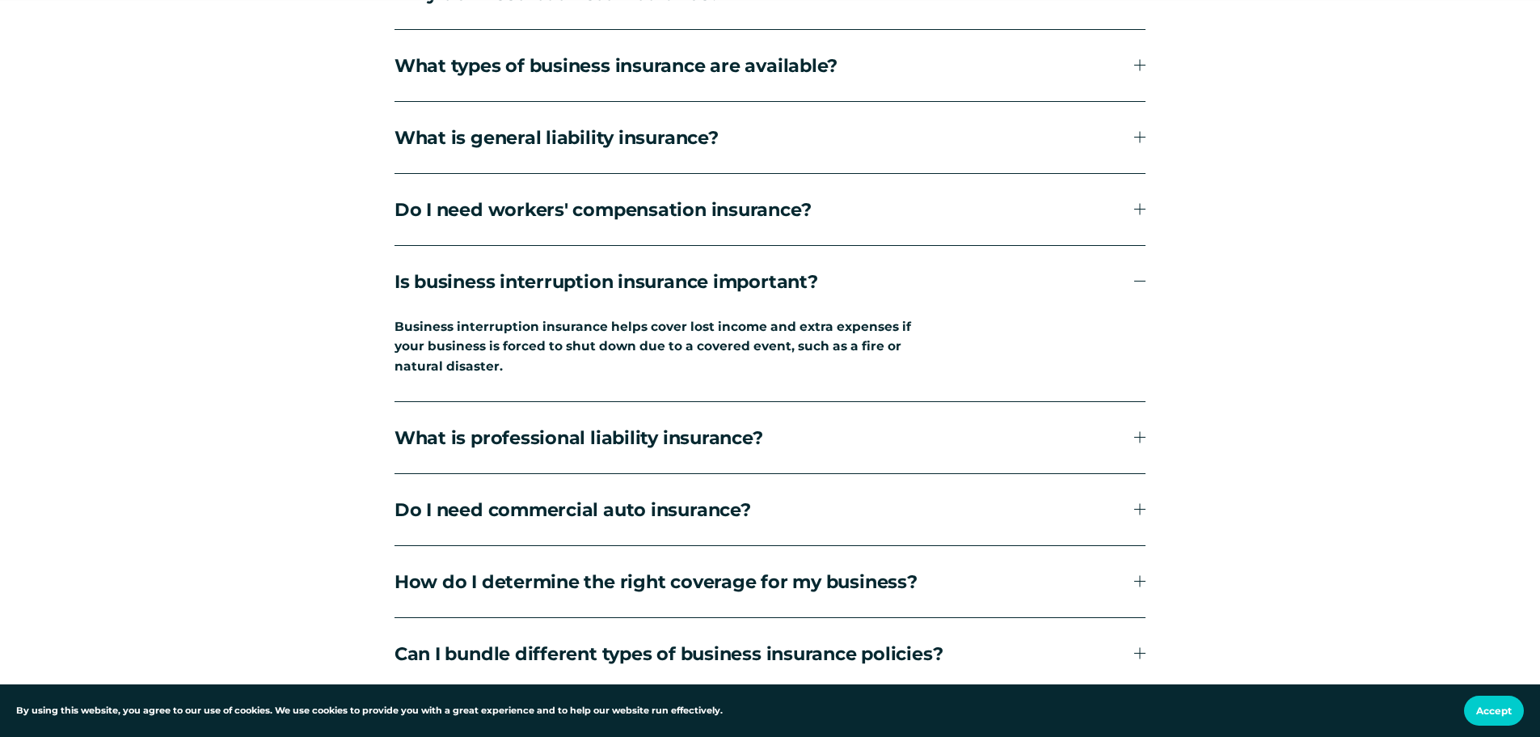
click at [659, 441] on span "What is professional liability insurance?" at bounding box center [765, 437] width 741 height 23
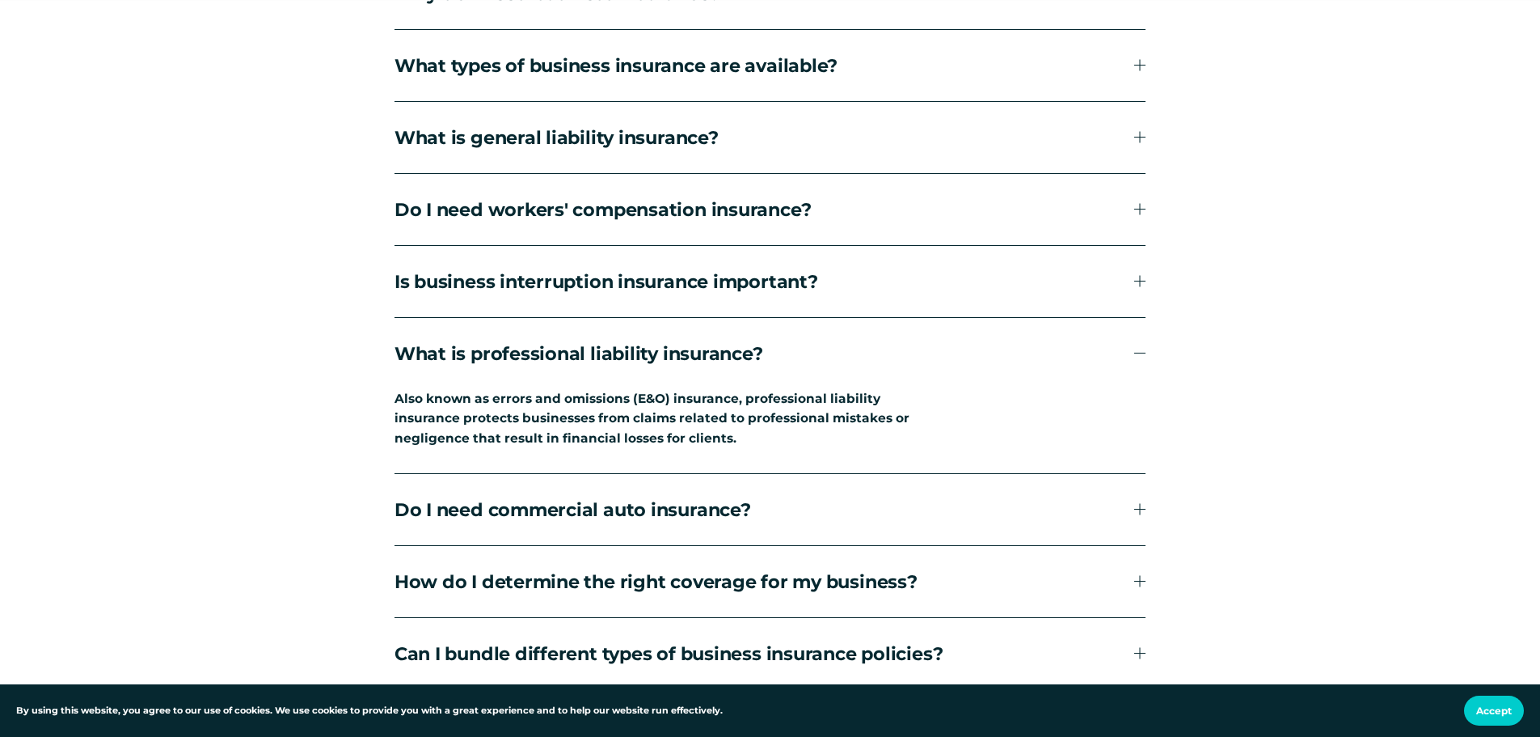
scroll to position [6145, 0]
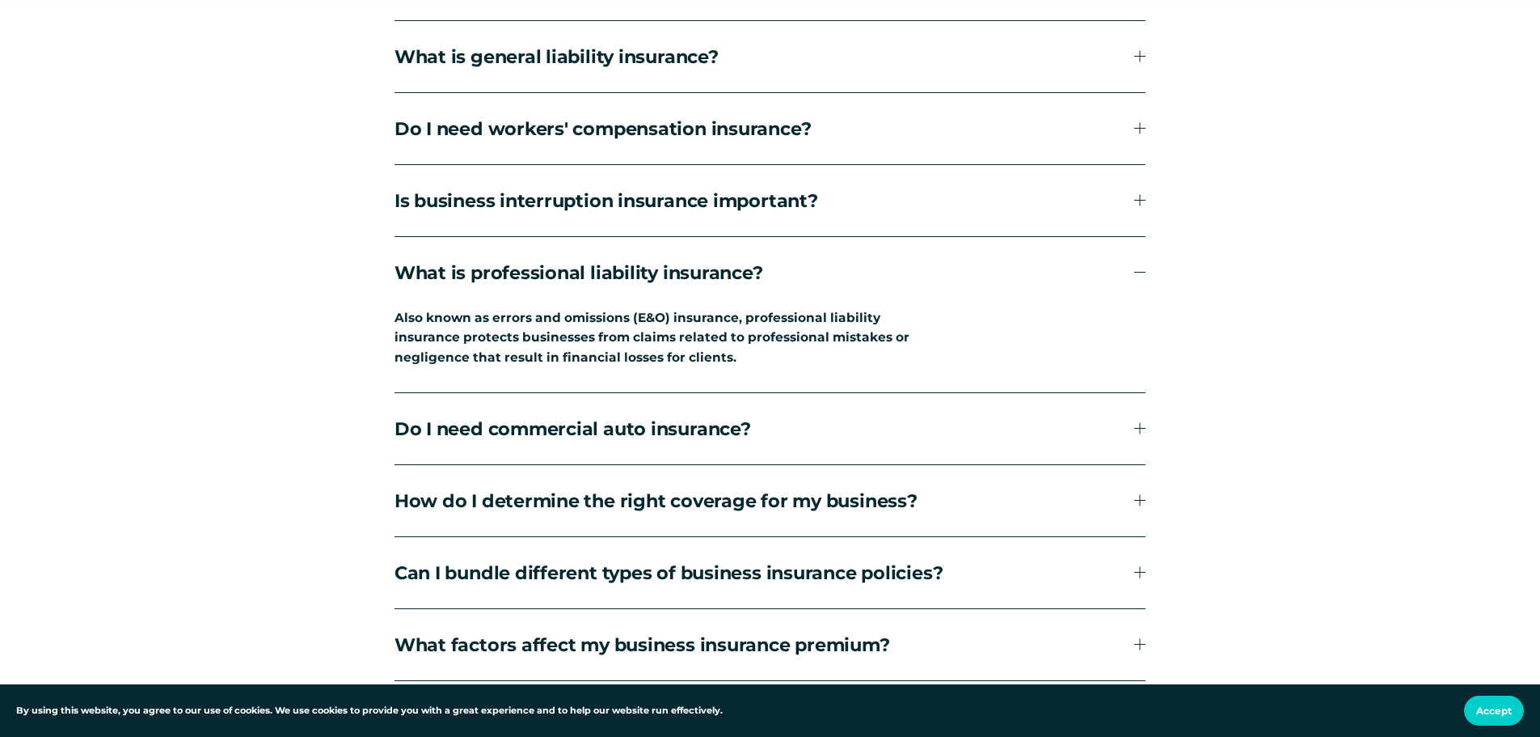
click at [648, 437] on span "Do I need commercial auto insurance?" at bounding box center [765, 428] width 741 height 23
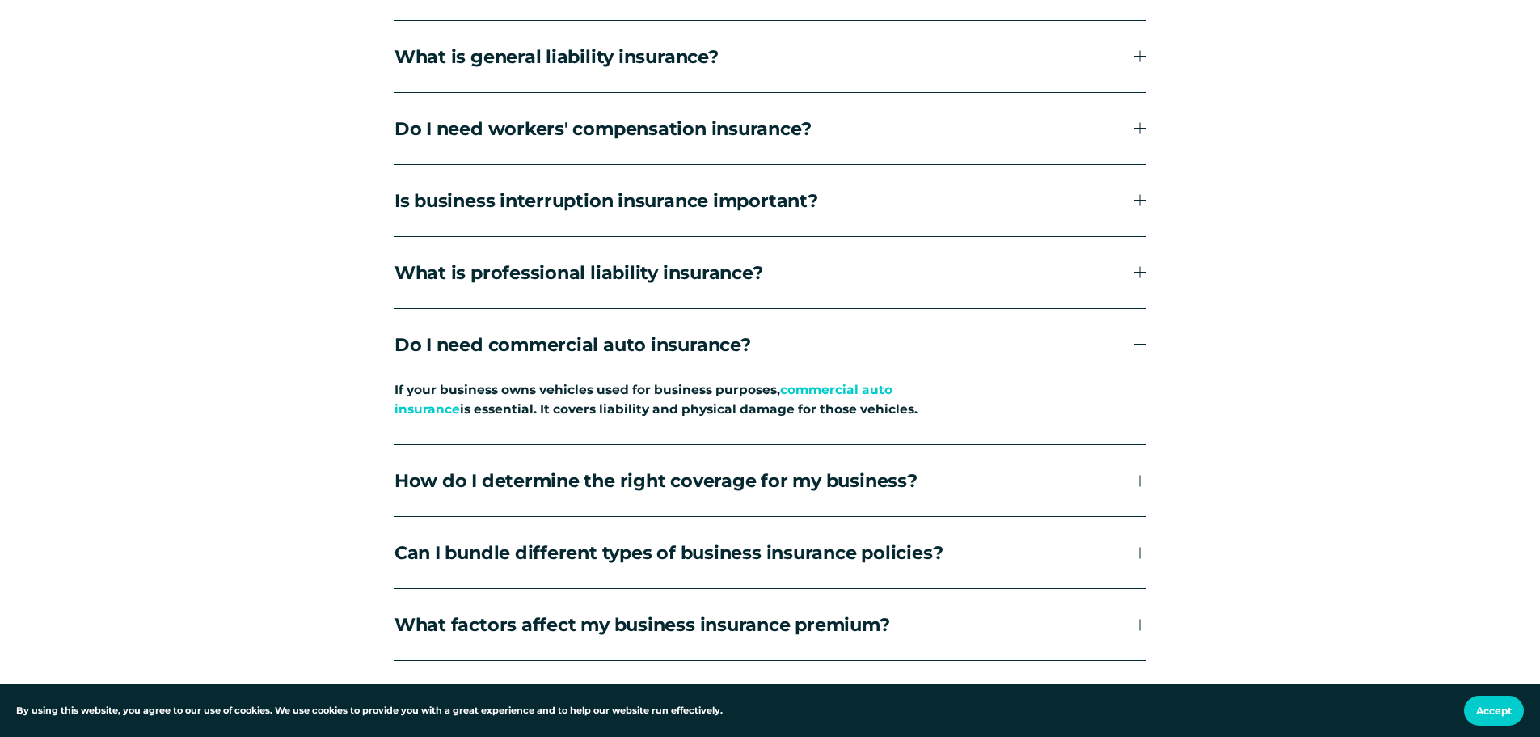
click at [750, 478] on span "How do I determine the right coverage for my business?" at bounding box center [765, 480] width 741 height 23
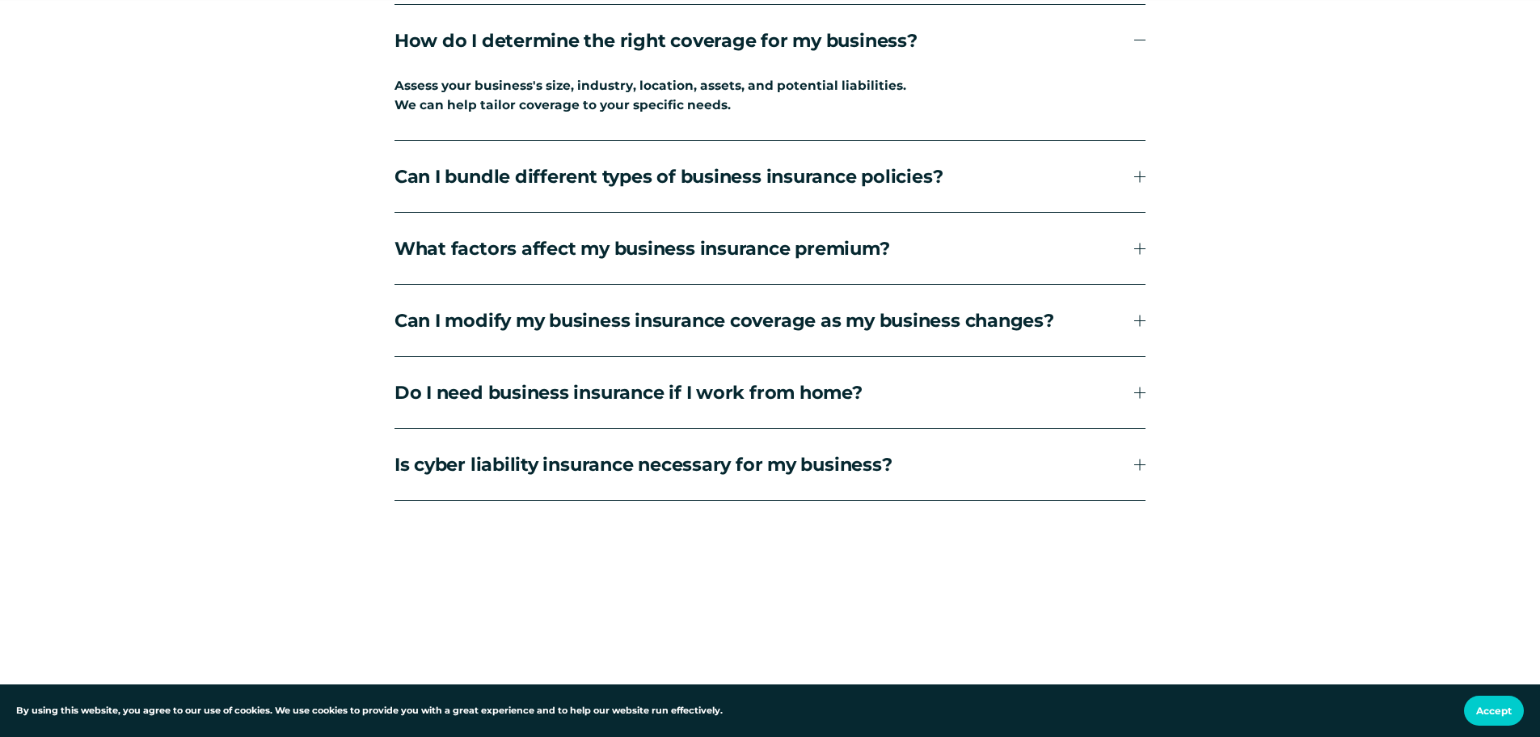
scroll to position [6549, 0]
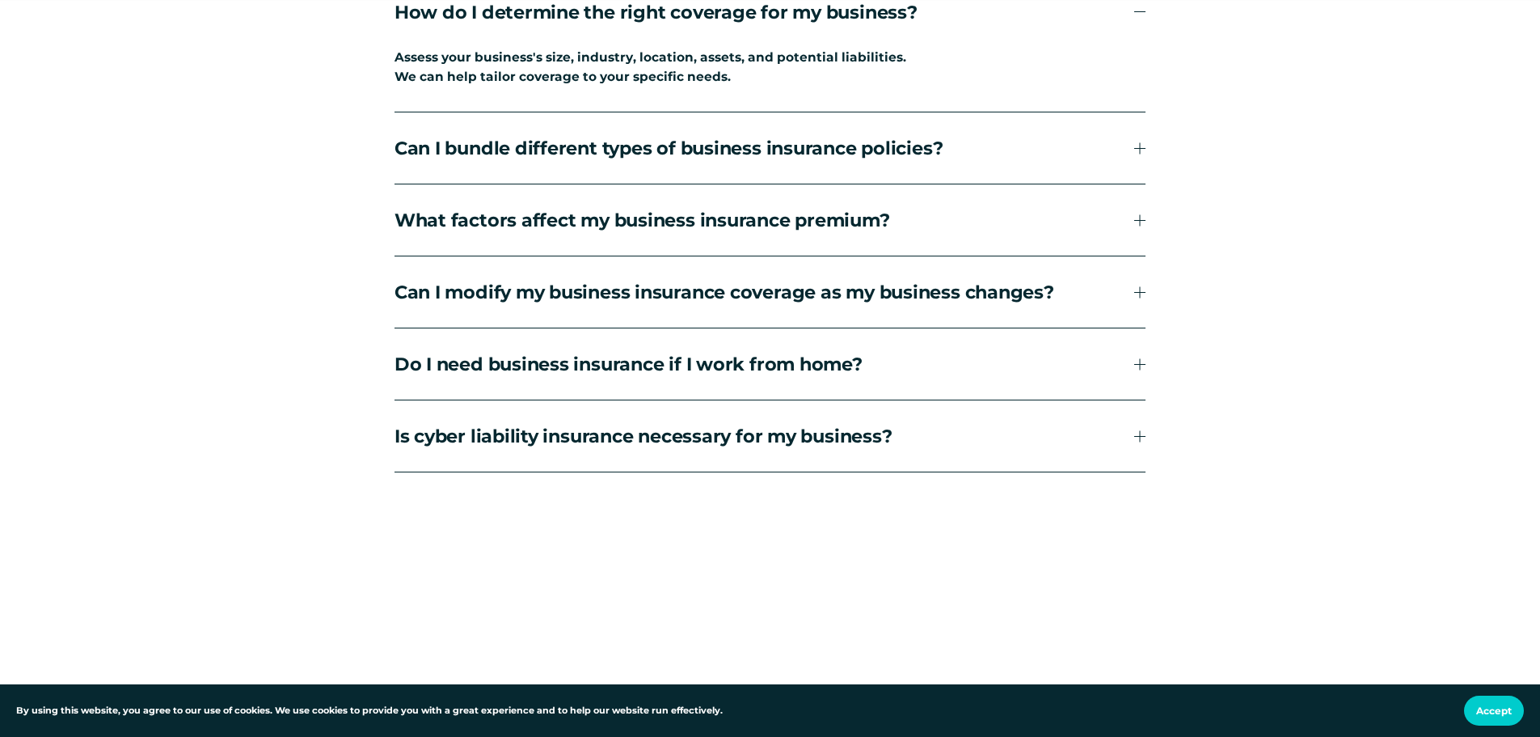
click at [827, 303] on span "Can I modify my business insurance coverage as my business changes?" at bounding box center [765, 292] width 741 height 23
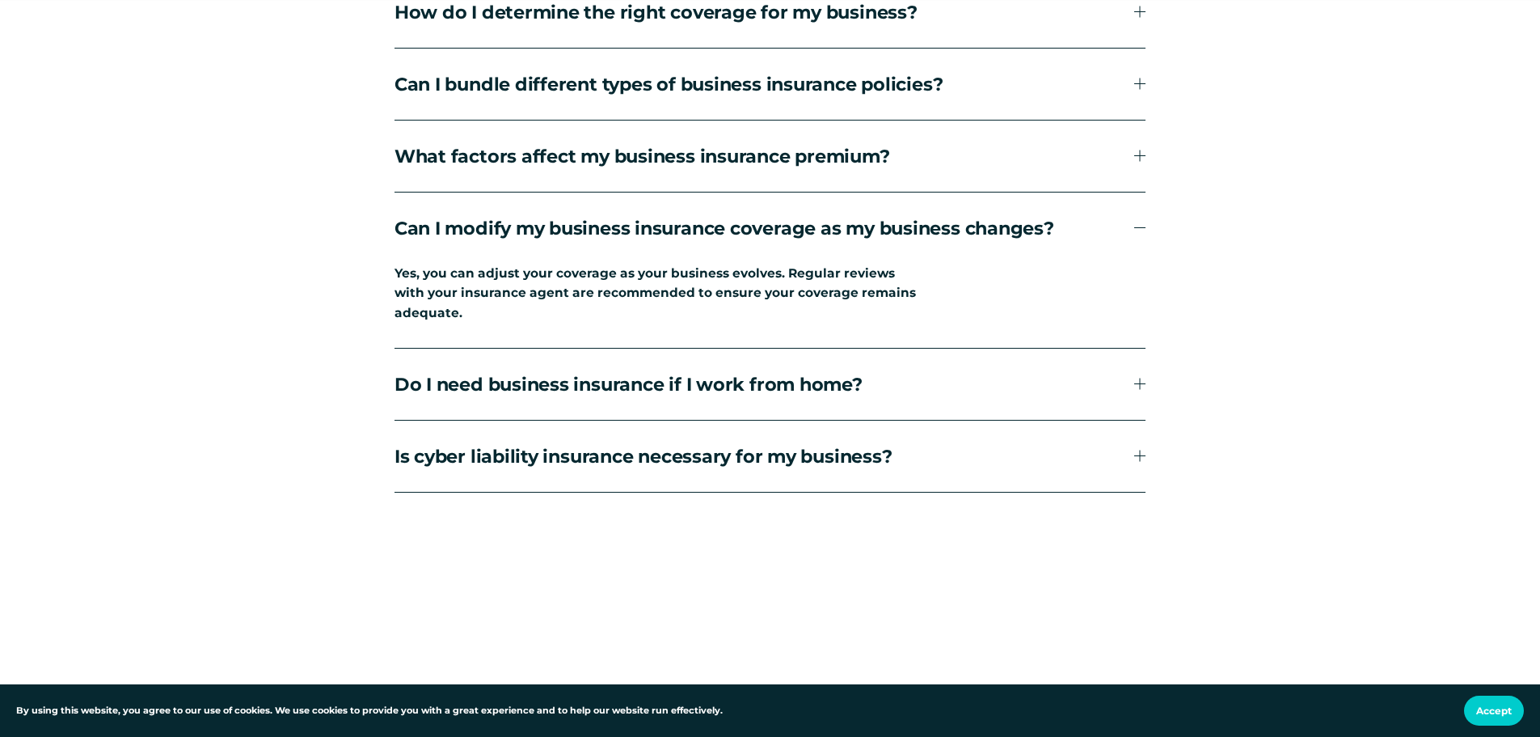
click at [822, 237] on span "Can I modify my business insurance coverage as my business changes?" at bounding box center [765, 228] width 741 height 23
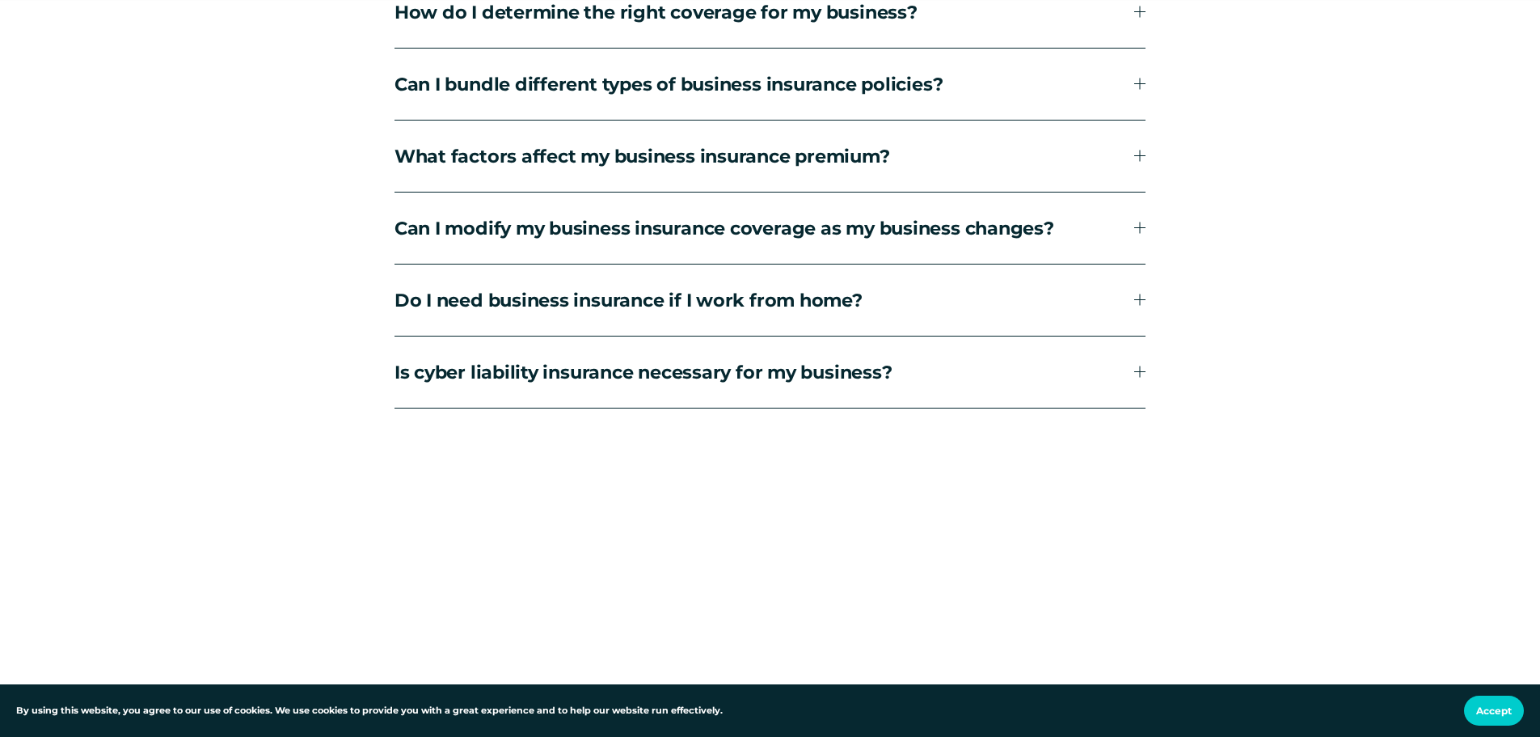
click at [699, 311] on span "Do I need business insurance if I work from home?" at bounding box center [765, 300] width 741 height 23
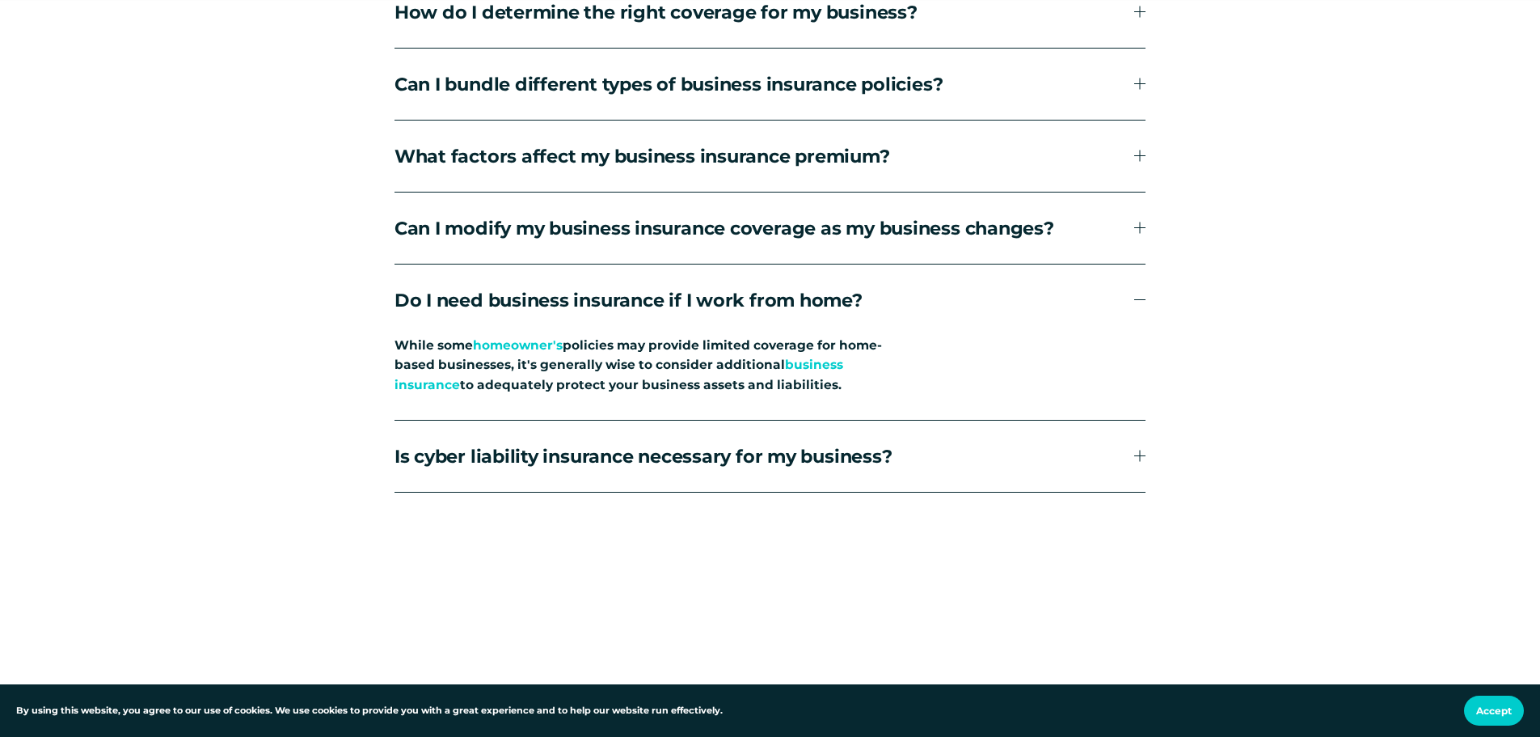
click at [756, 305] on span "Do I need business insurance if I work from home?" at bounding box center [765, 300] width 741 height 23
